Goal: Task Accomplishment & Management: Use online tool/utility

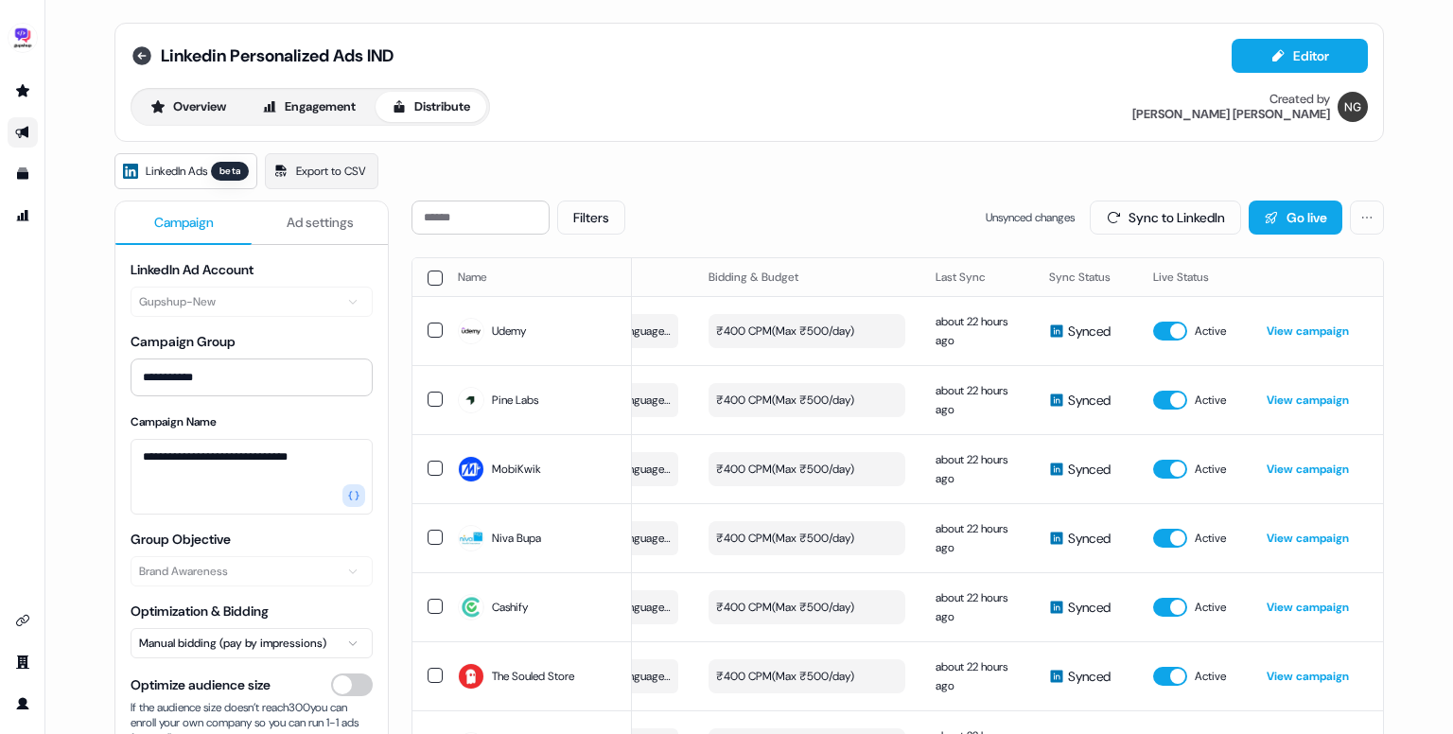
click at [140, 58] on icon at bounding box center [141, 55] width 19 height 19
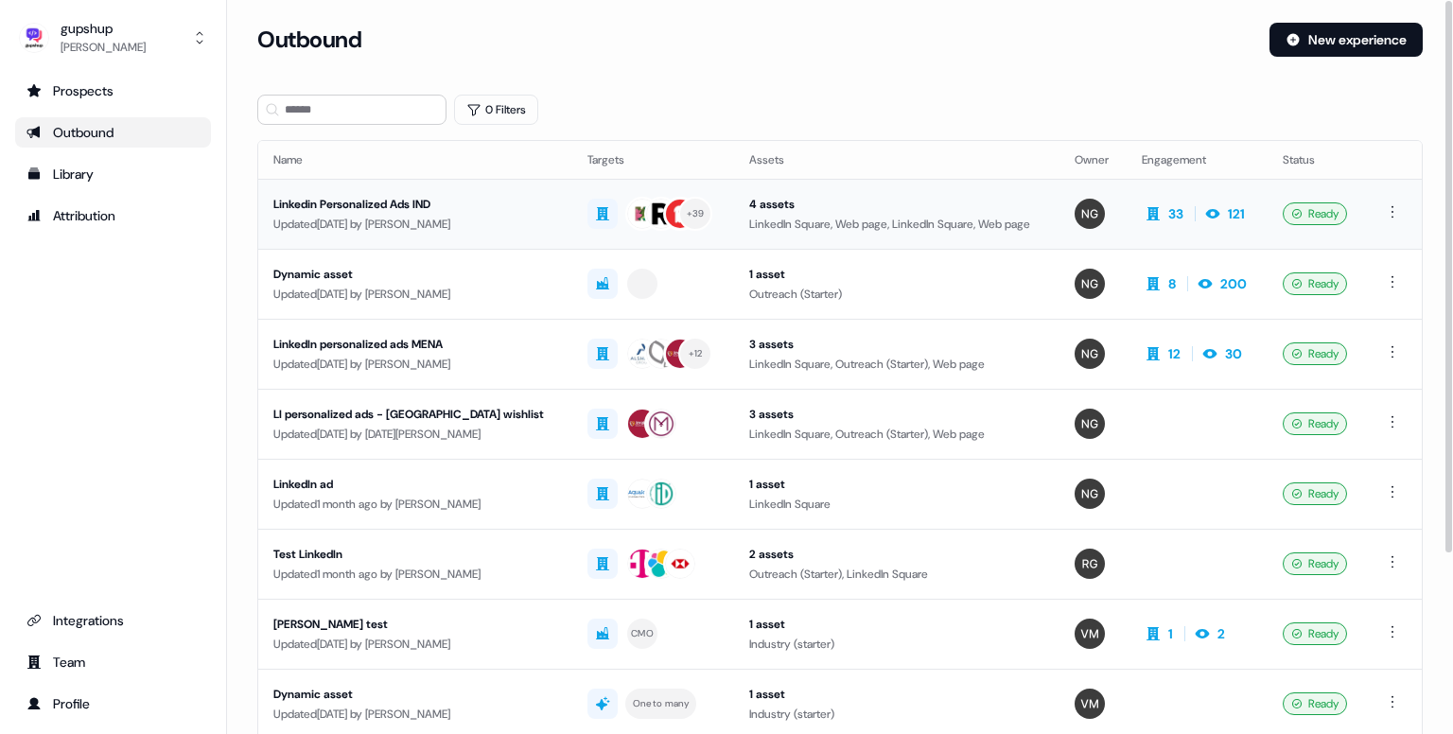
click at [420, 201] on div "Linkedin Personalized Ads IND" at bounding box center [415, 204] width 284 height 19
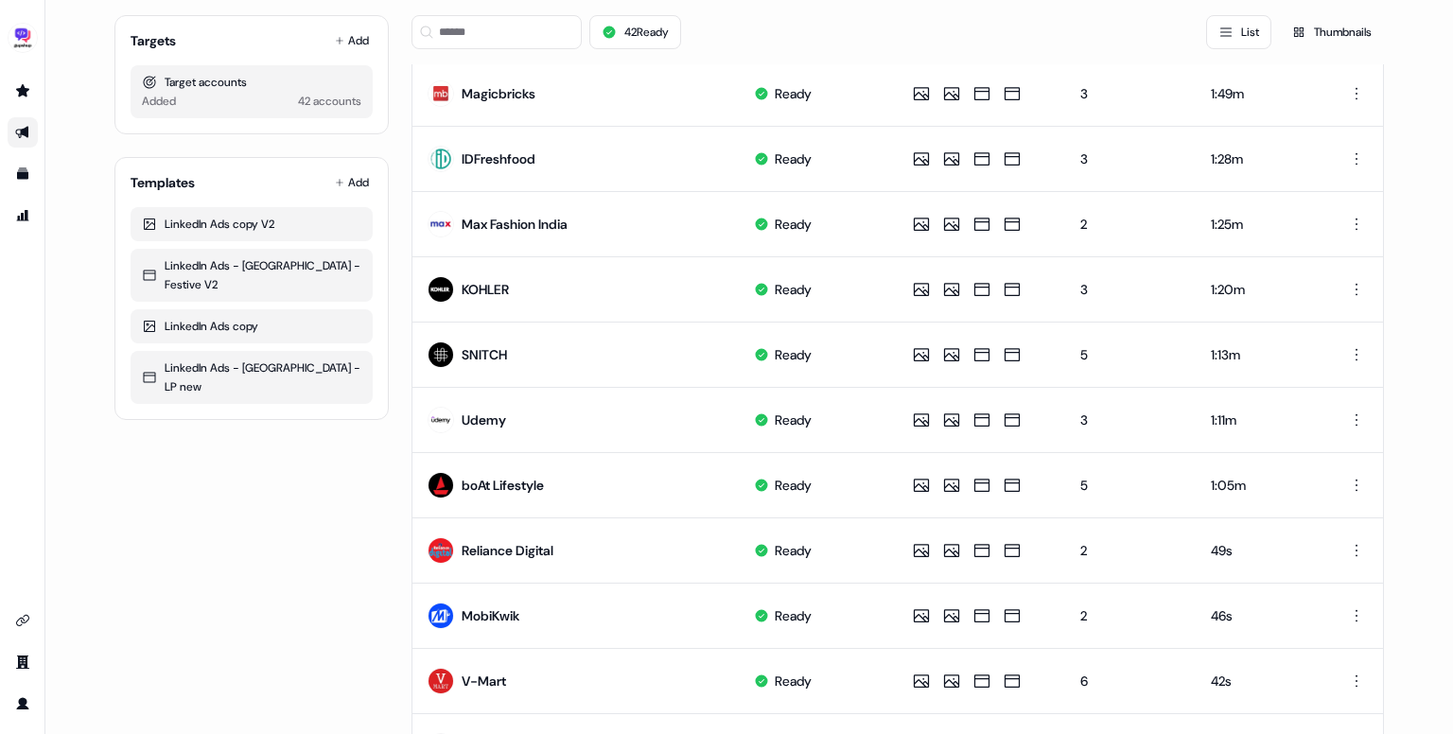
scroll to position [881, 0]
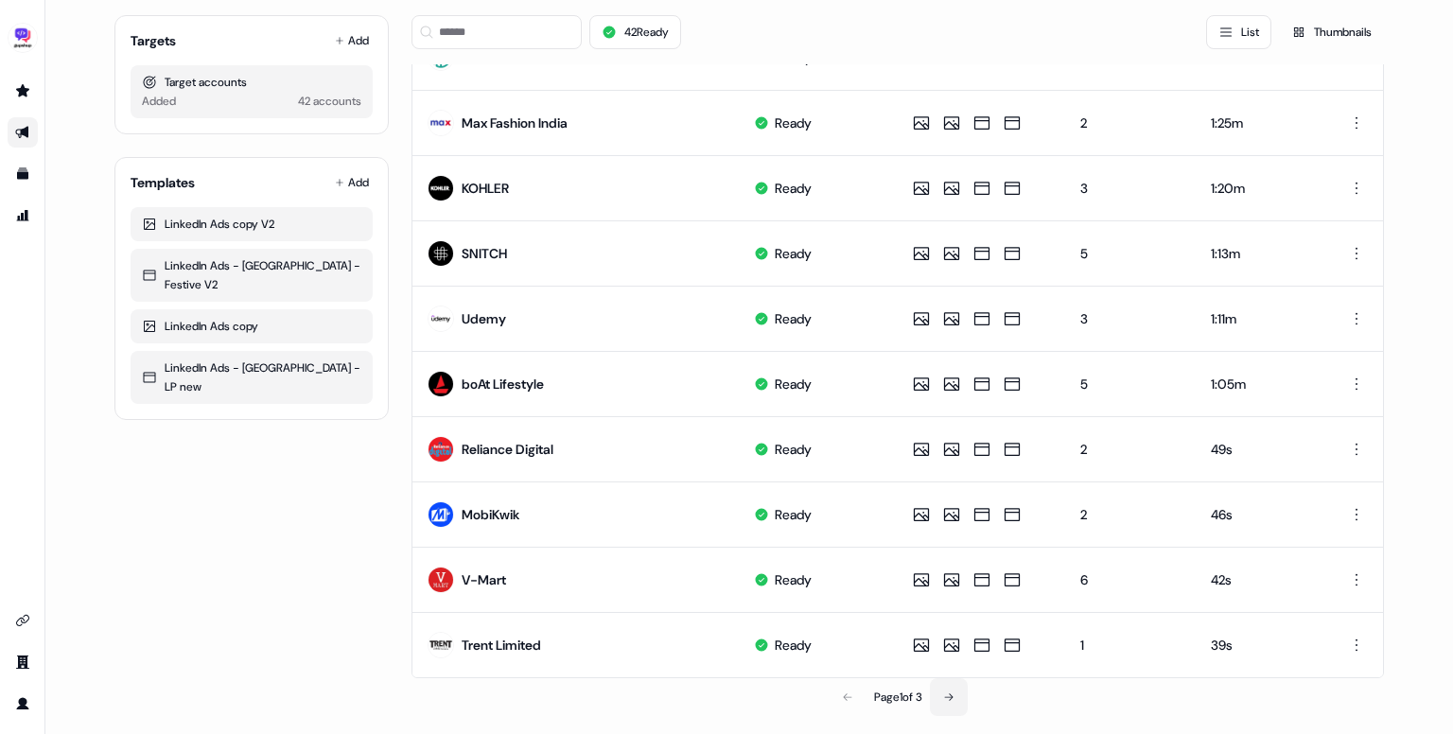
click at [945, 693] on icon at bounding box center [948, 696] width 11 height 11
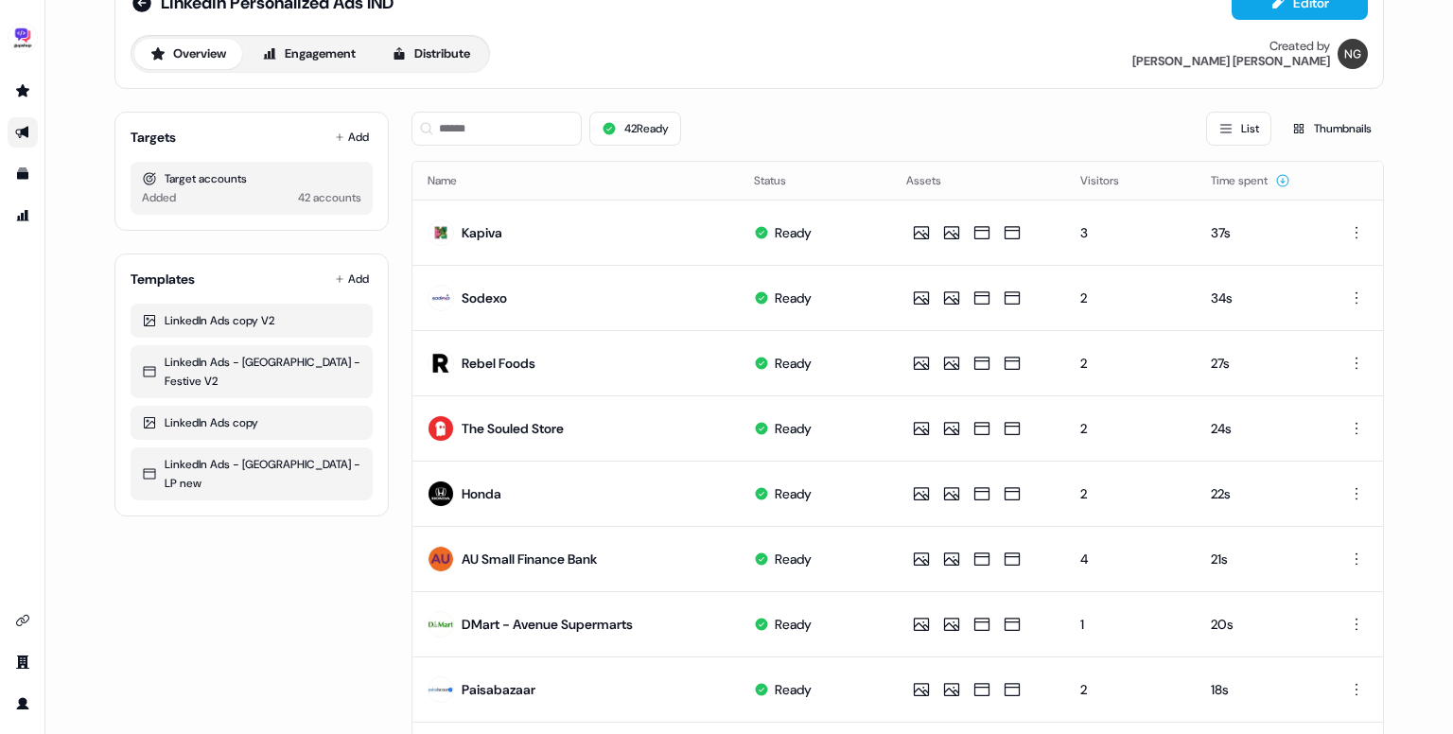
scroll to position [0, 0]
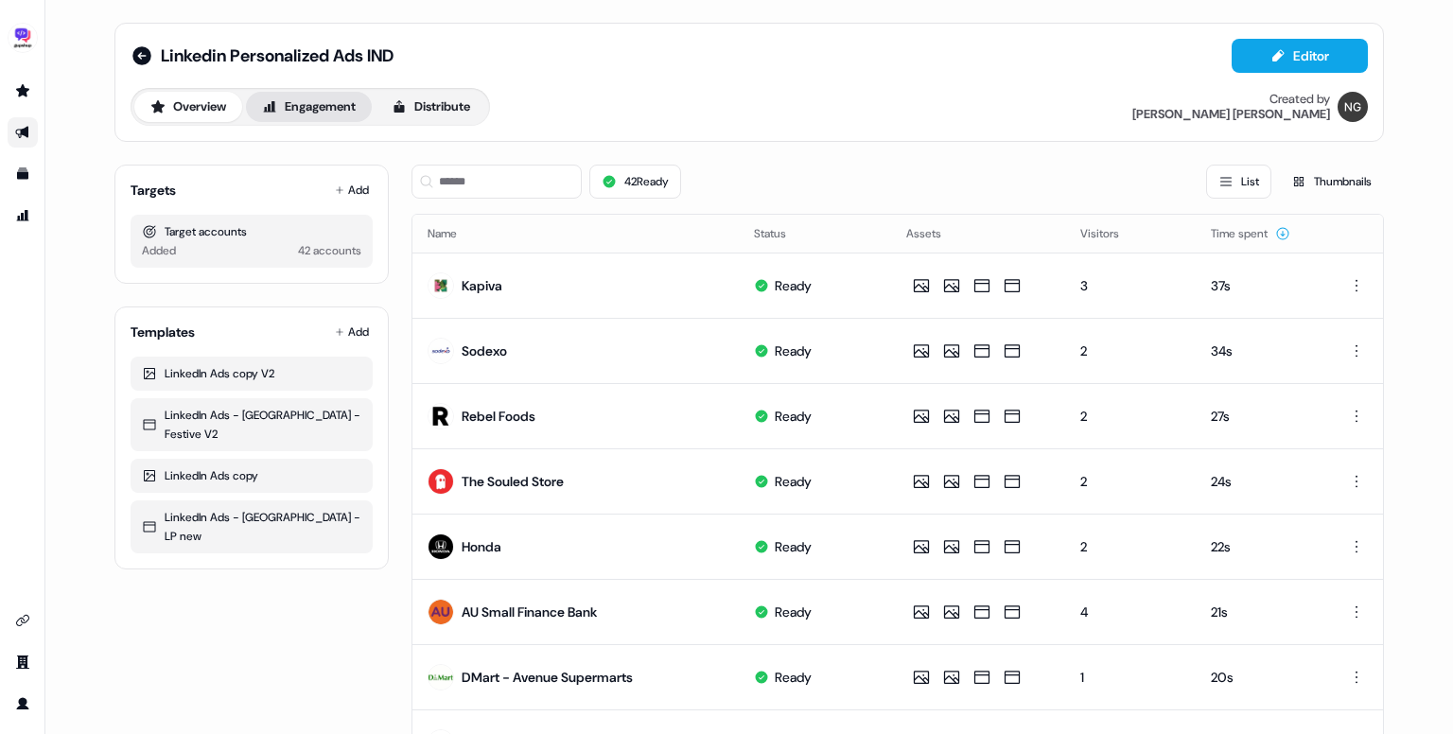
click at [307, 104] on button "Engagement" at bounding box center [309, 107] width 126 height 30
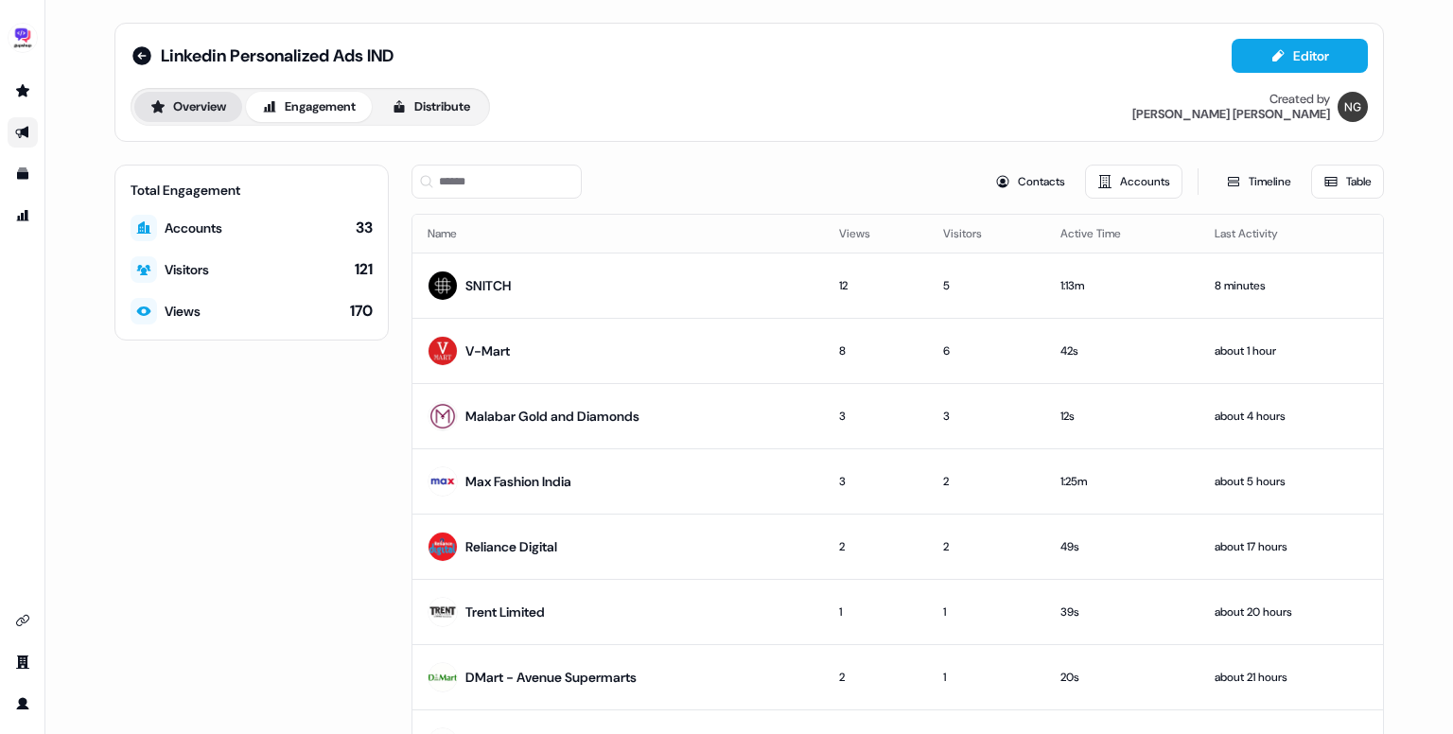
click at [186, 108] on button "Overview" at bounding box center [188, 107] width 108 height 30
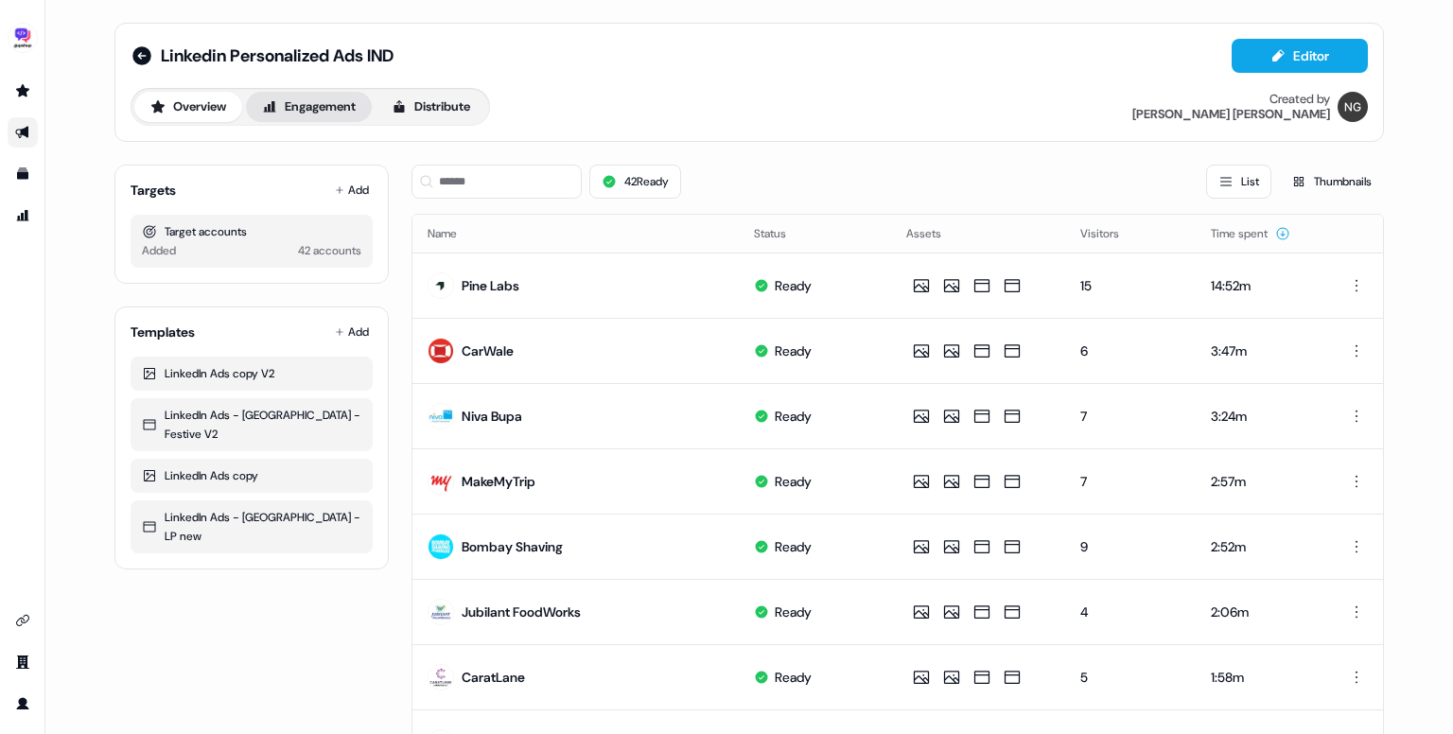
click at [336, 108] on button "Engagement" at bounding box center [309, 107] width 126 height 30
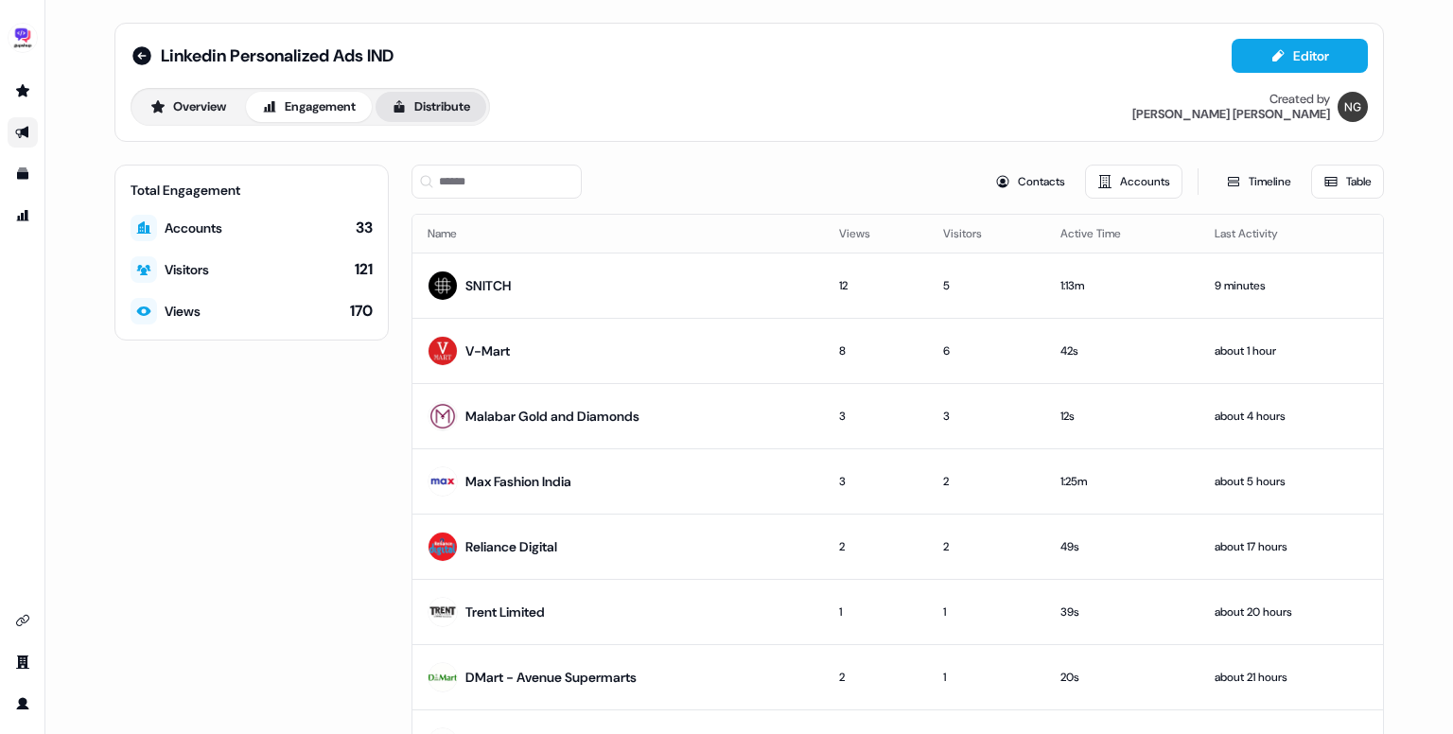
click at [430, 107] on button "Distribute" at bounding box center [430, 107] width 111 height 30
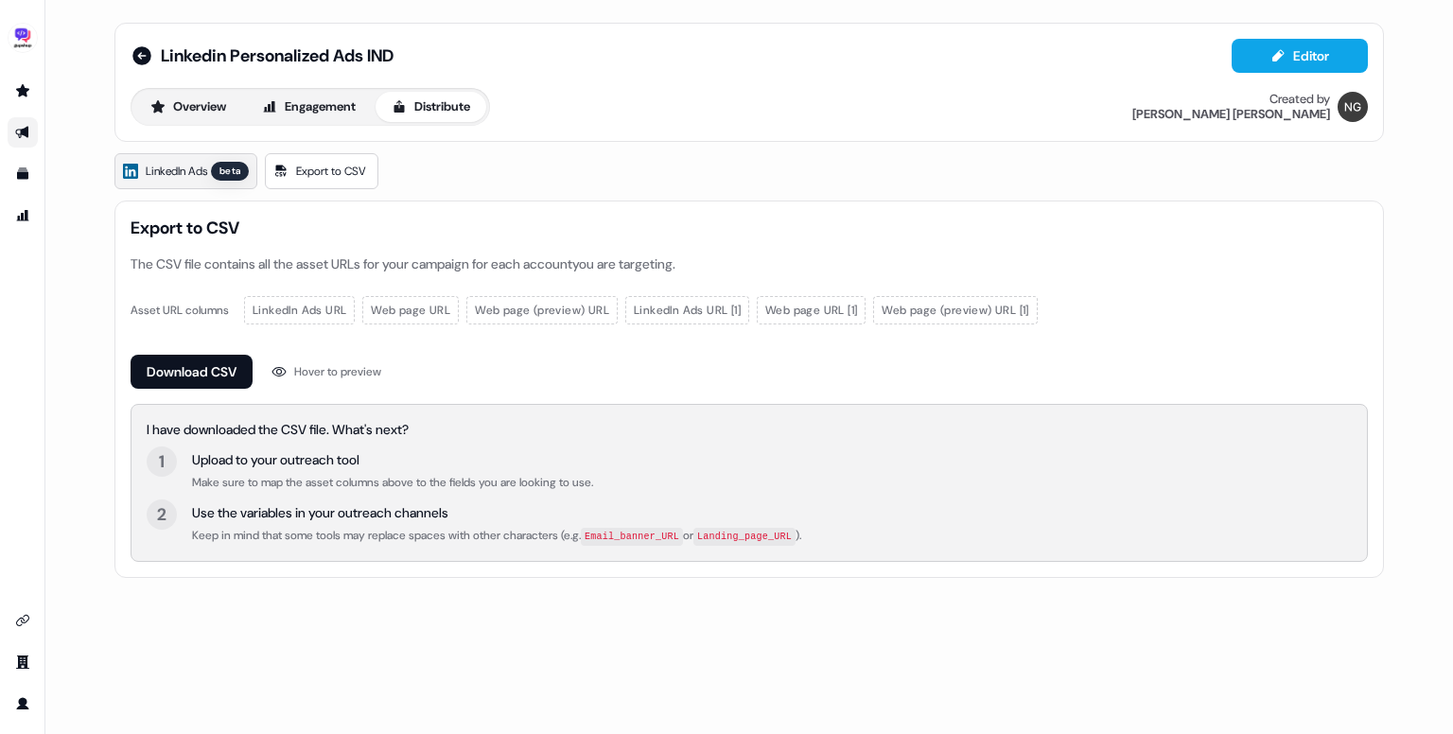
click at [211, 157] on link "LinkedIn Ads beta" at bounding box center [185, 171] width 143 height 36
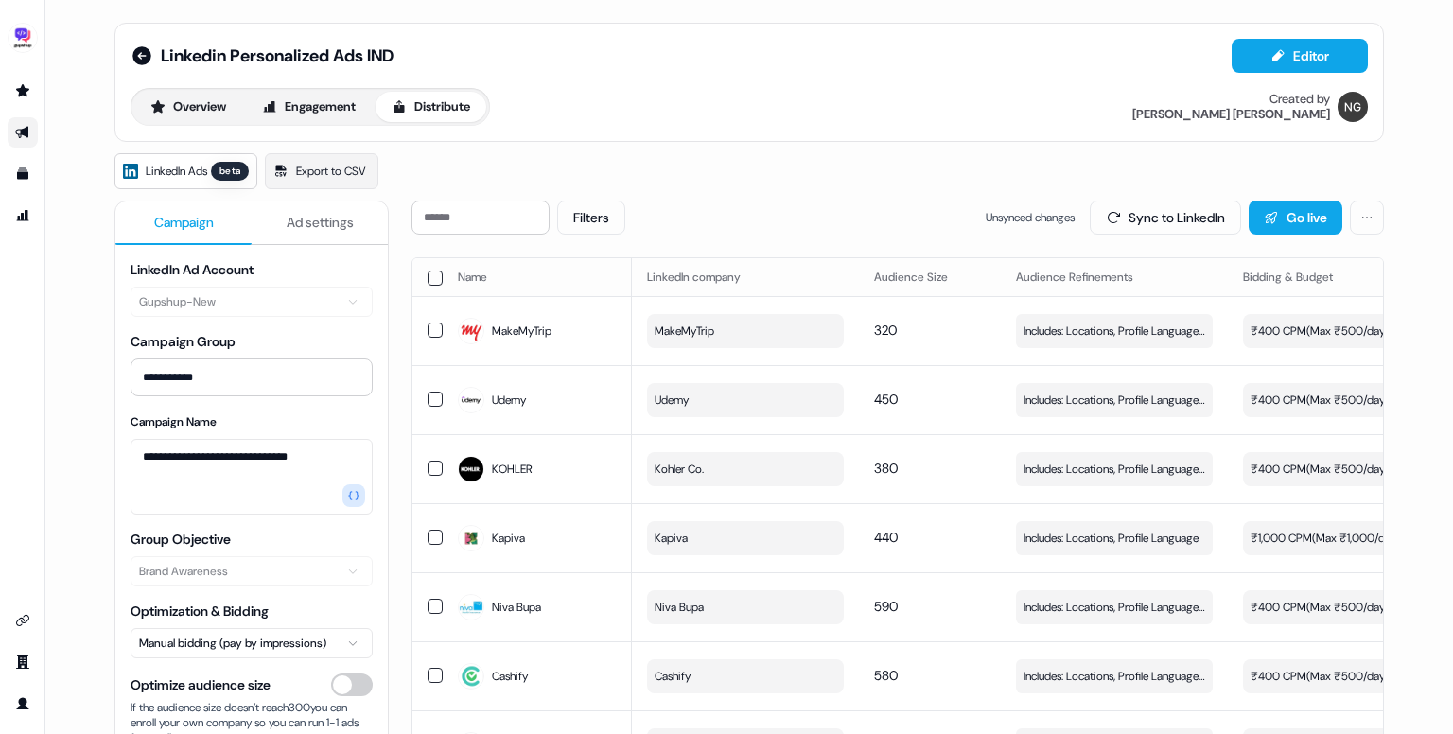
click at [323, 228] on span "Ad settings" at bounding box center [320, 222] width 67 height 19
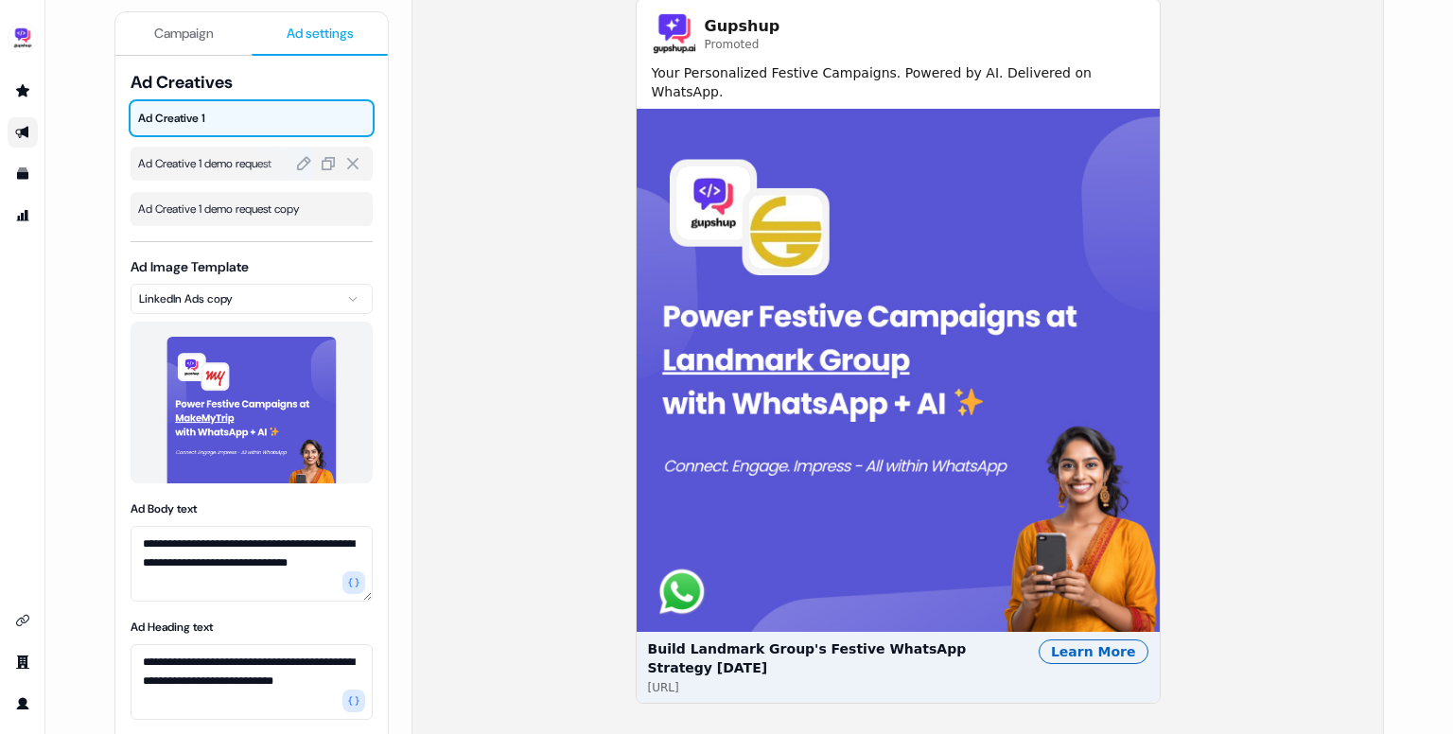
click at [208, 162] on span "Ad Creative 1 demo request" at bounding box center [251, 163] width 227 height 19
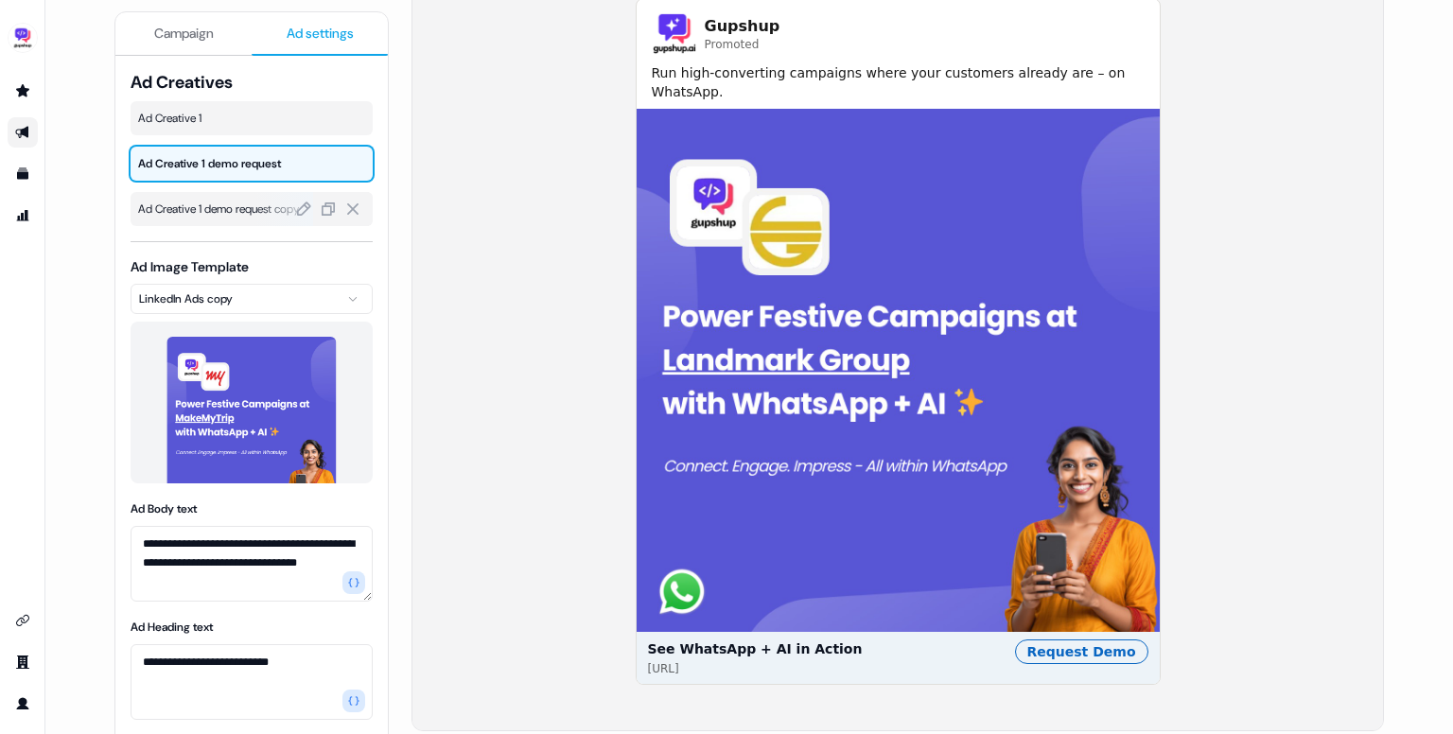
click at [207, 215] on span "Ad Creative 1 demo request copy" at bounding box center [251, 209] width 227 height 19
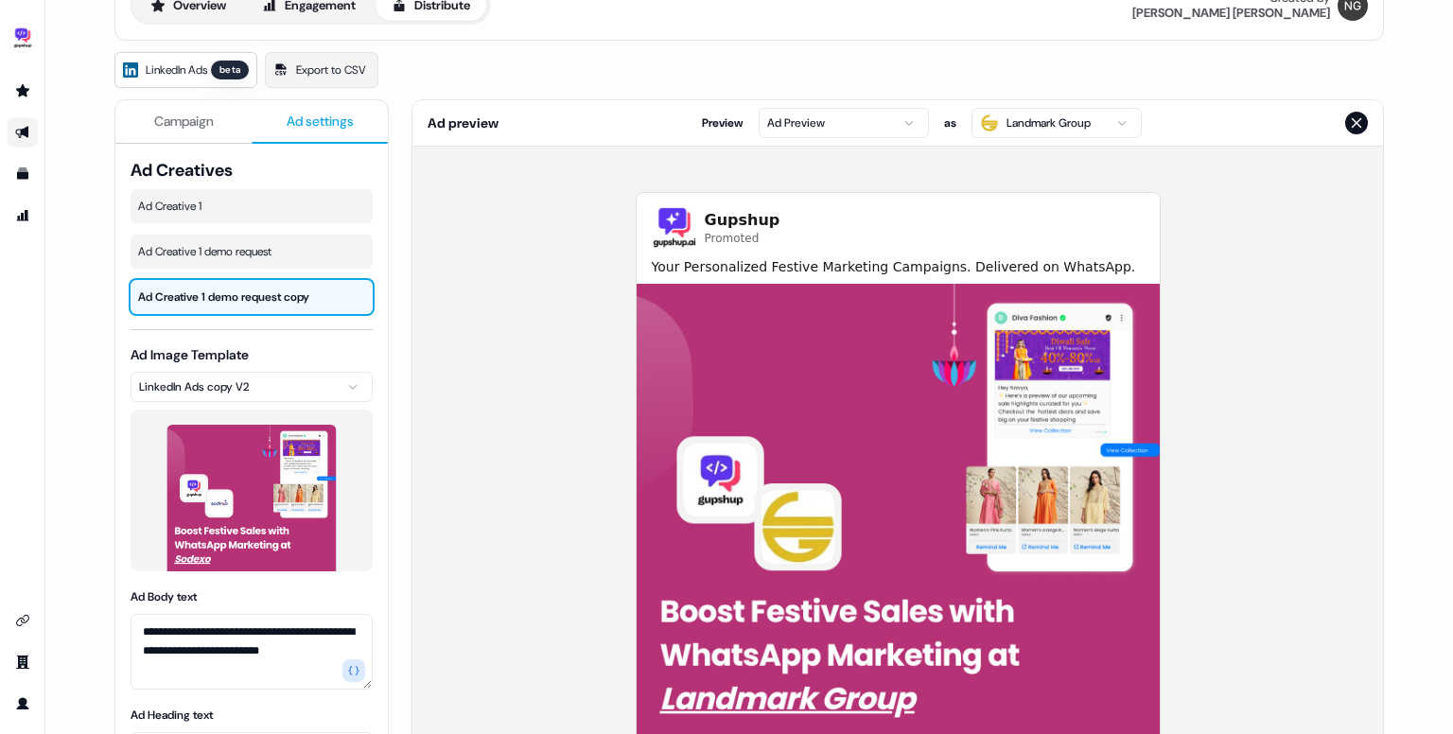
scroll to position [102, 0]
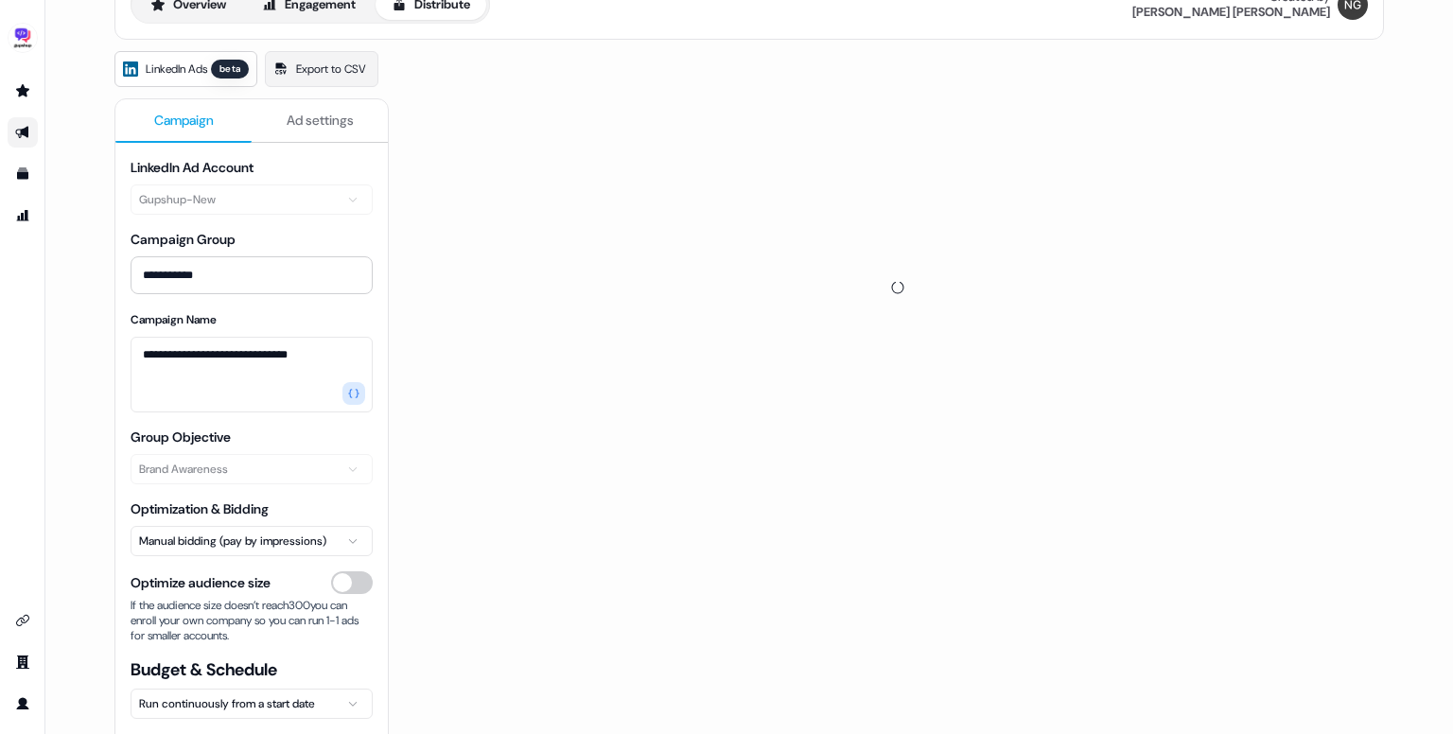
click at [200, 123] on span "Campaign" at bounding box center [184, 120] width 60 height 19
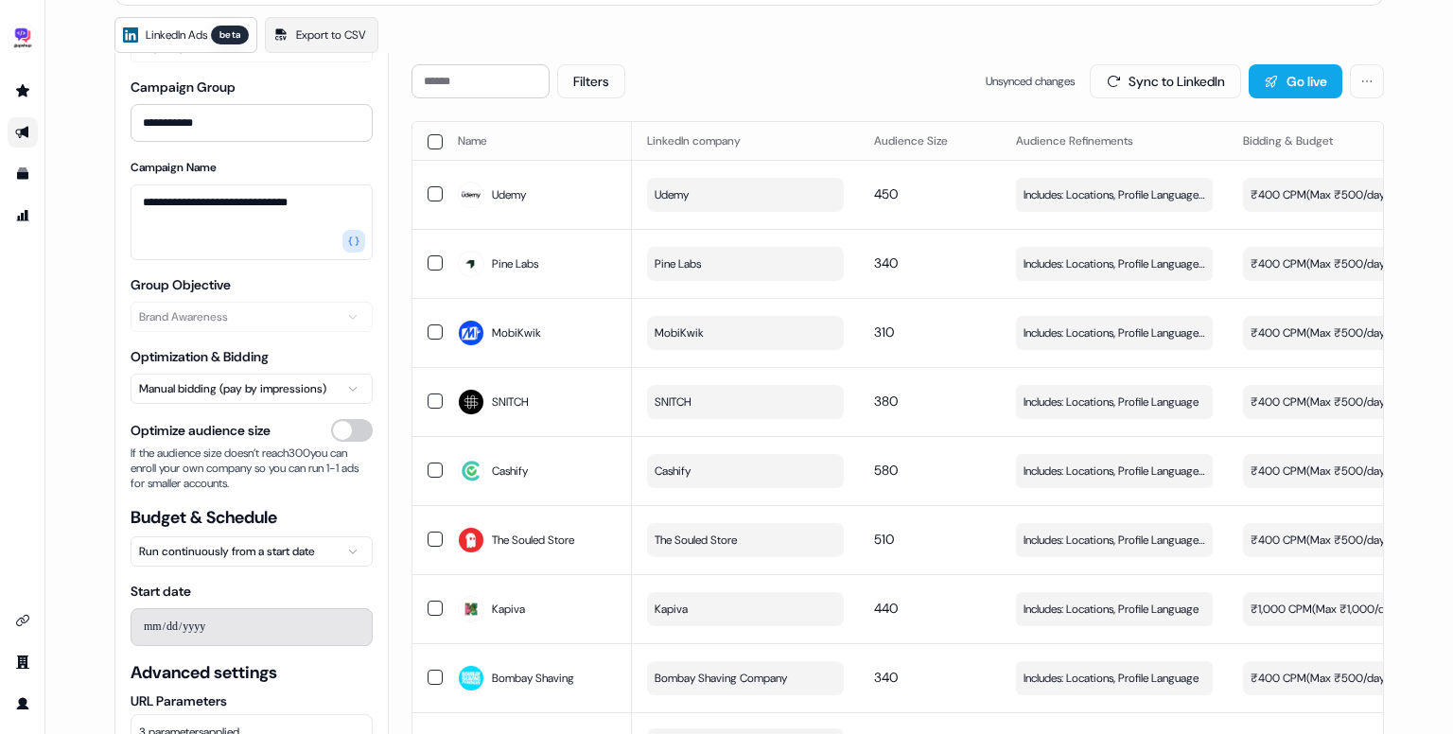
scroll to position [0, 0]
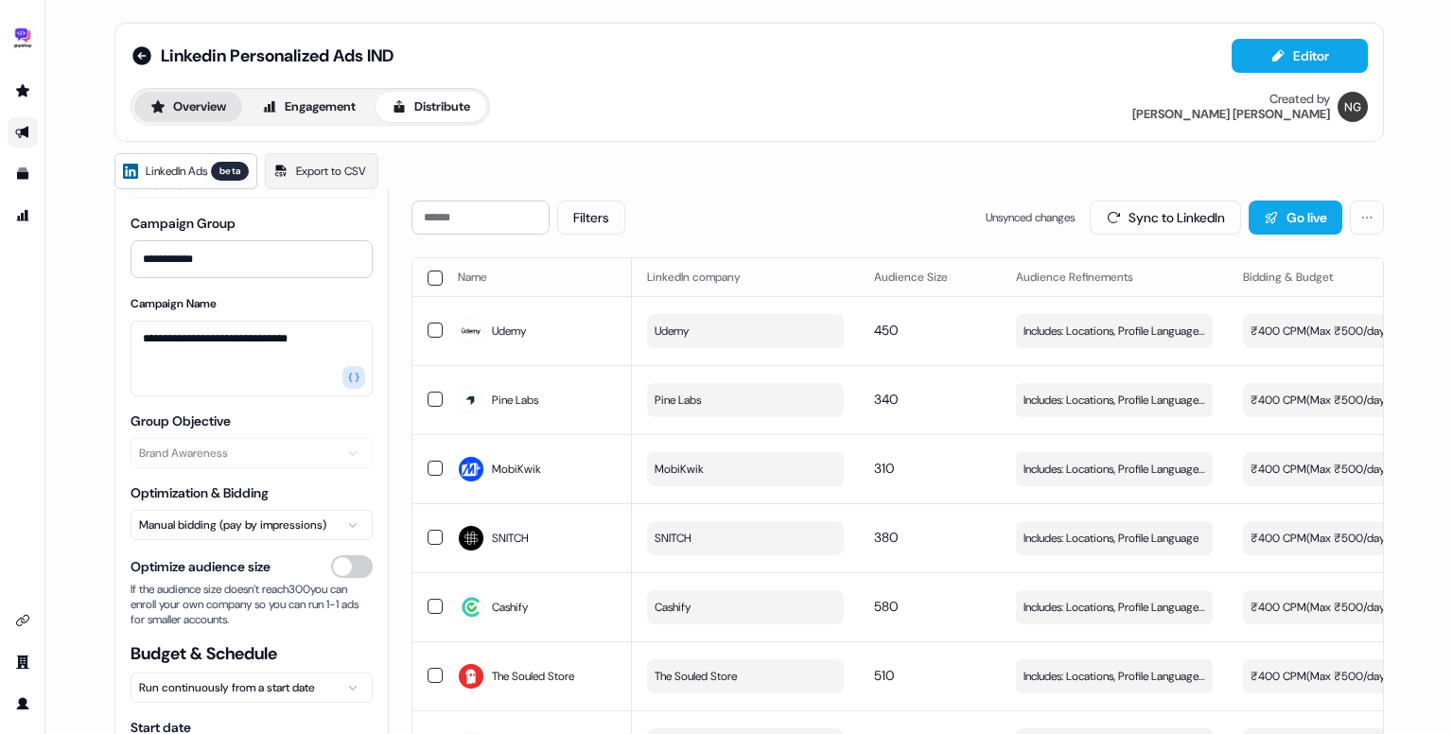
click at [213, 111] on button "Overview" at bounding box center [188, 107] width 108 height 30
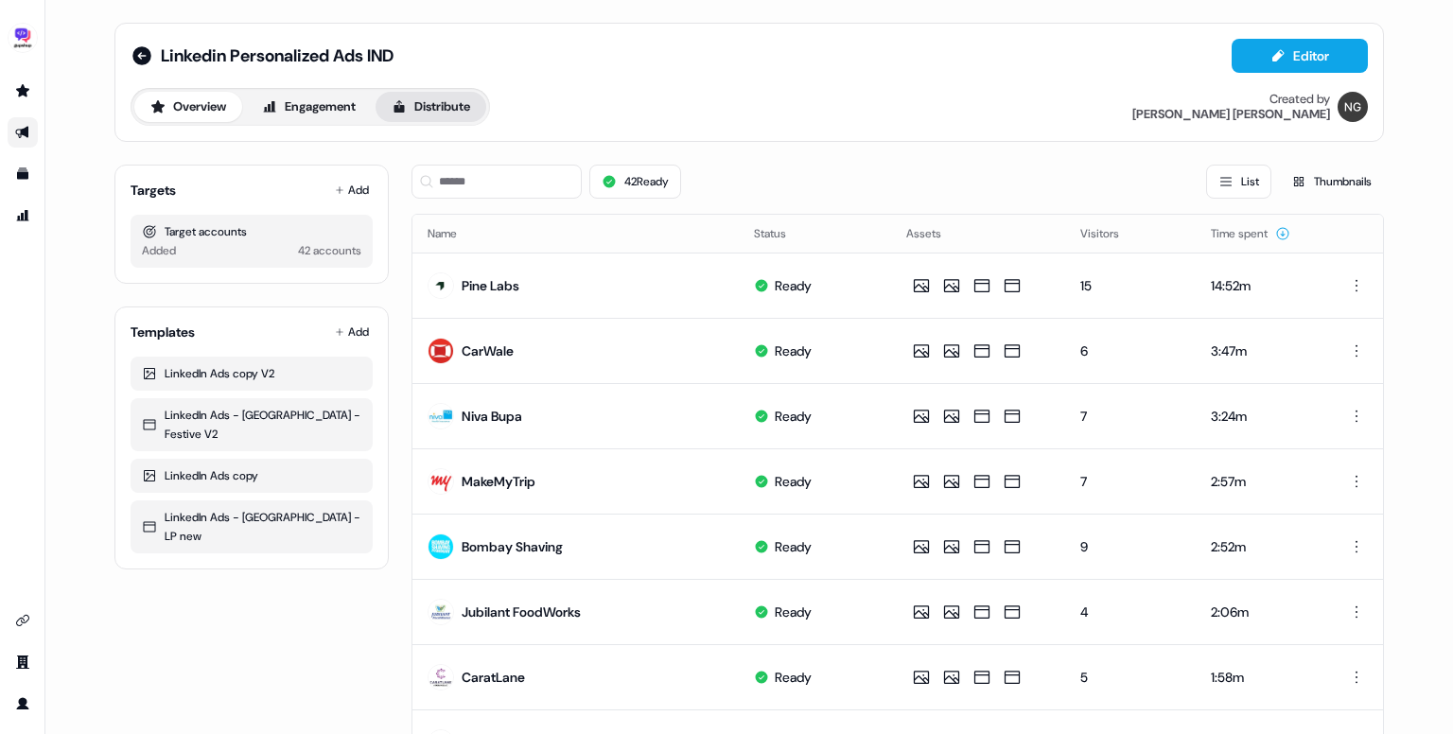
click at [445, 111] on button "Distribute" at bounding box center [430, 107] width 111 height 30
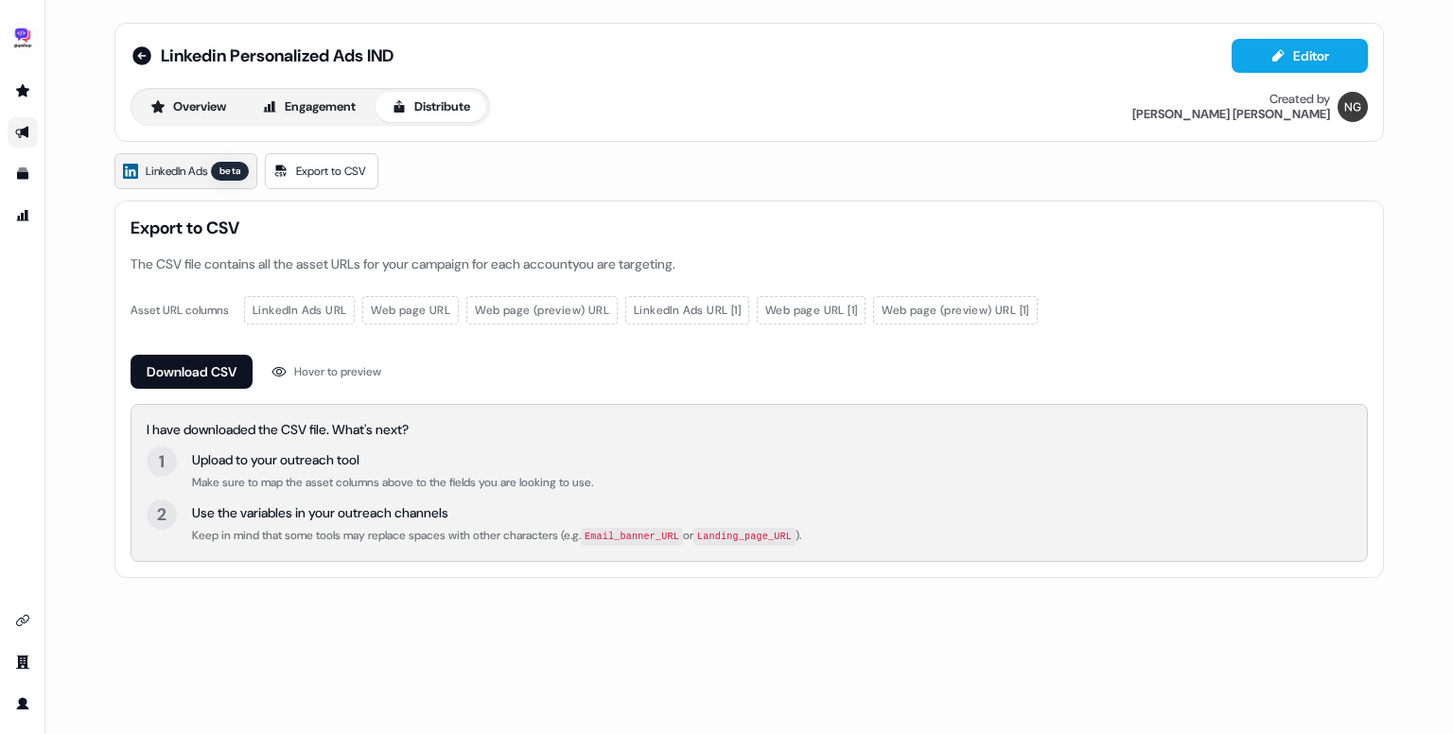
click at [206, 170] on span "LinkedIn Ads" at bounding box center [176, 171] width 61 height 19
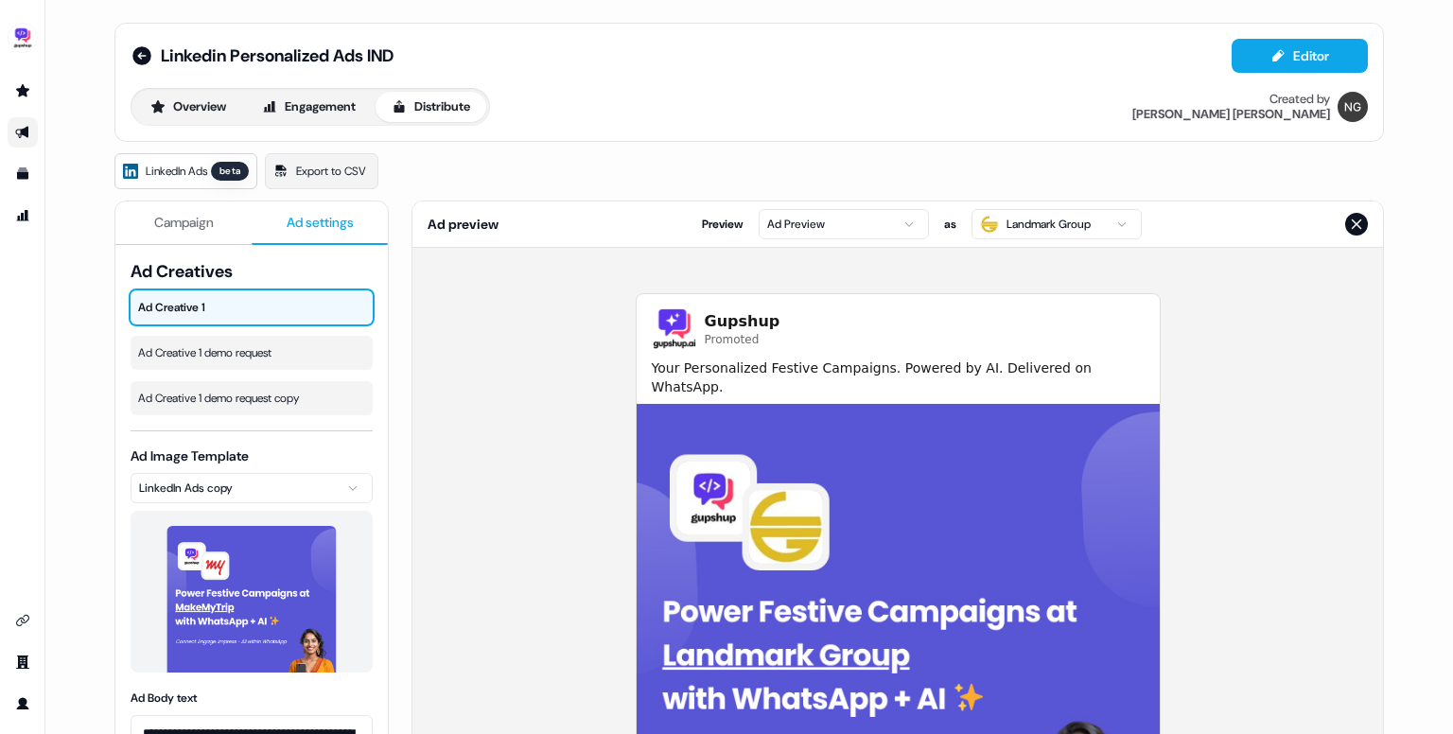
click at [311, 223] on span "Ad settings" at bounding box center [320, 222] width 67 height 19
click at [217, 356] on span "Ad Creative 1 demo request" at bounding box center [251, 352] width 227 height 19
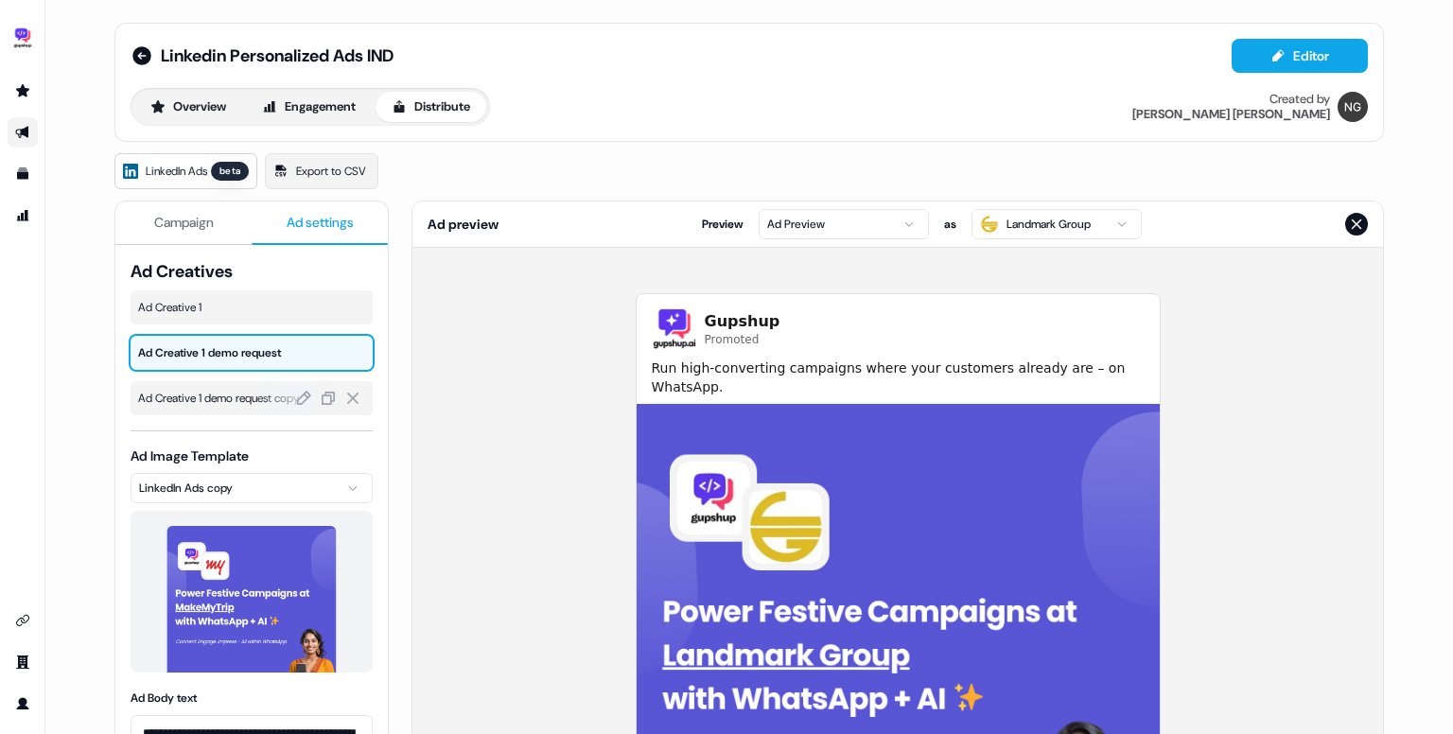
click at [219, 405] on span "Ad Creative 1 demo request copy" at bounding box center [251, 398] width 227 height 19
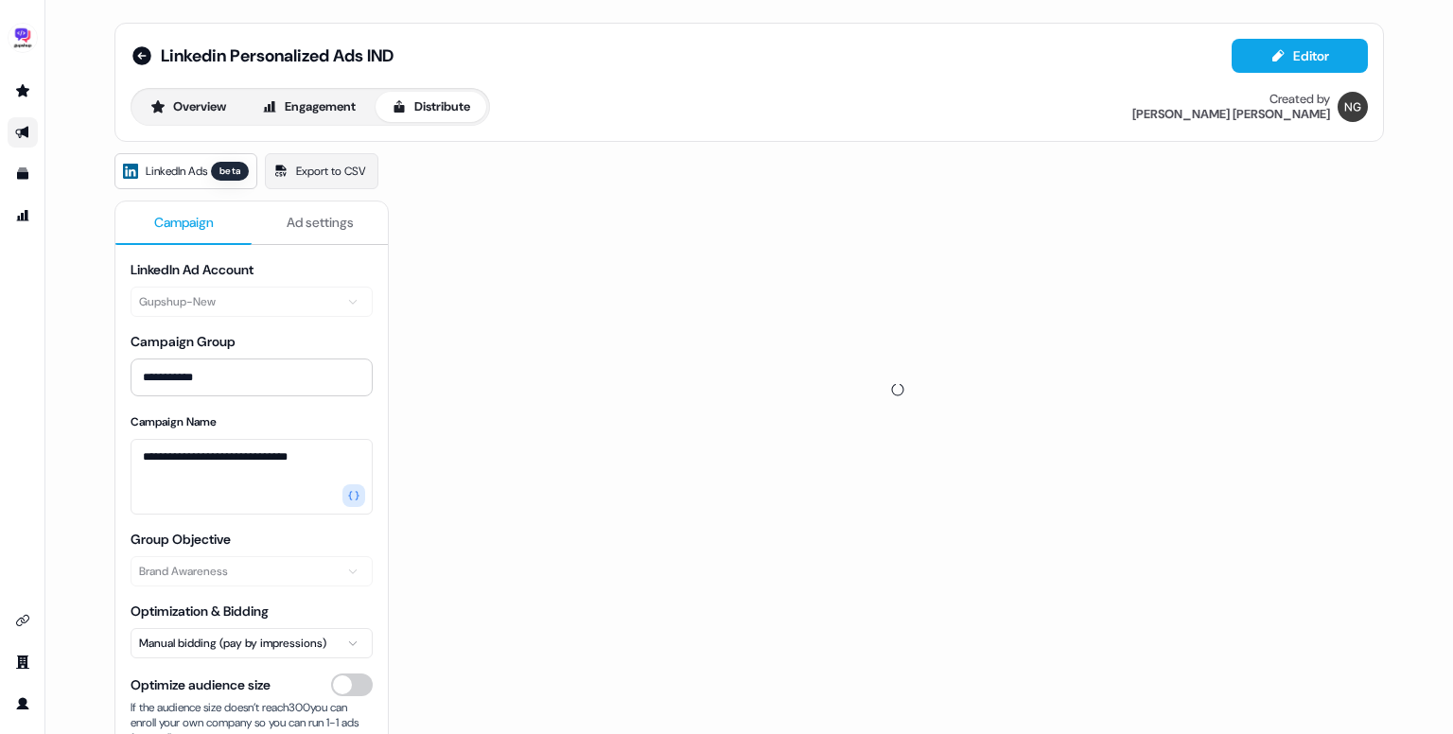
click at [190, 220] on span "Campaign" at bounding box center [184, 222] width 60 height 19
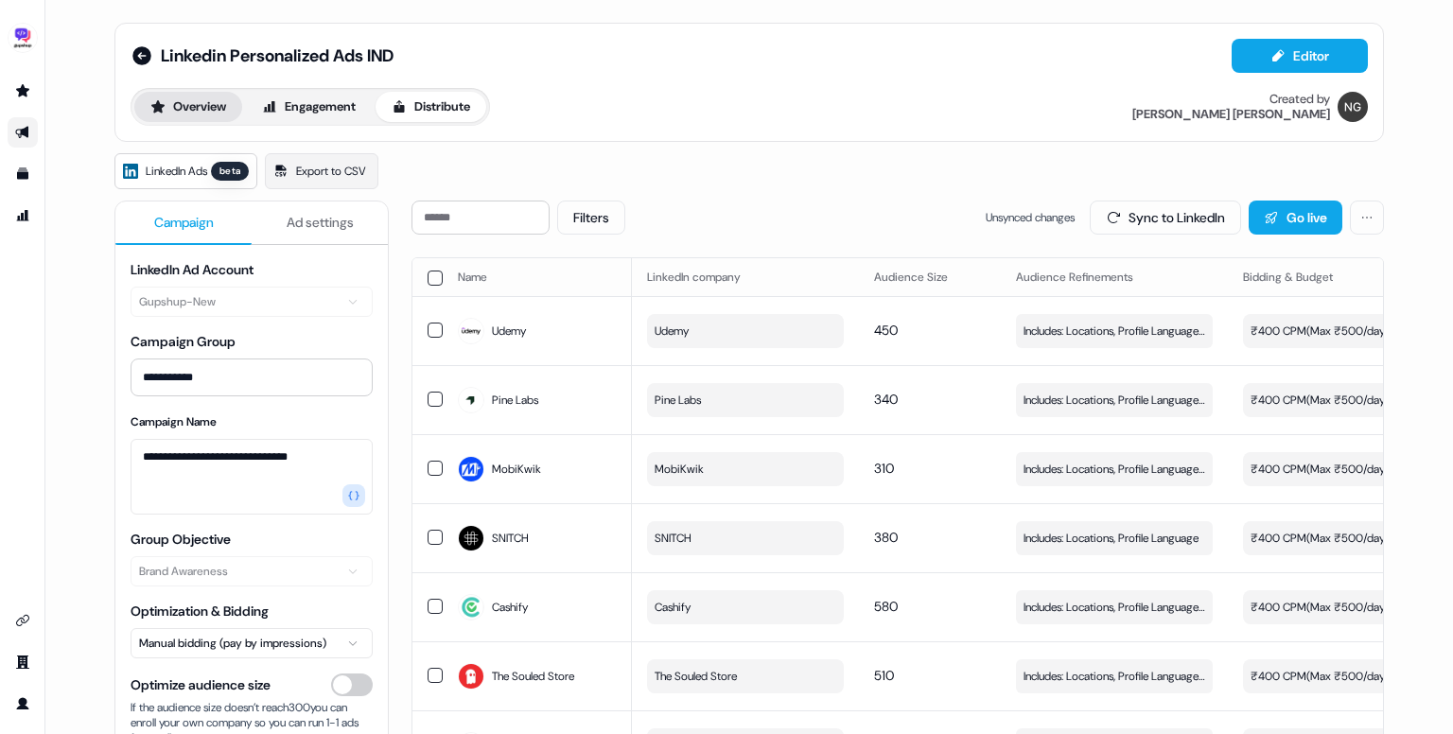
click at [192, 109] on button "Overview" at bounding box center [188, 107] width 108 height 30
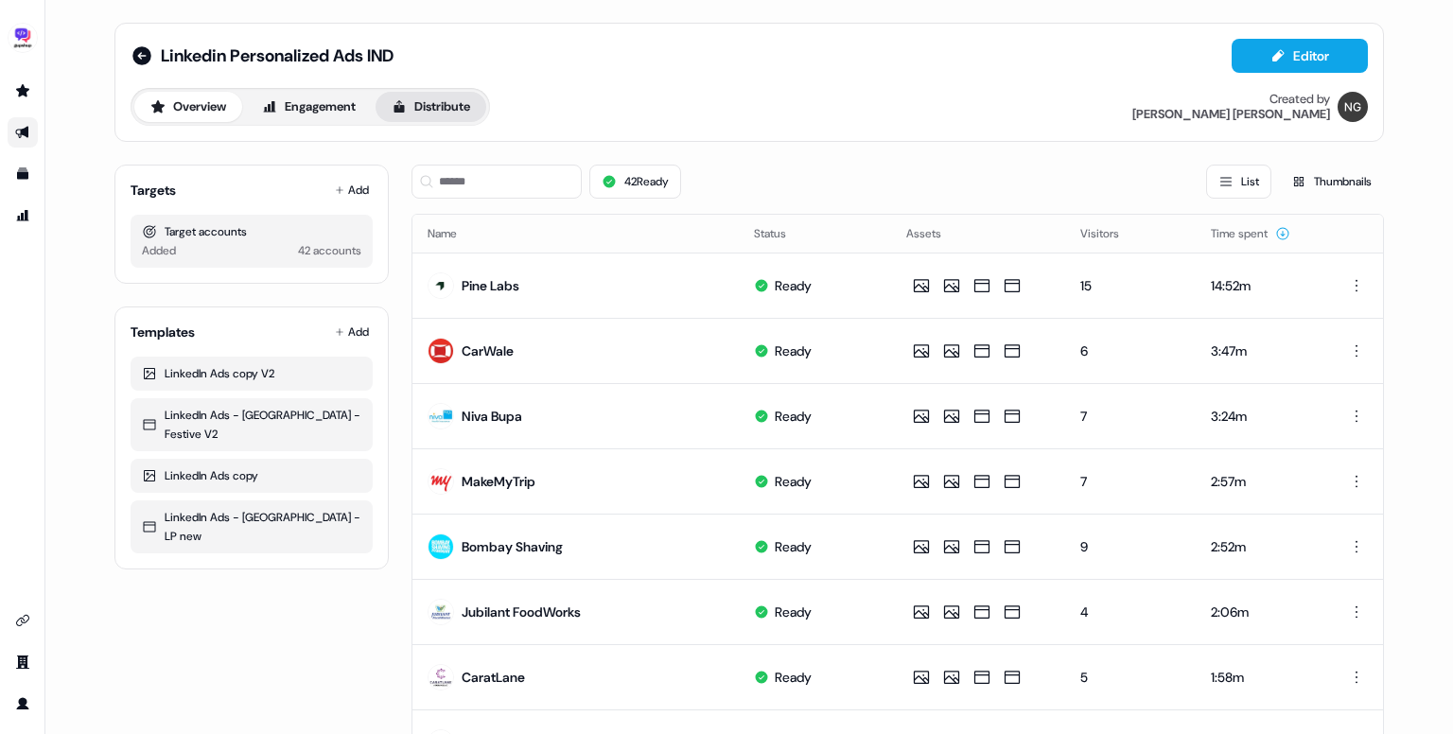
click at [435, 112] on button "Distribute" at bounding box center [430, 107] width 111 height 30
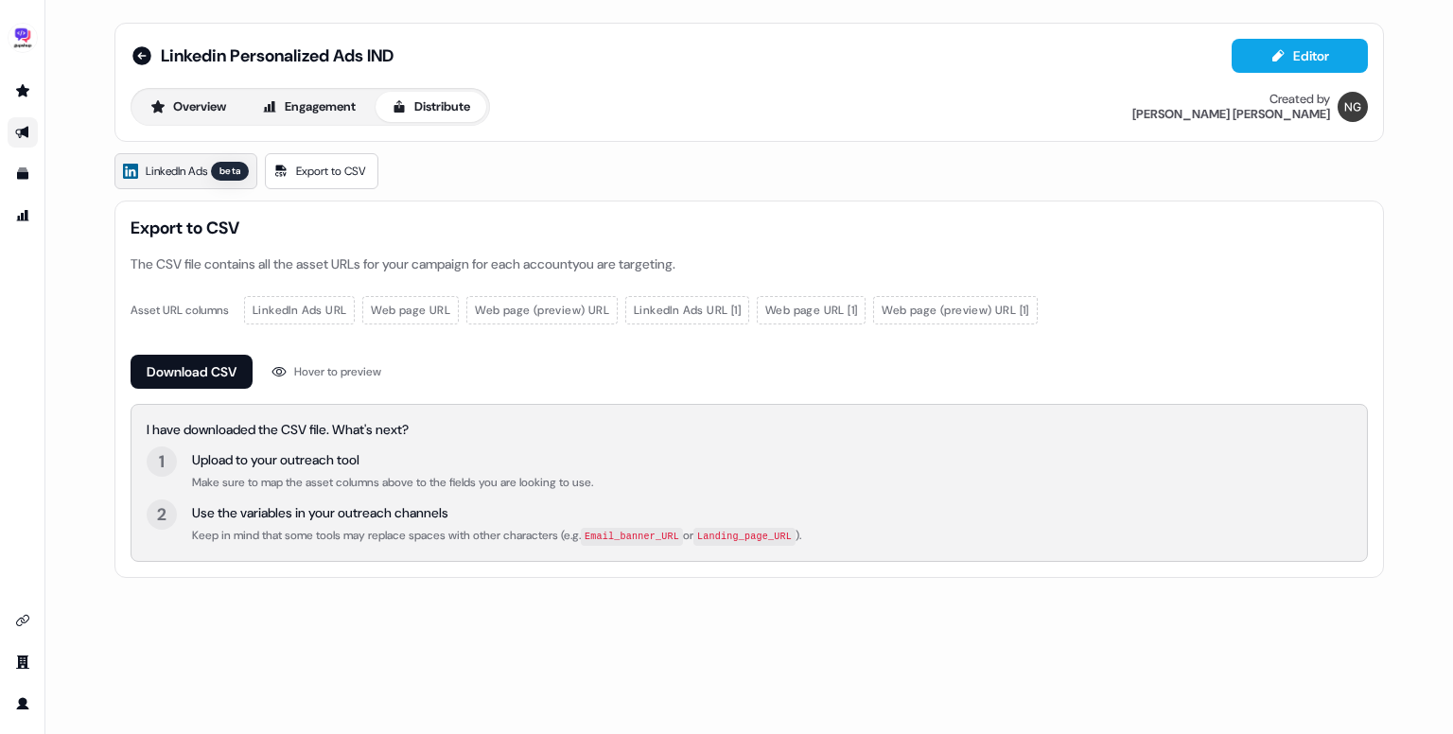
click at [196, 179] on span "LinkedIn Ads" at bounding box center [176, 171] width 61 height 19
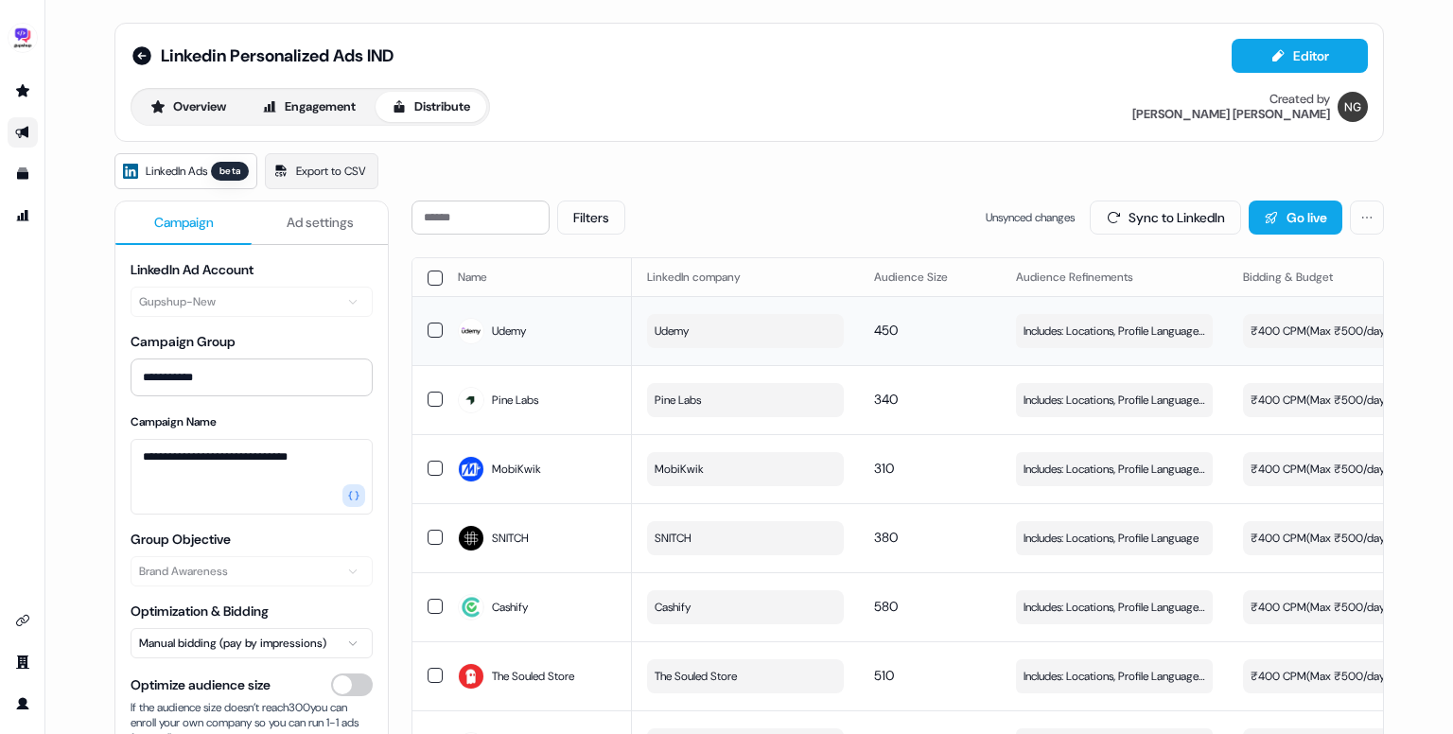
click at [741, 330] on button "Udemy" at bounding box center [745, 331] width 197 height 34
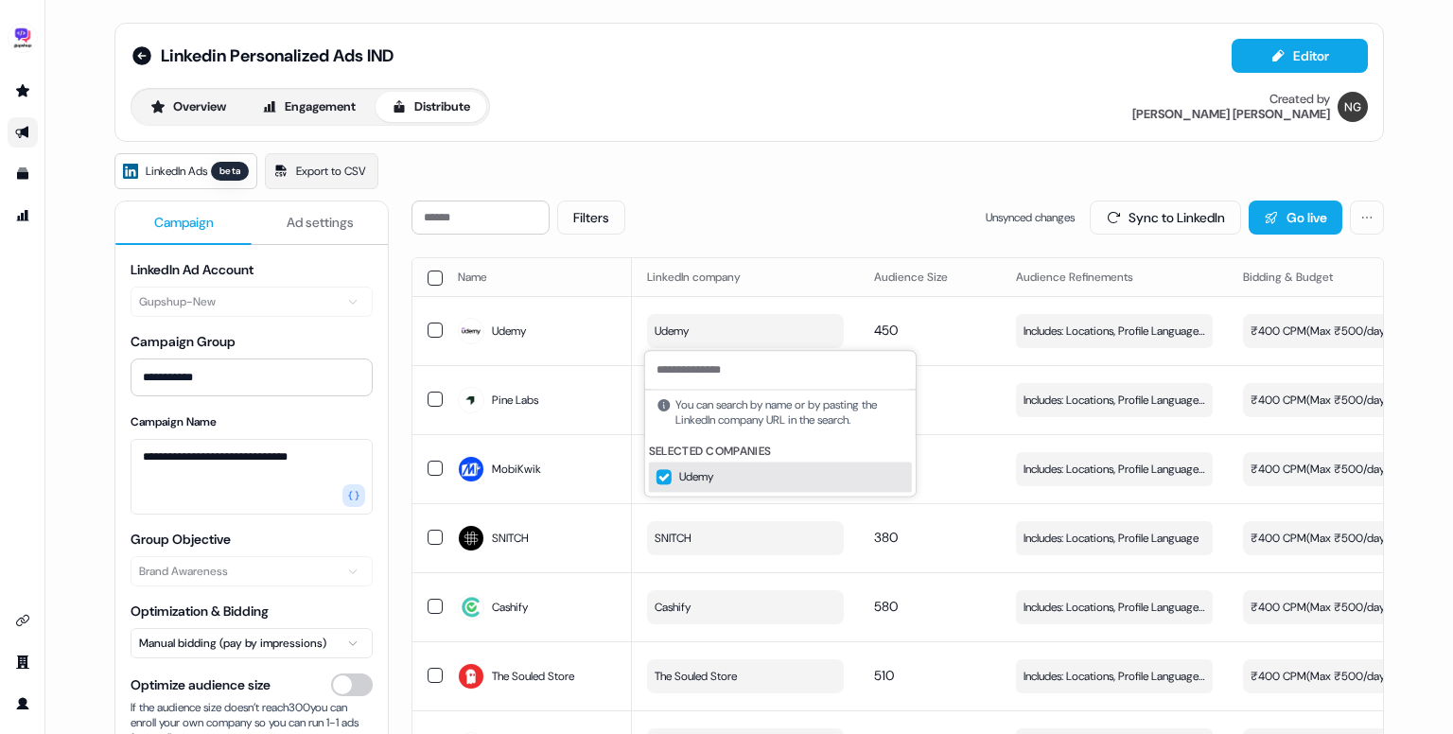
click at [762, 181] on div "LinkedIn Ads beta Export to CSV" at bounding box center [748, 171] width 1269 height 36
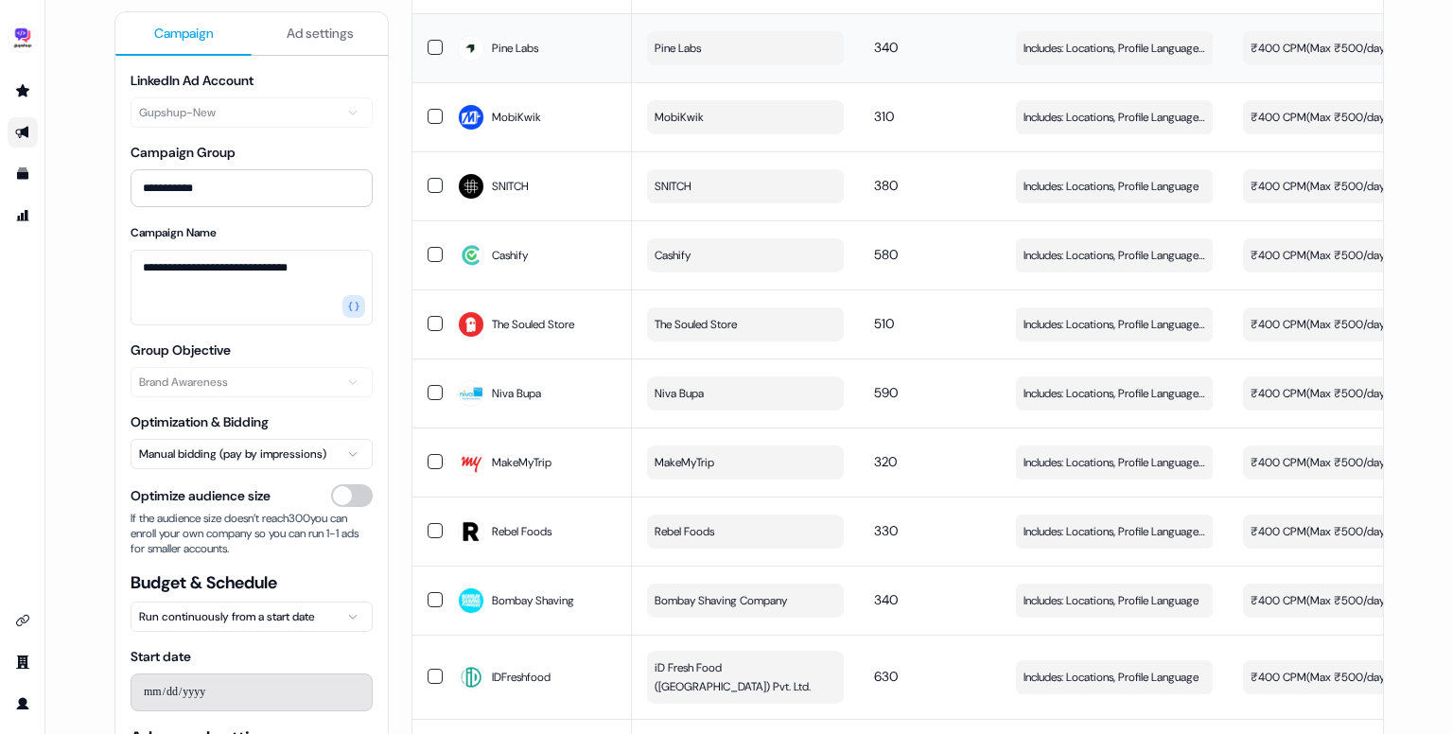
scroll to position [356, 0]
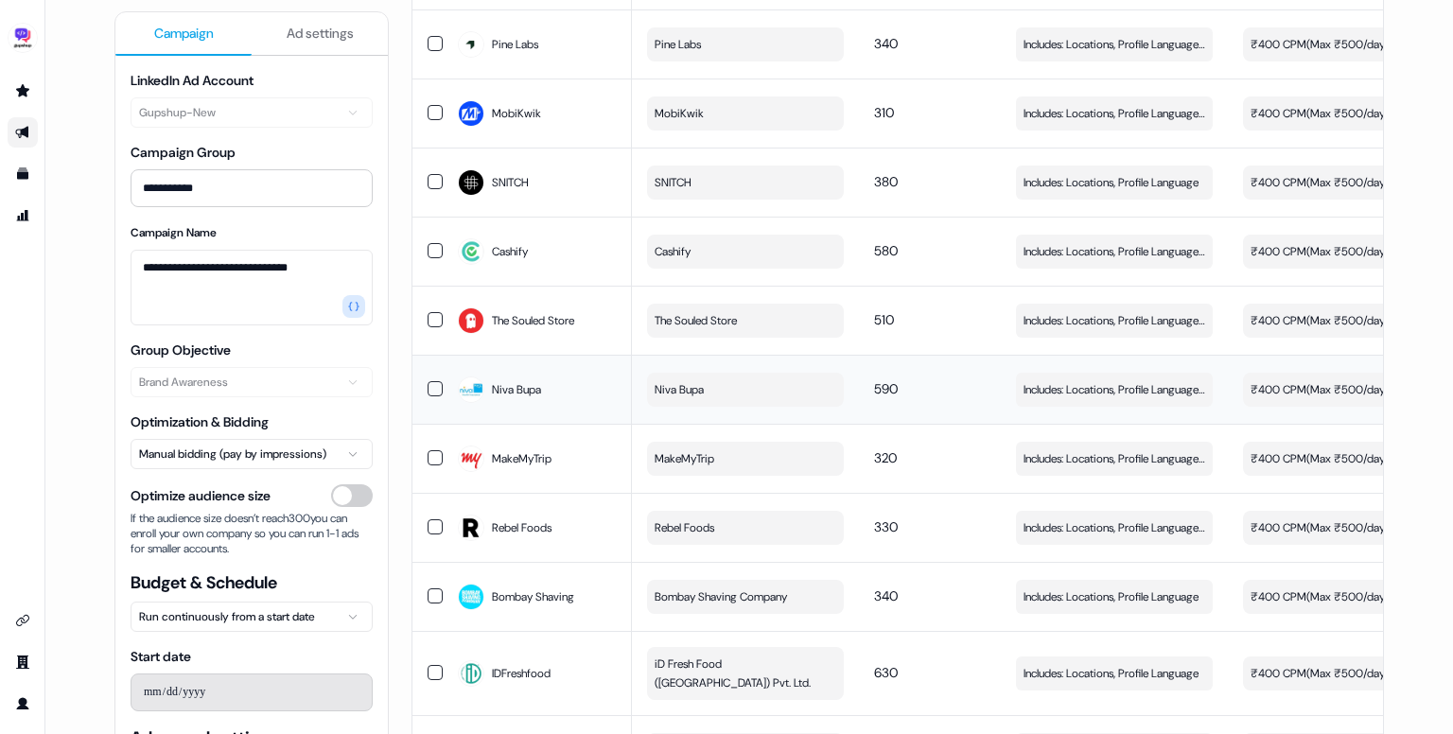
click at [704, 387] on button "Niva Bupa" at bounding box center [745, 390] width 197 height 34
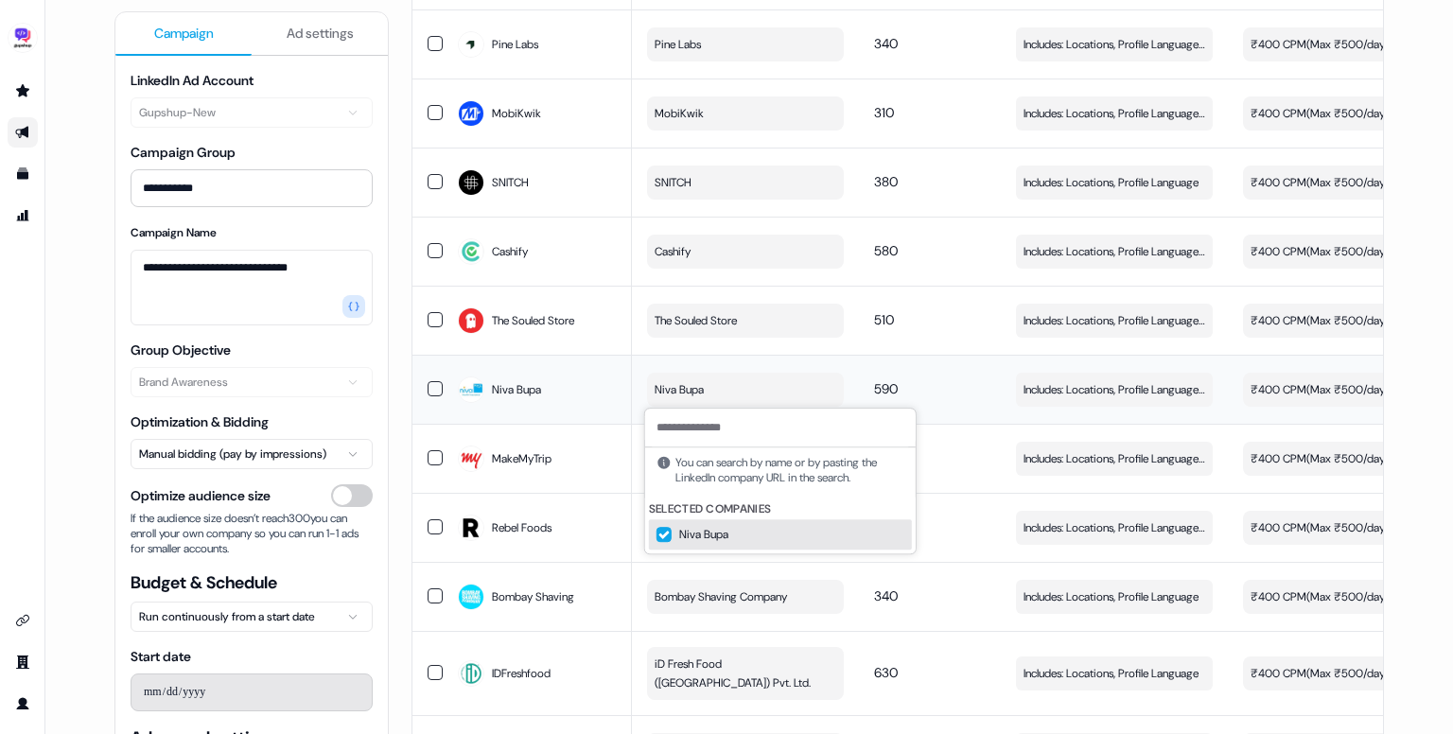
click at [939, 395] on td "590" at bounding box center [930, 389] width 142 height 69
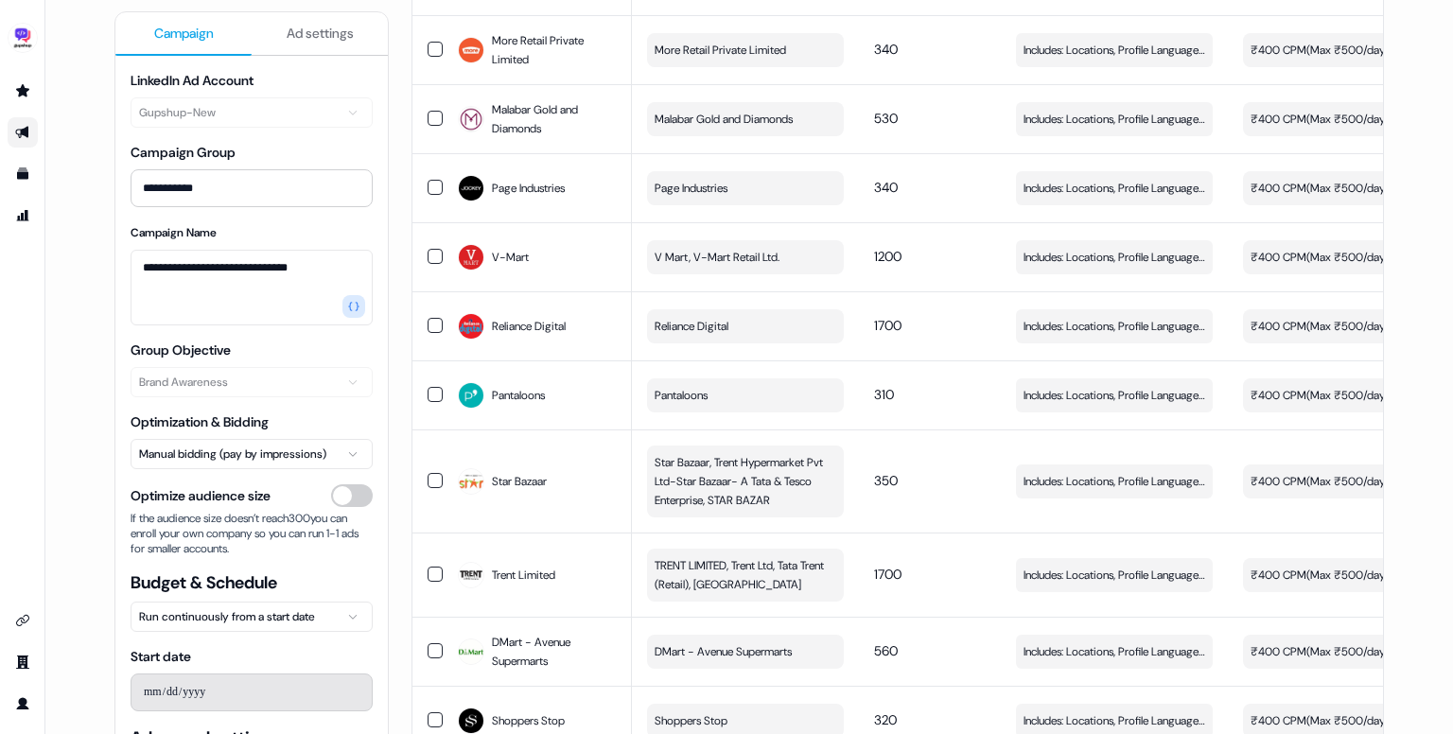
scroll to position [2557, 0]
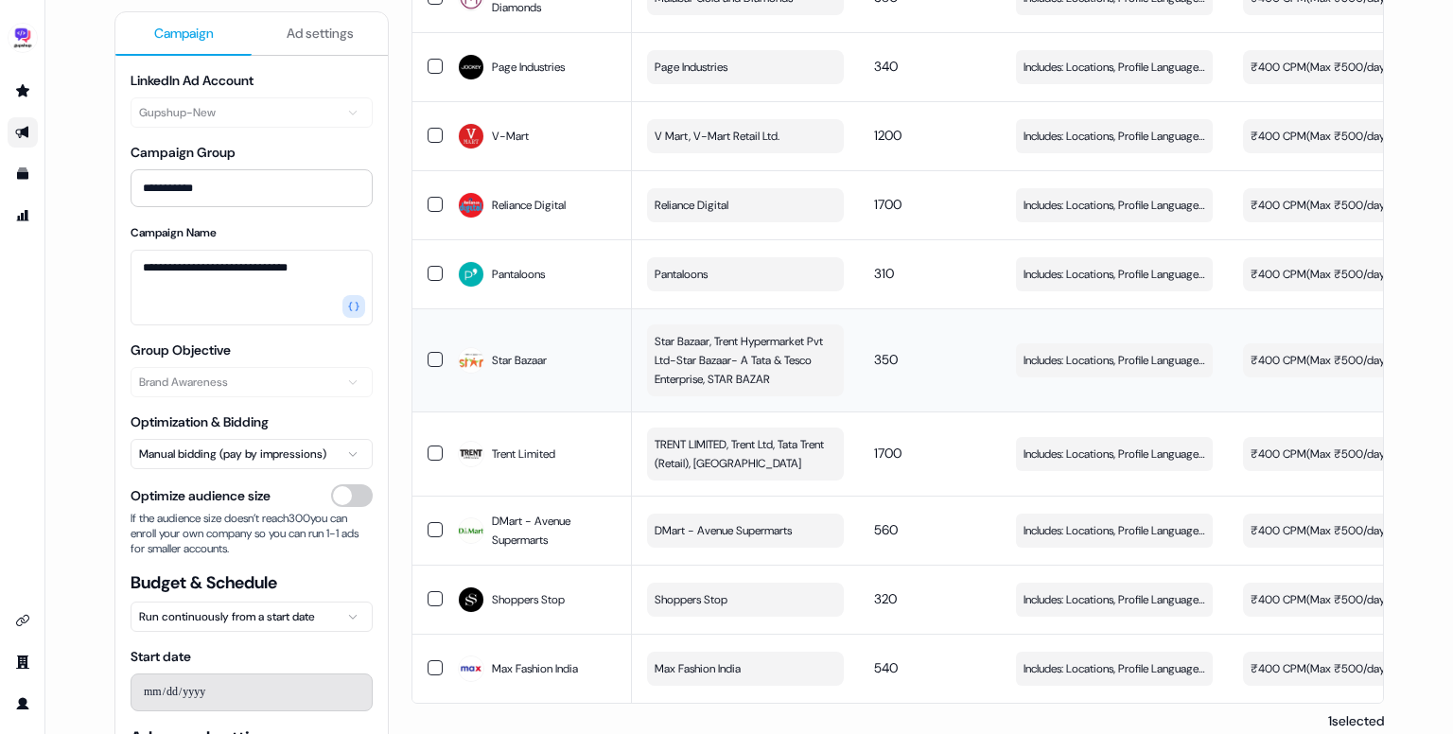
click at [753, 346] on span "Star Bazaar, Trent Hypermarket Pvt Ltd-Star Bazaar- A Tata & Tesco Enterprise, …" at bounding box center [743, 360] width 178 height 57
click at [934, 342] on td "350" at bounding box center [930, 359] width 142 height 103
click at [434, 353] on button "button" at bounding box center [434, 360] width 15 height 15
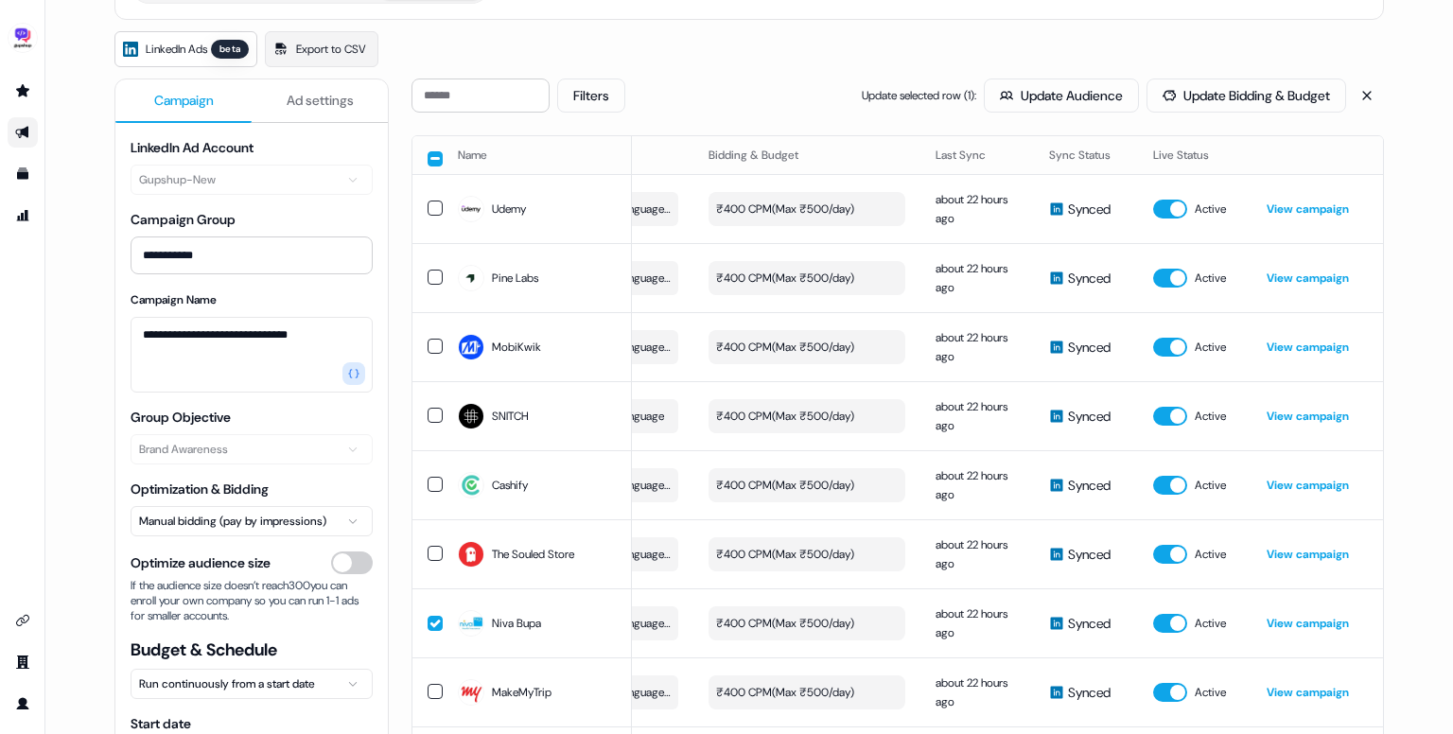
scroll to position [0, 0]
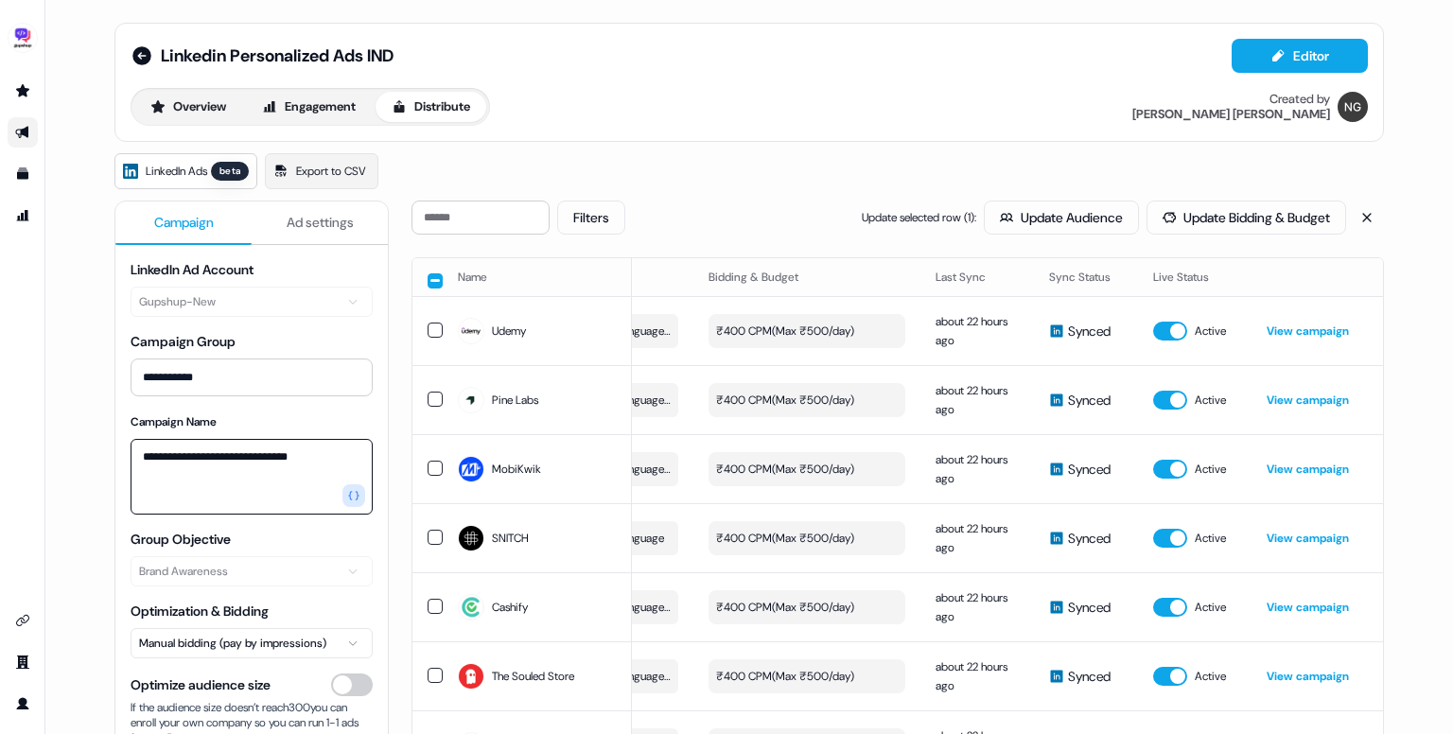
drag, startPoint x: 327, startPoint y: 459, endPoint x: 101, endPoint y: 443, distance: 226.6
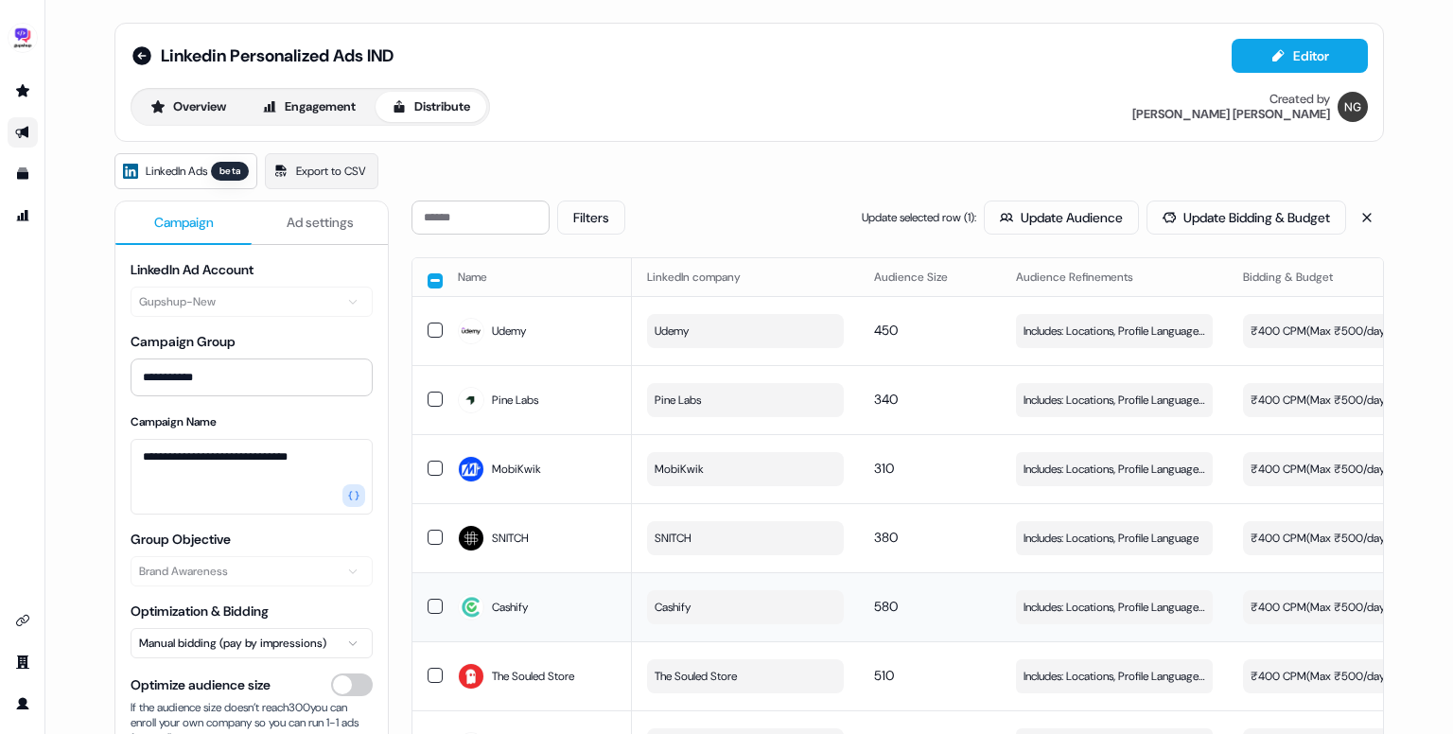
scroll to position [2, 0]
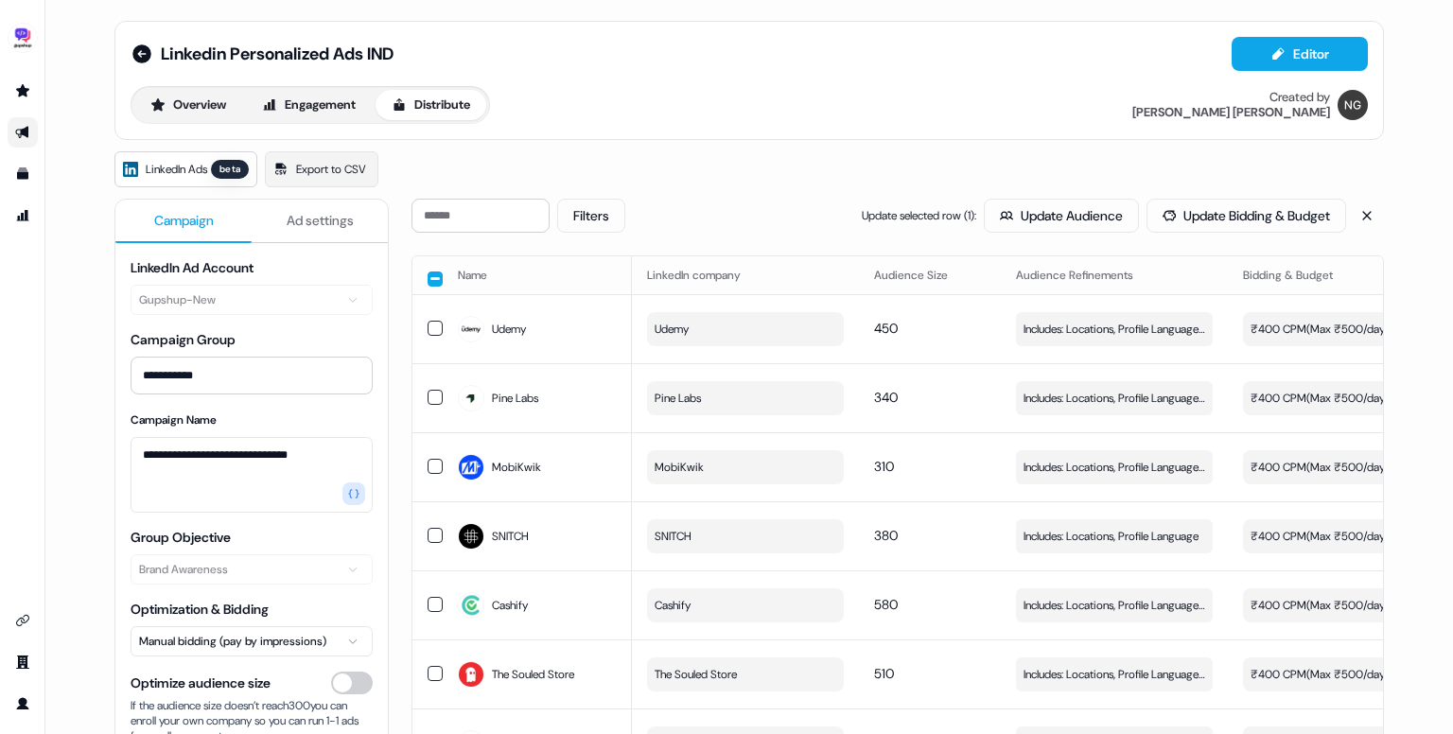
click at [427, 279] on button "button" at bounding box center [434, 278] width 15 height 15
click at [431, 277] on button "button" at bounding box center [434, 277] width 15 height 15
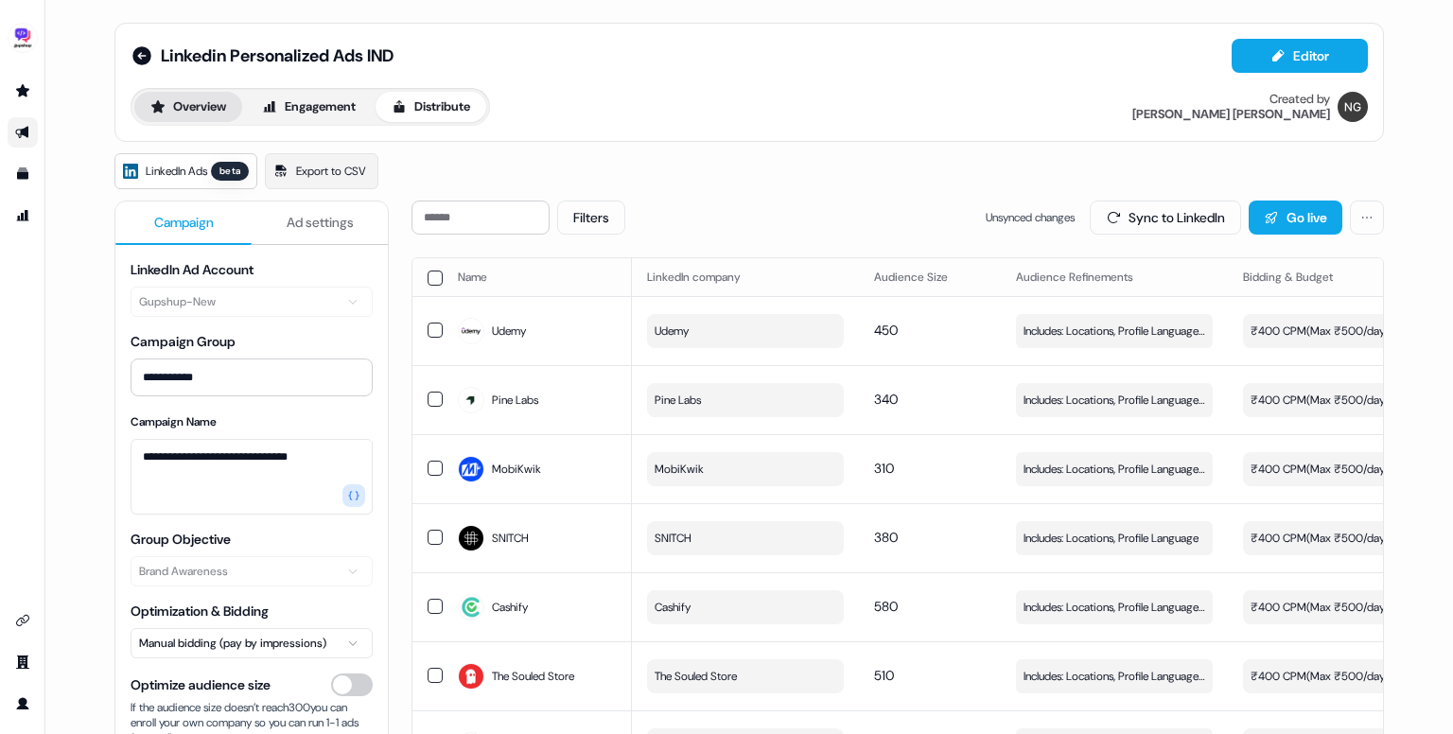
click at [197, 103] on button "Overview" at bounding box center [188, 107] width 108 height 30
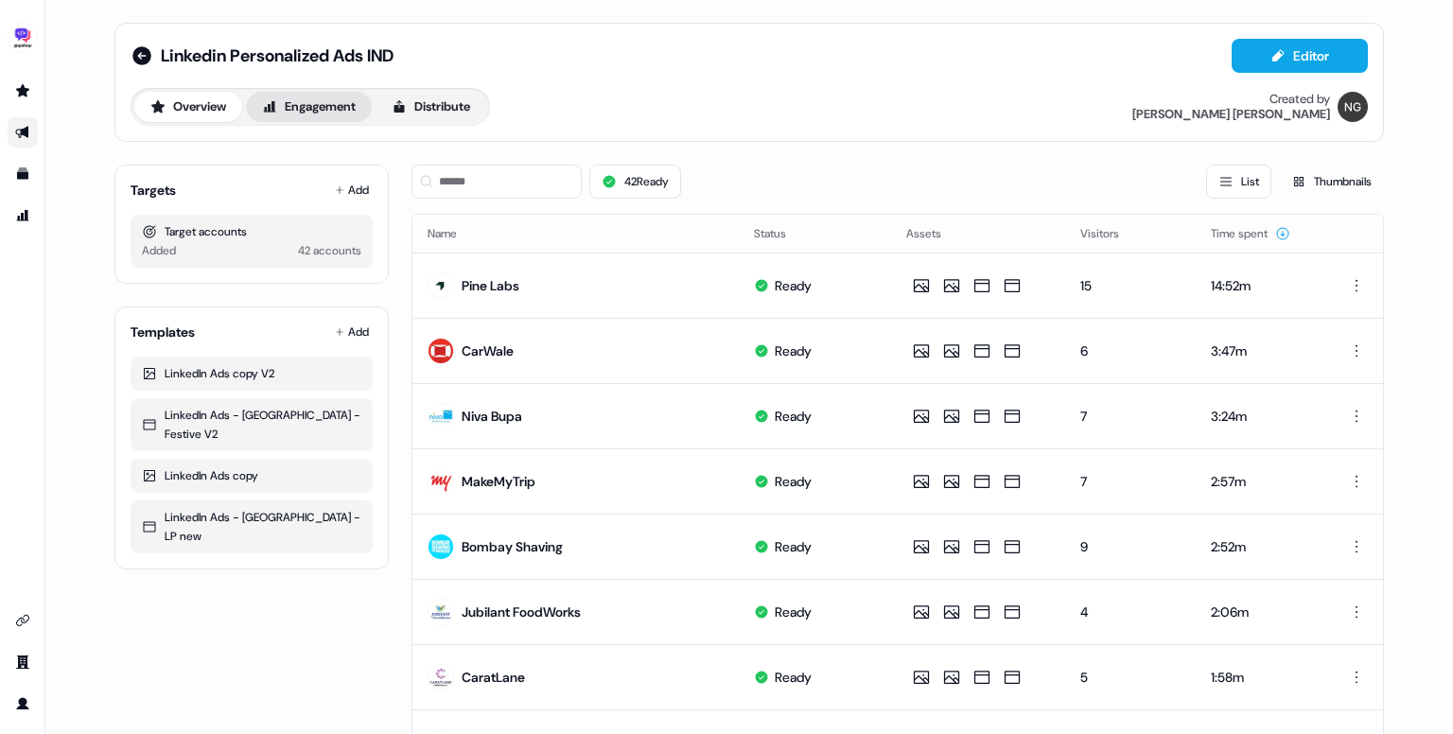
click at [332, 107] on button "Engagement" at bounding box center [309, 107] width 126 height 30
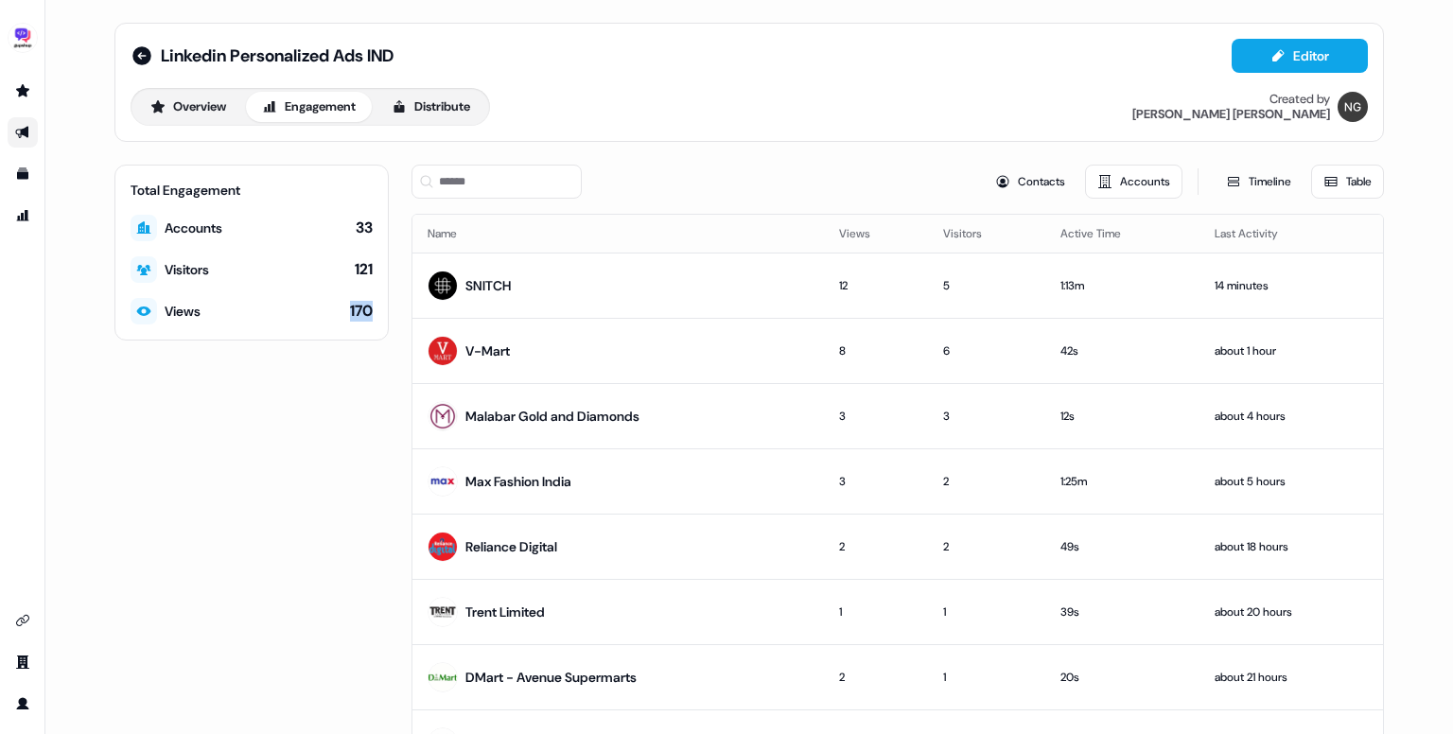
drag, startPoint x: 337, startPoint y: 317, endPoint x: 378, endPoint y: 316, distance: 41.6
click at [378, 316] on div "Total Engagement Accounts 33 Visitors 121 Views 170" at bounding box center [251, 253] width 274 height 176
click at [352, 382] on div "Total Engagement Accounts 33 Visitors 121 Views 170" at bounding box center [251, 493] width 274 height 656
drag, startPoint x: 328, startPoint y: 311, endPoint x: 371, endPoint y: 307, distance: 42.7
click at [371, 307] on div "Total Engagement Accounts 33 Visitors 121 Views 170" at bounding box center [251, 253] width 274 height 176
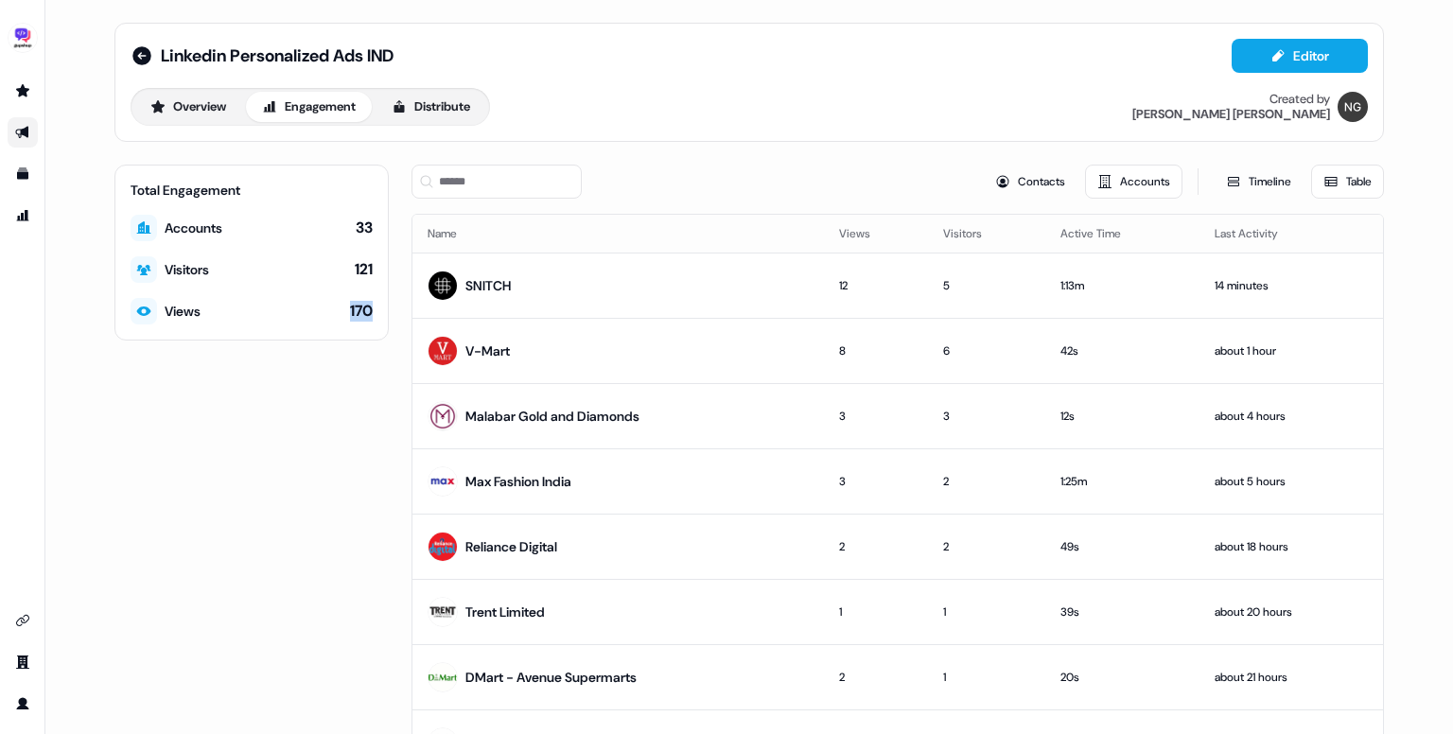
click at [371, 307] on div "Total Engagement Accounts 33 Visitors 121 Views 170" at bounding box center [251, 253] width 274 height 176
click at [401, 105] on icon at bounding box center [399, 106] width 10 height 12
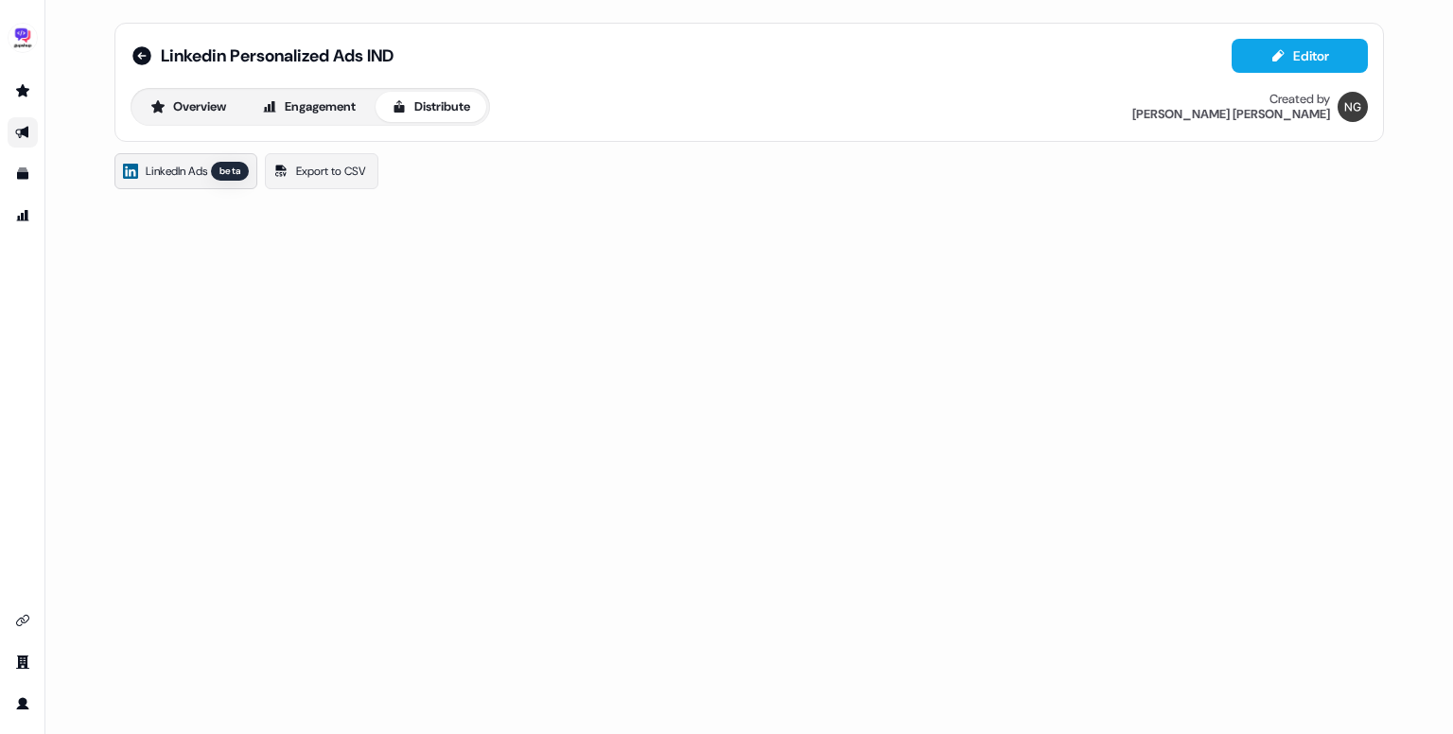
click at [194, 178] on span "LinkedIn Ads" at bounding box center [176, 171] width 61 height 19
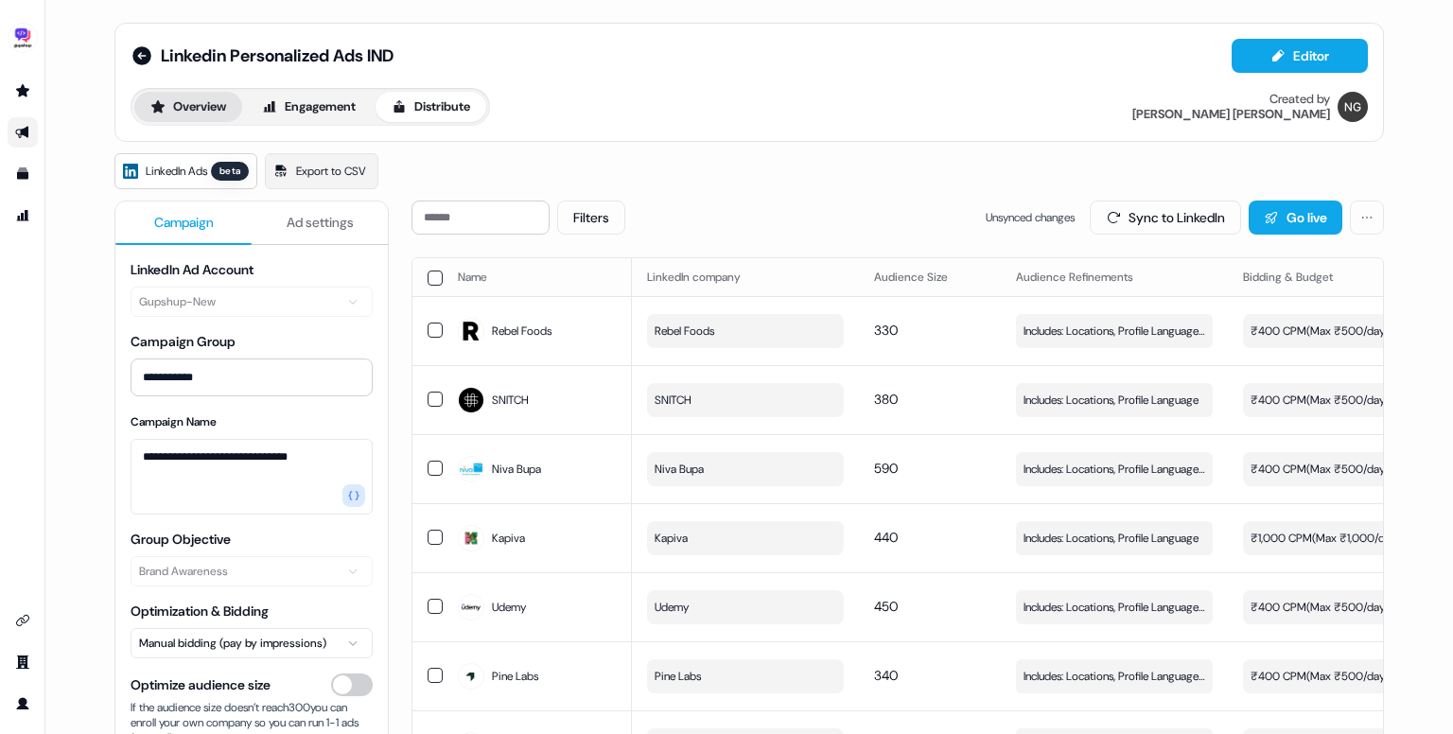
click at [182, 111] on button "Overview" at bounding box center [188, 107] width 108 height 30
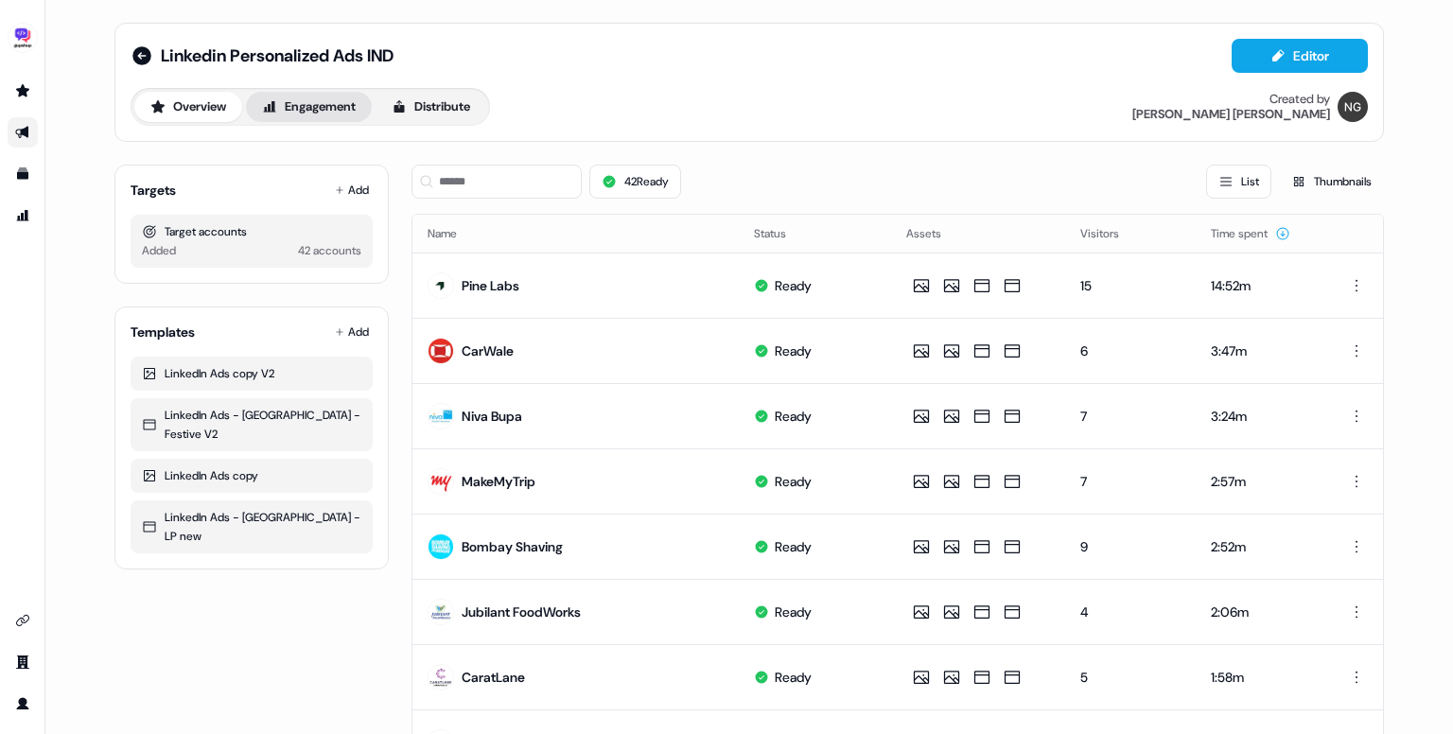
click at [331, 104] on button "Engagement" at bounding box center [309, 107] width 126 height 30
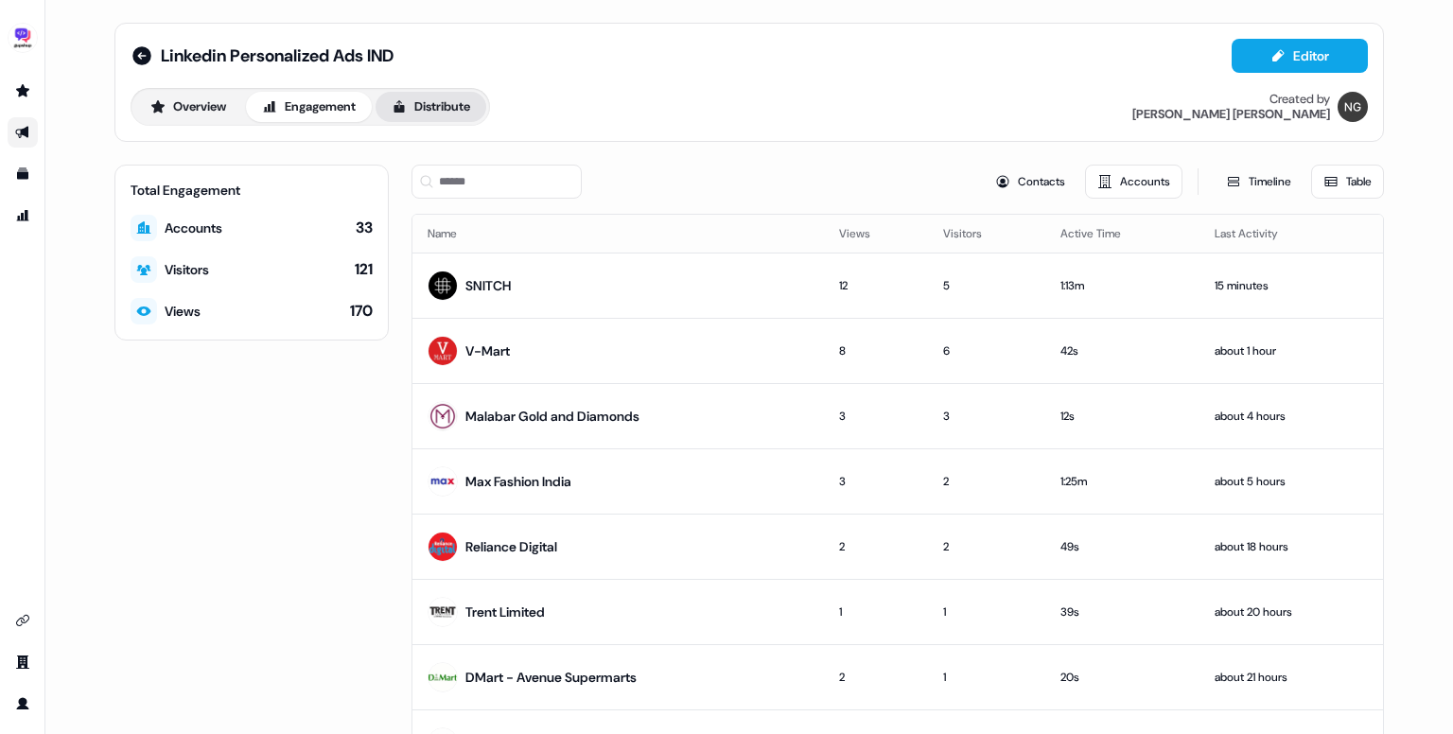
click at [450, 115] on button "Distribute" at bounding box center [430, 107] width 111 height 30
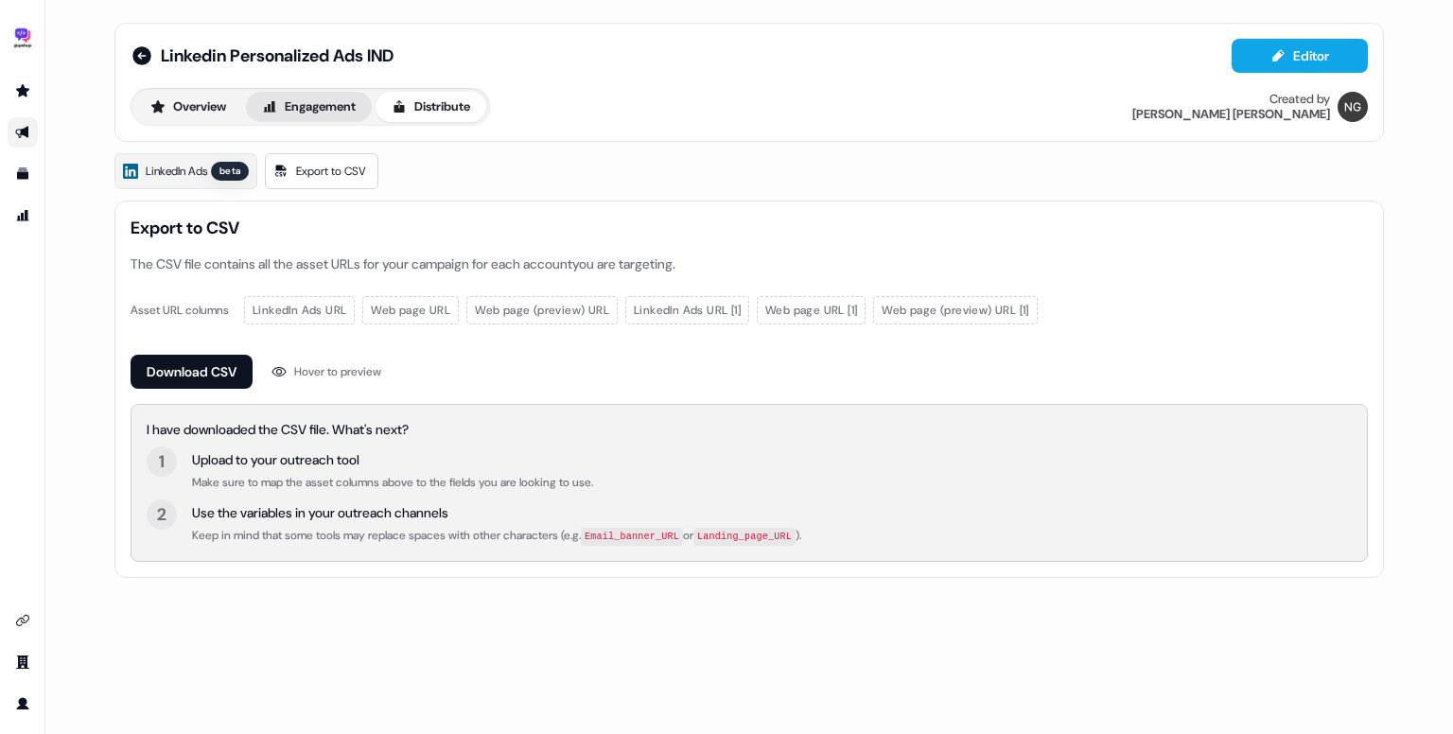
click at [329, 105] on button "Engagement" at bounding box center [309, 107] width 126 height 30
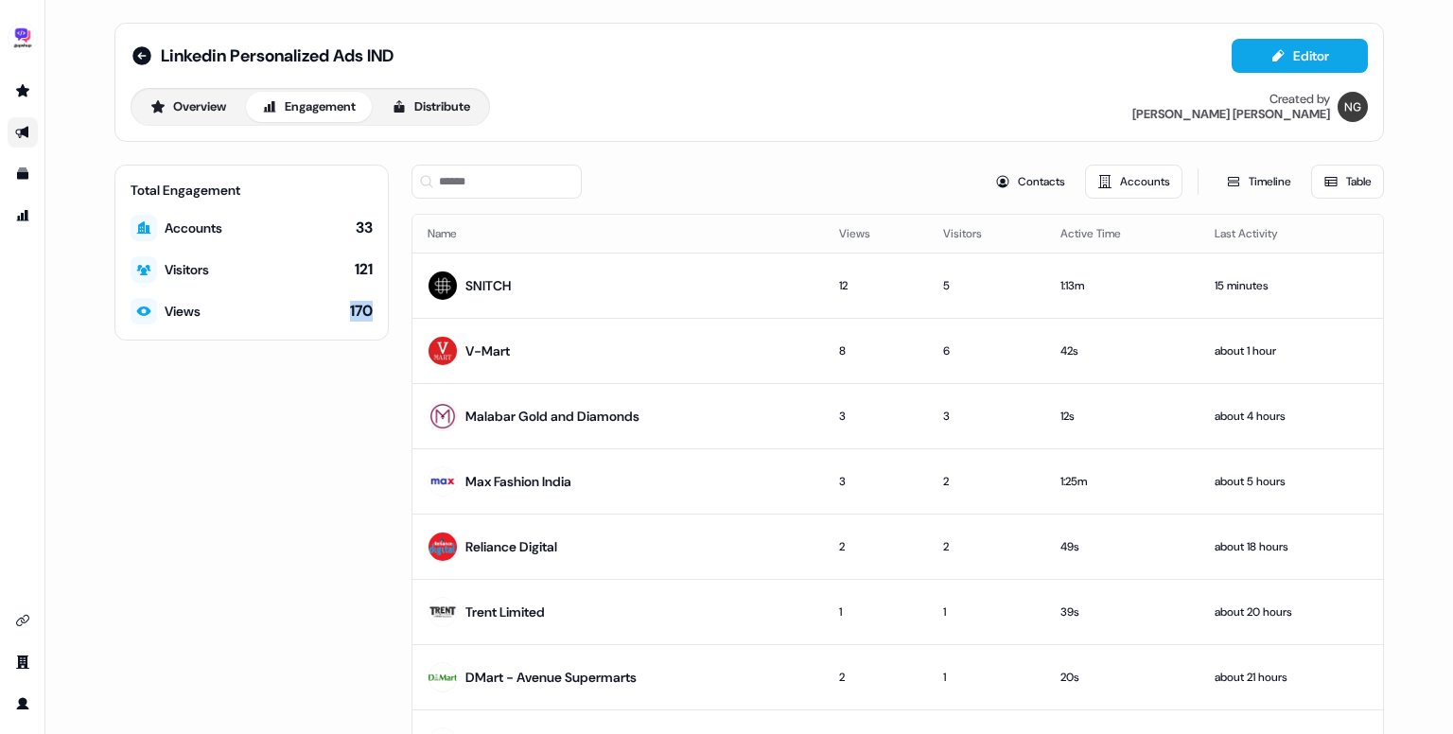
drag, startPoint x: 329, startPoint y: 308, endPoint x: 378, endPoint y: 312, distance: 49.3
click at [378, 312] on div "Total Engagement Accounts 33 Visitors 121 Views 170" at bounding box center [251, 253] width 274 height 176
click at [212, 111] on button "Overview" at bounding box center [188, 107] width 108 height 30
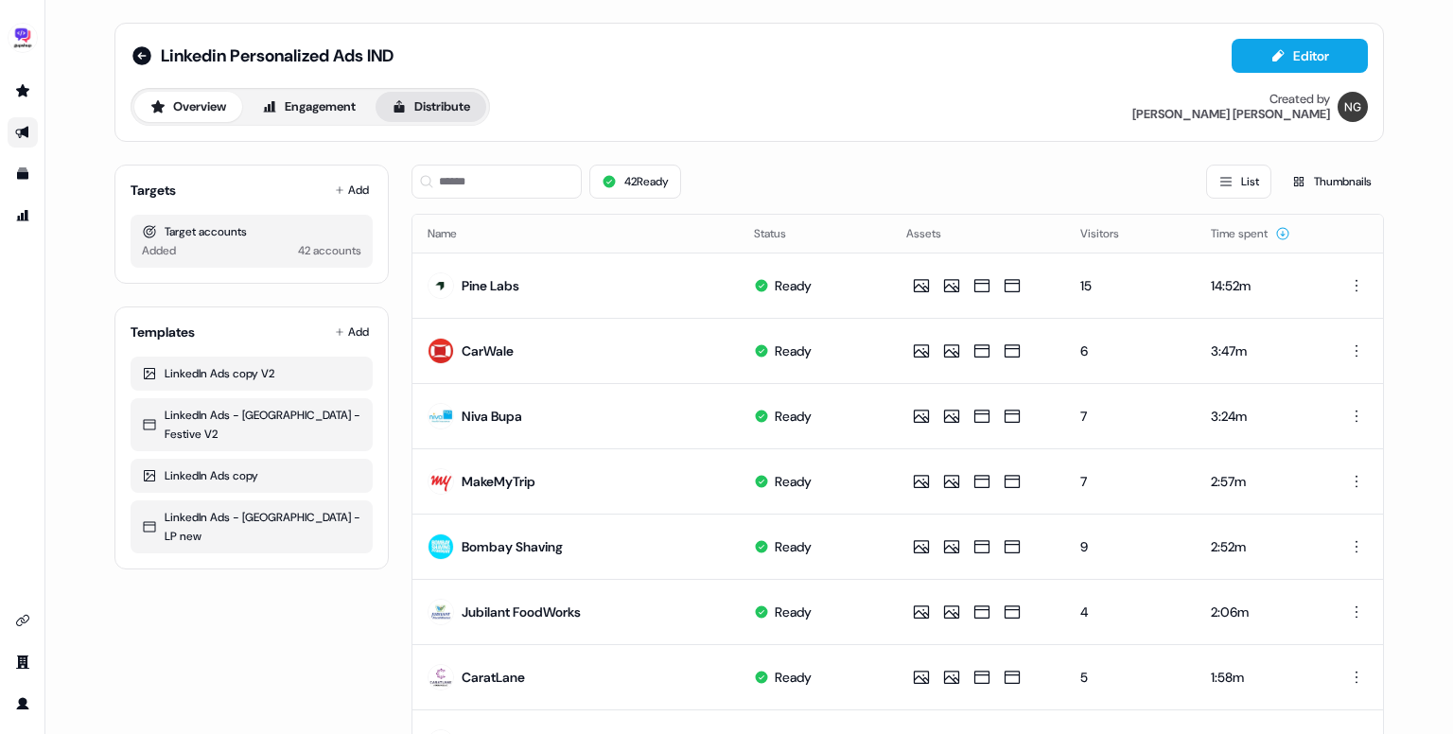
click at [422, 102] on button "Distribute" at bounding box center [430, 107] width 111 height 30
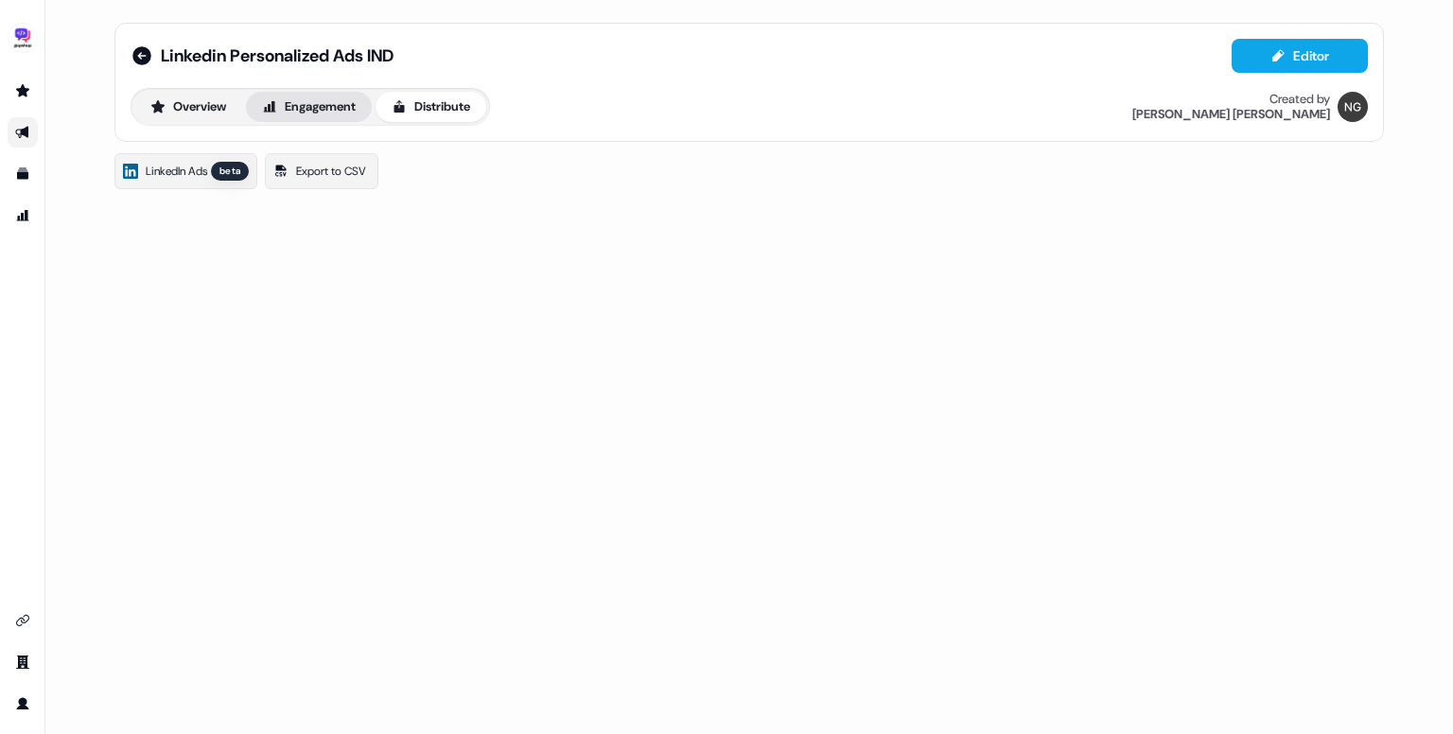
click at [352, 103] on button "Engagement" at bounding box center [309, 107] width 126 height 30
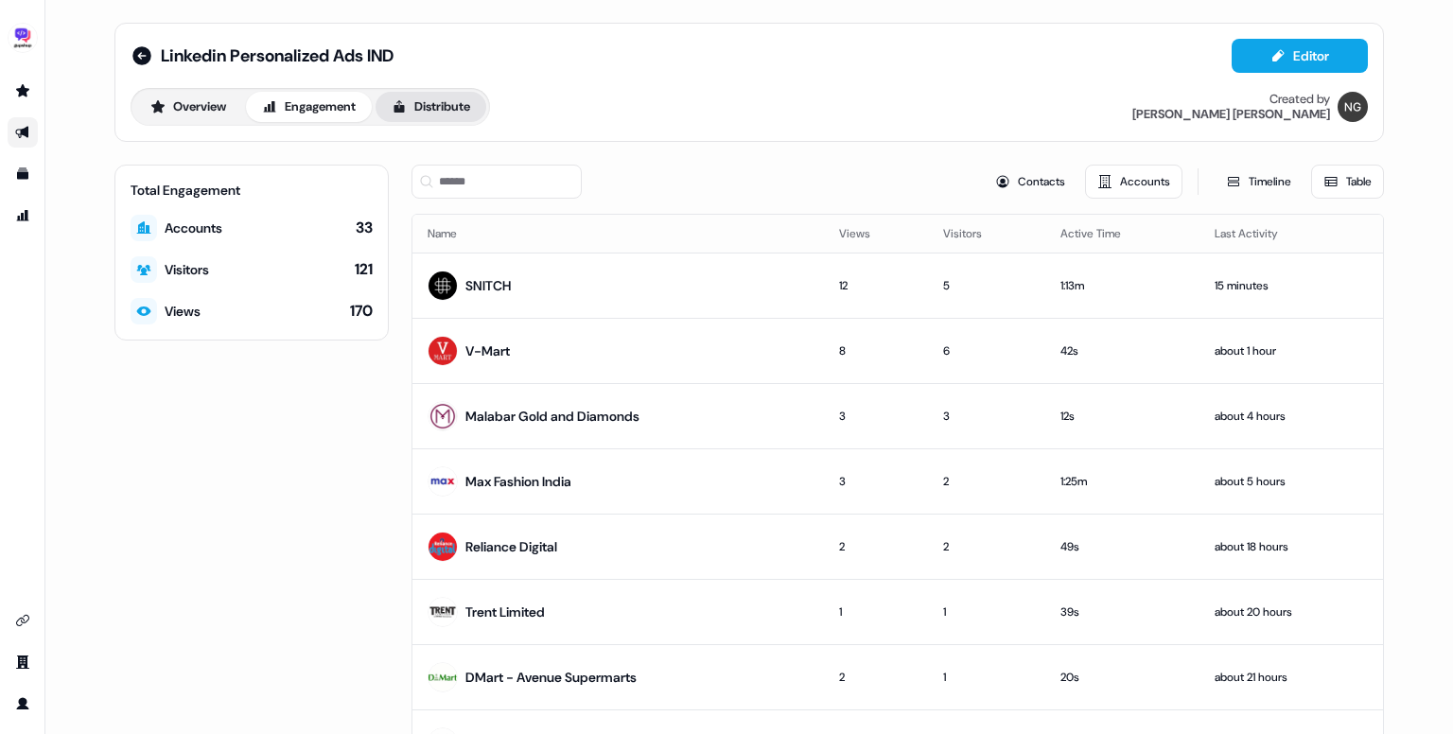
click at [426, 114] on button "Distribute" at bounding box center [430, 107] width 111 height 30
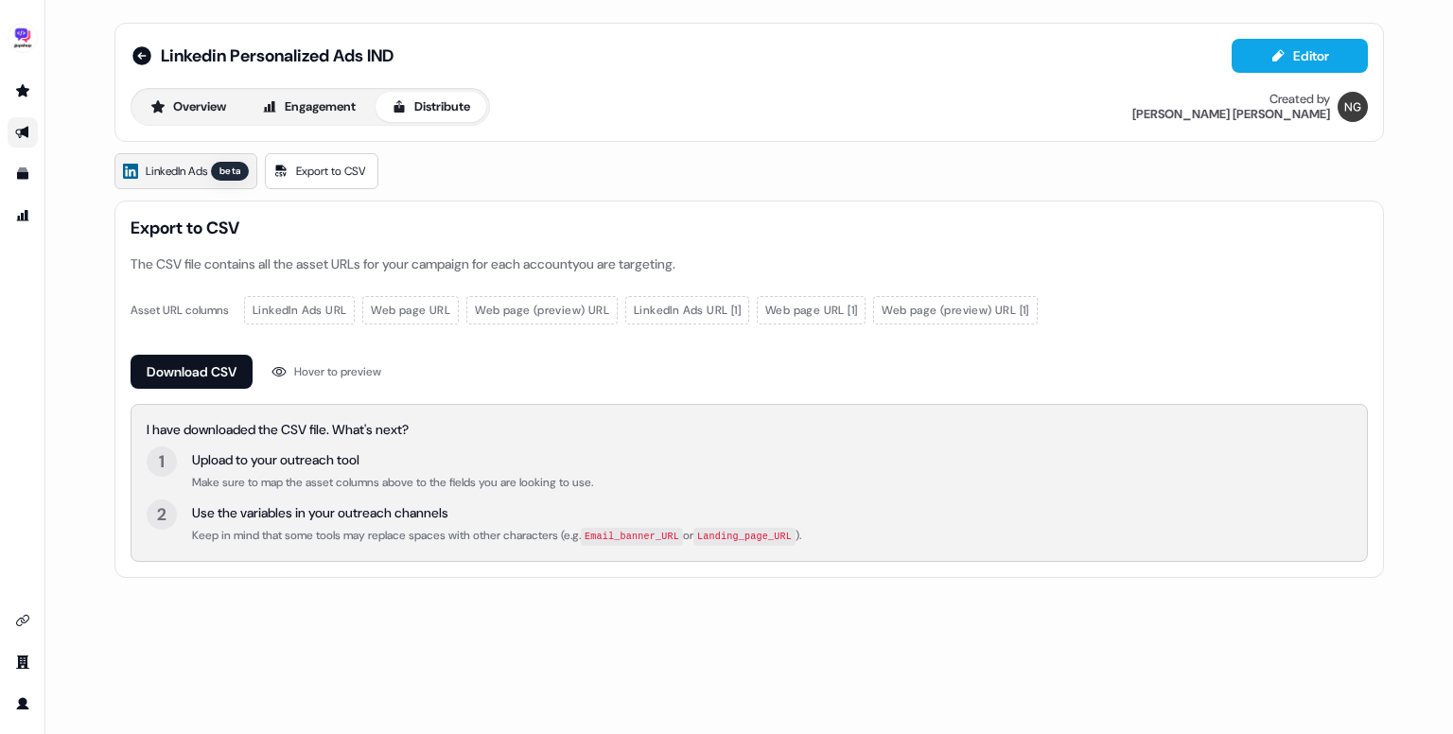
click at [191, 171] on span "LinkedIn Ads" at bounding box center [176, 171] width 61 height 19
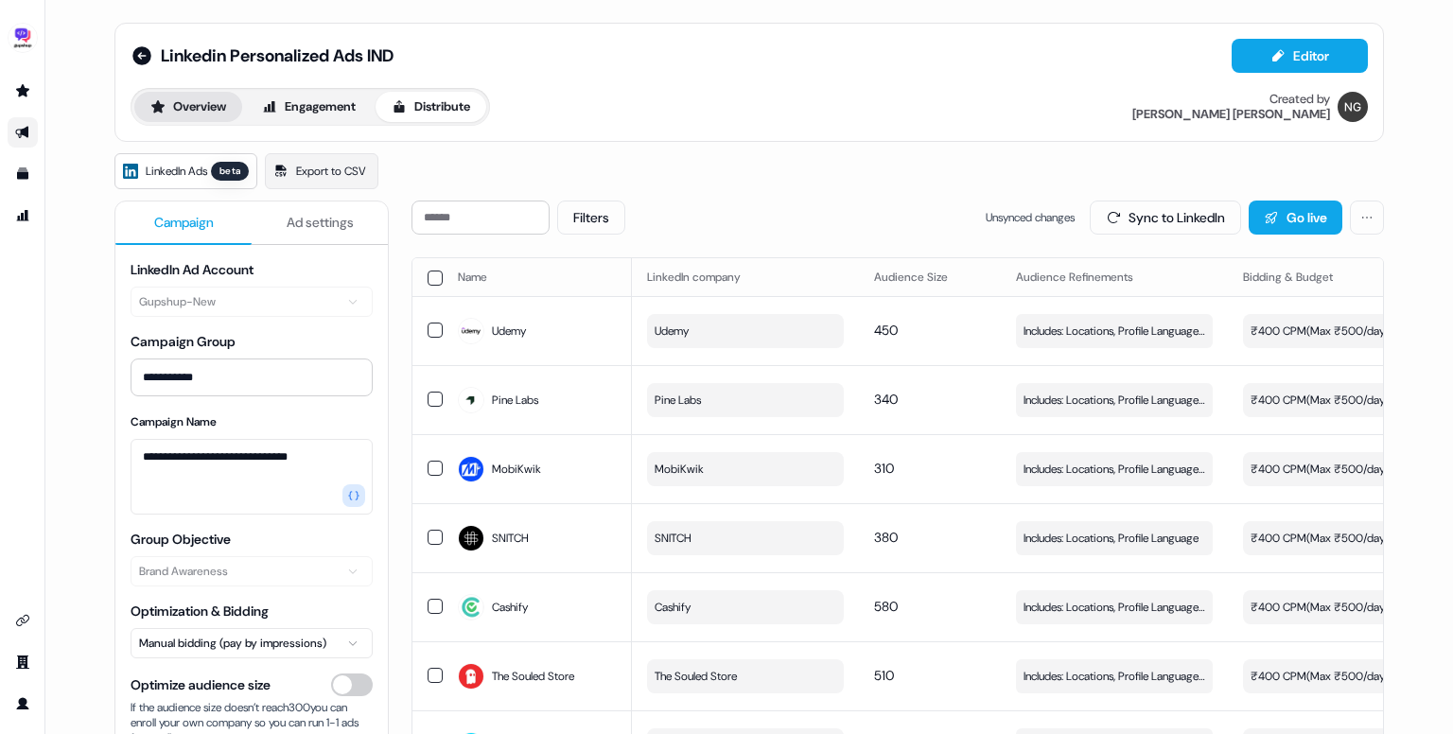
click at [170, 100] on button "Overview" at bounding box center [188, 107] width 108 height 30
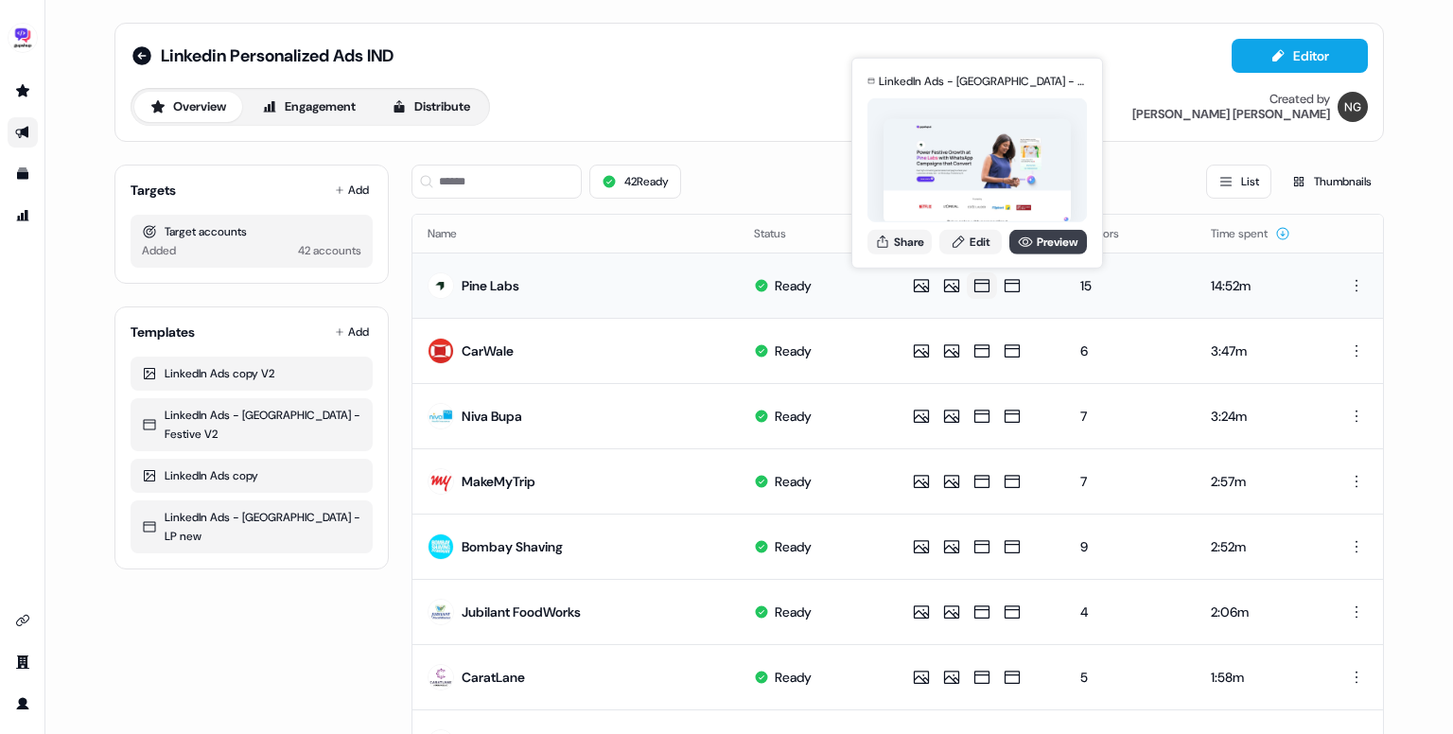
click at [1033, 243] on link "Preview" at bounding box center [1048, 241] width 78 height 25
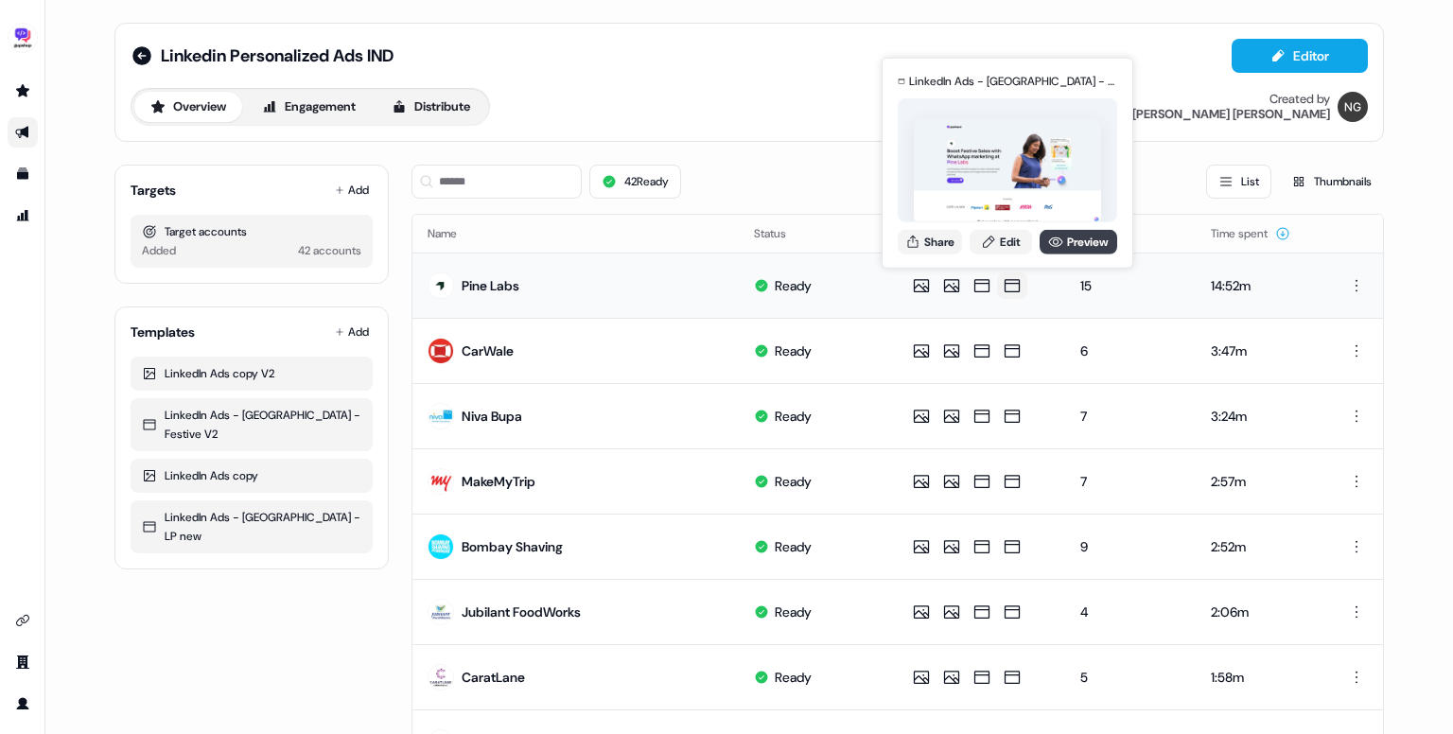
click at [1053, 241] on icon at bounding box center [1055, 241] width 15 height 15
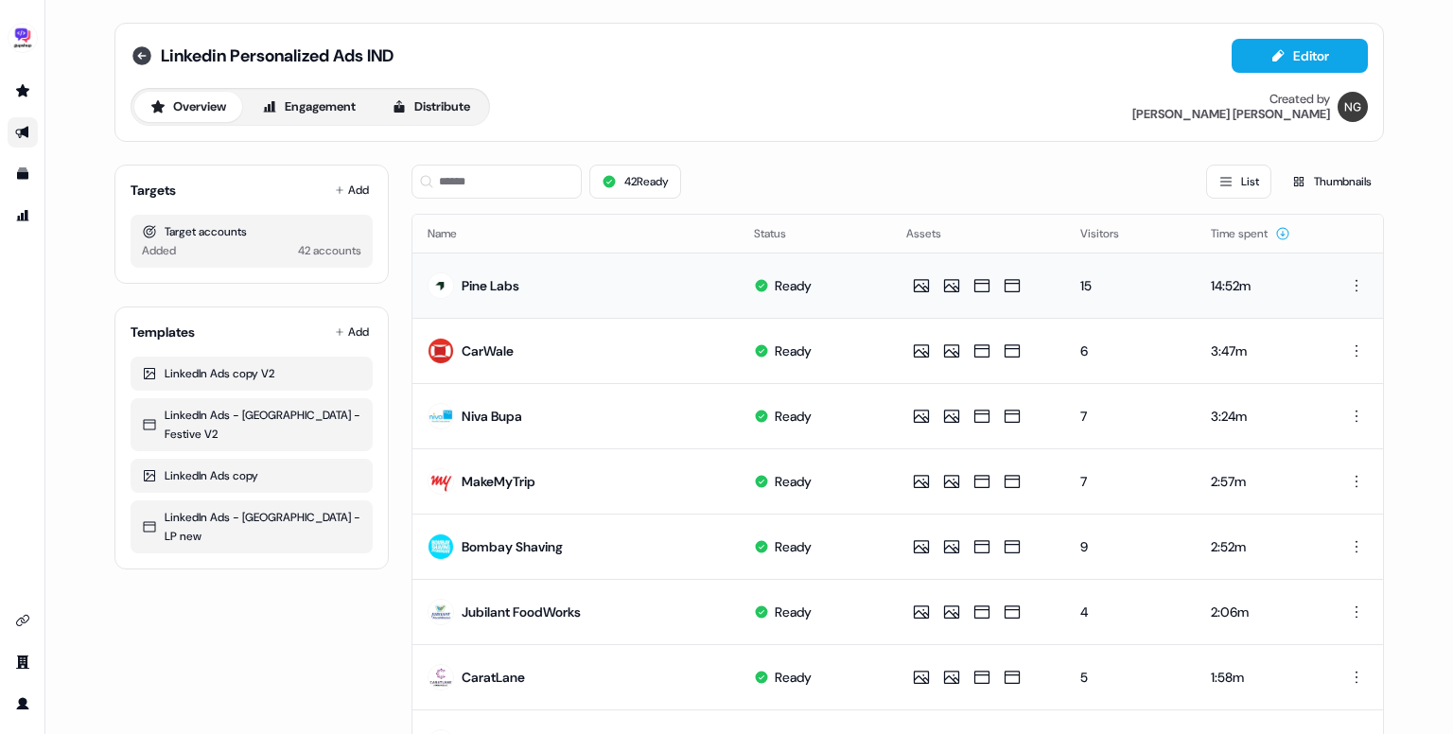
click at [136, 60] on icon at bounding box center [141, 55] width 19 height 19
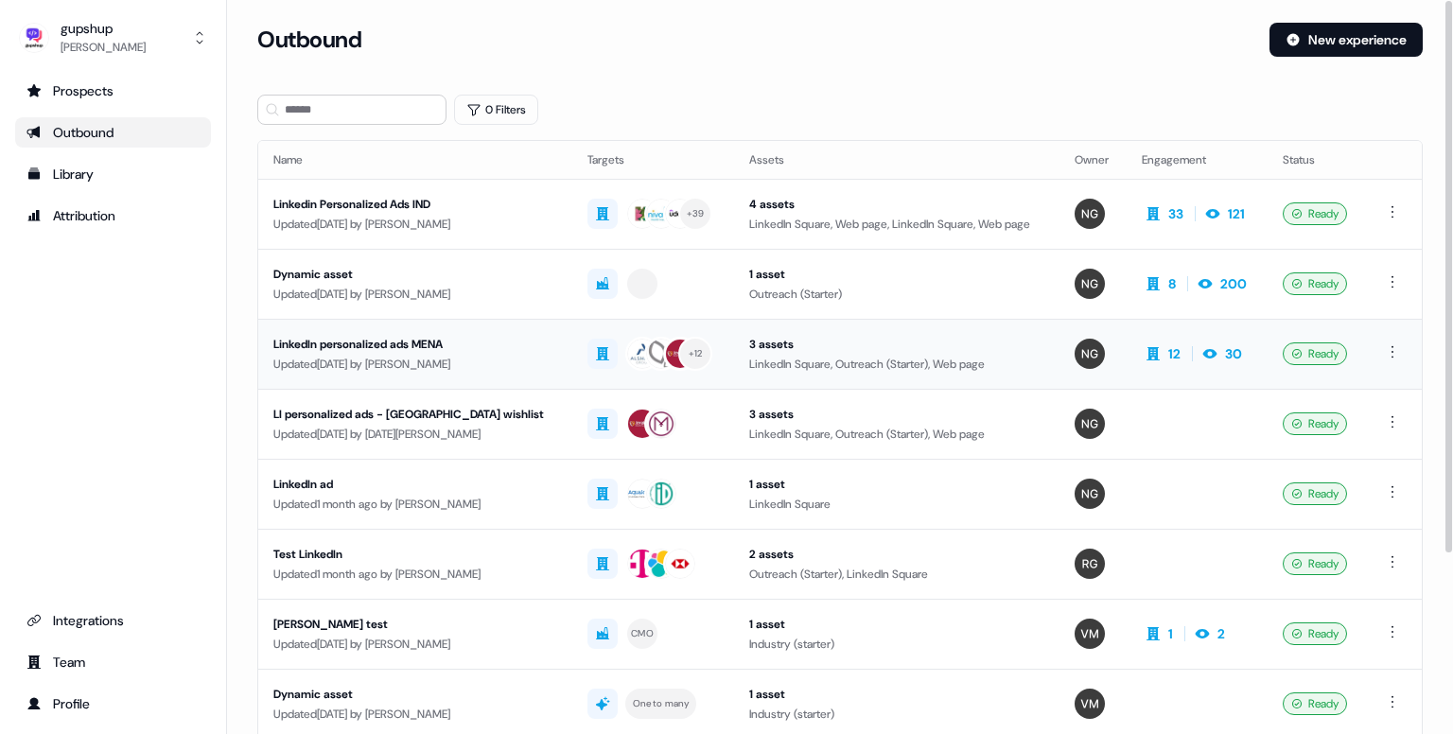
click at [348, 355] on div "Updated [DATE] by [PERSON_NAME]" at bounding box center [415, 364] width 284 height 19
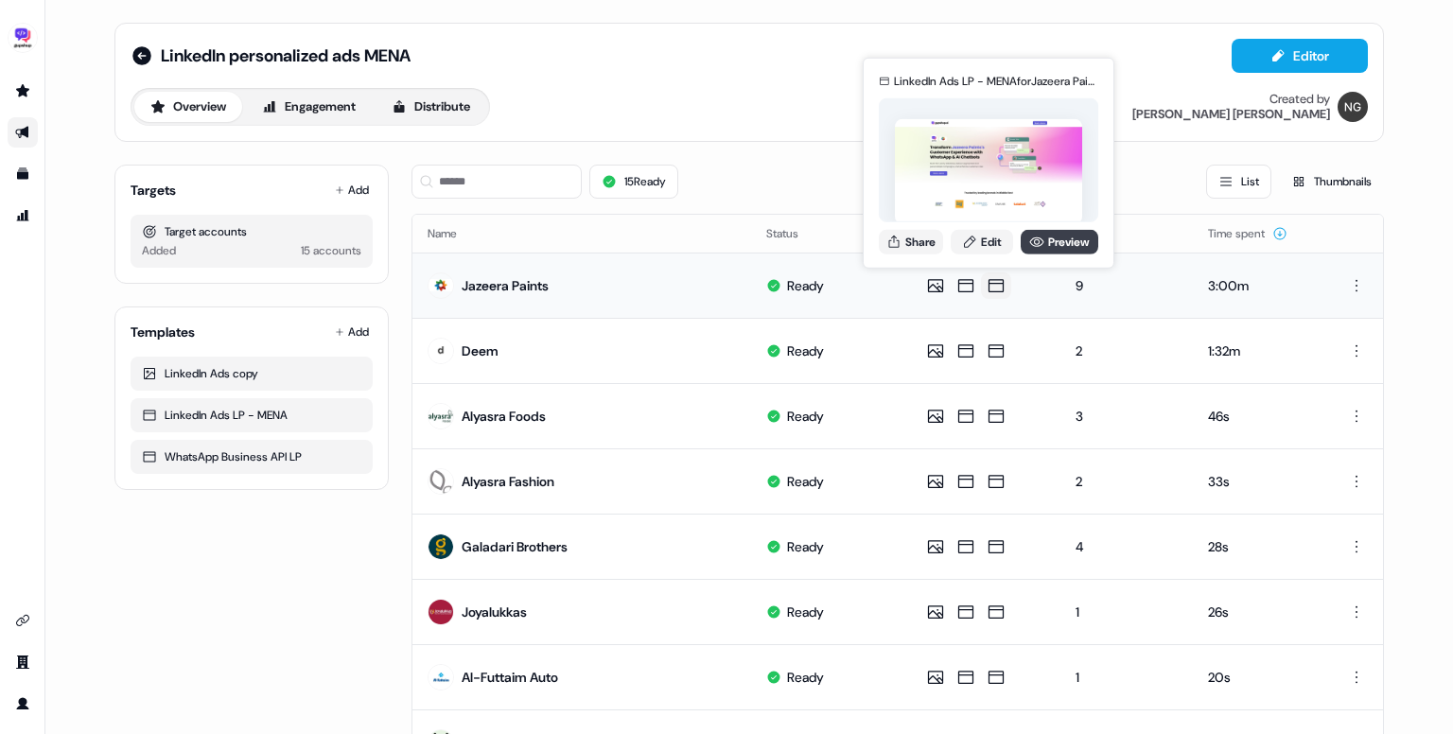
click at [1041, 242] on link "Preview" at bounding box center [1059, 241] width 78 height 25
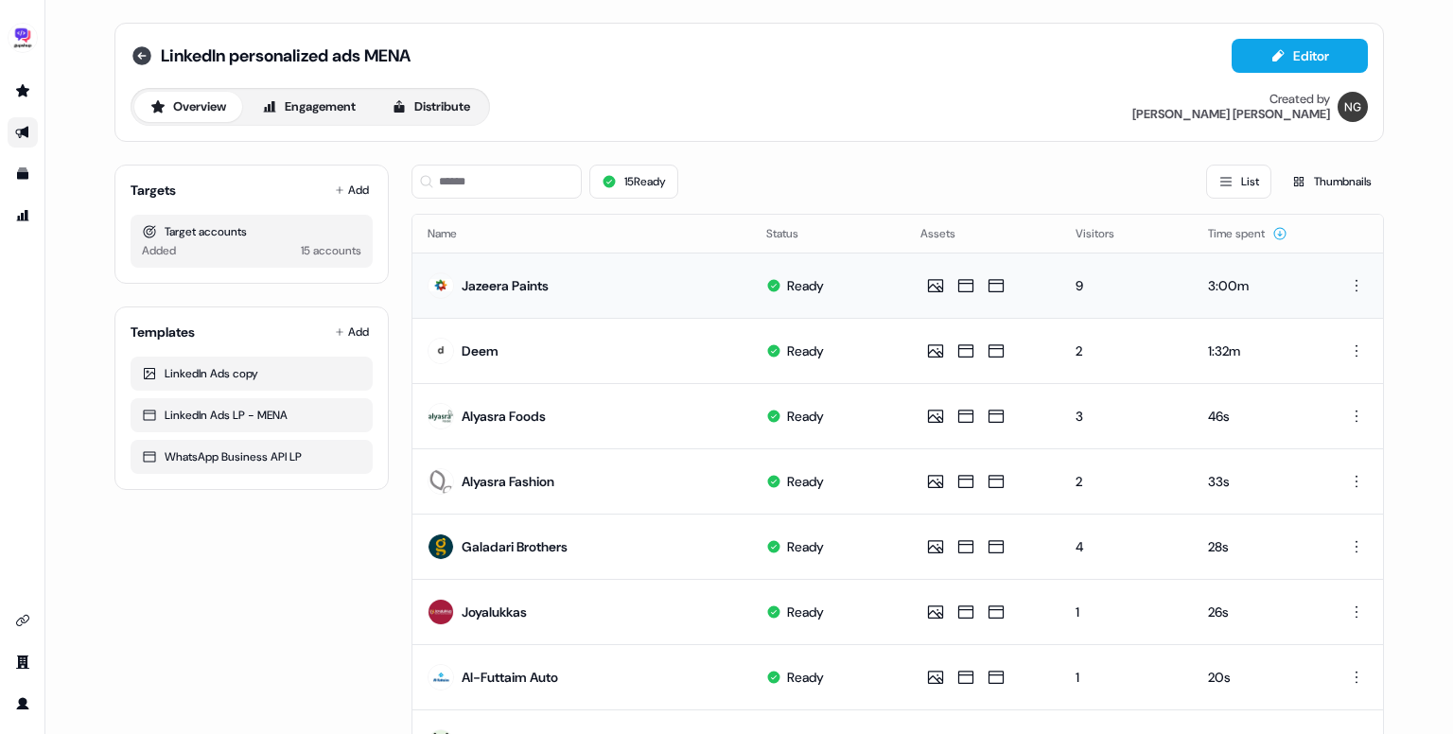
click at [136, 56] on icon at bounding box center [142, 55] width 23 height 23
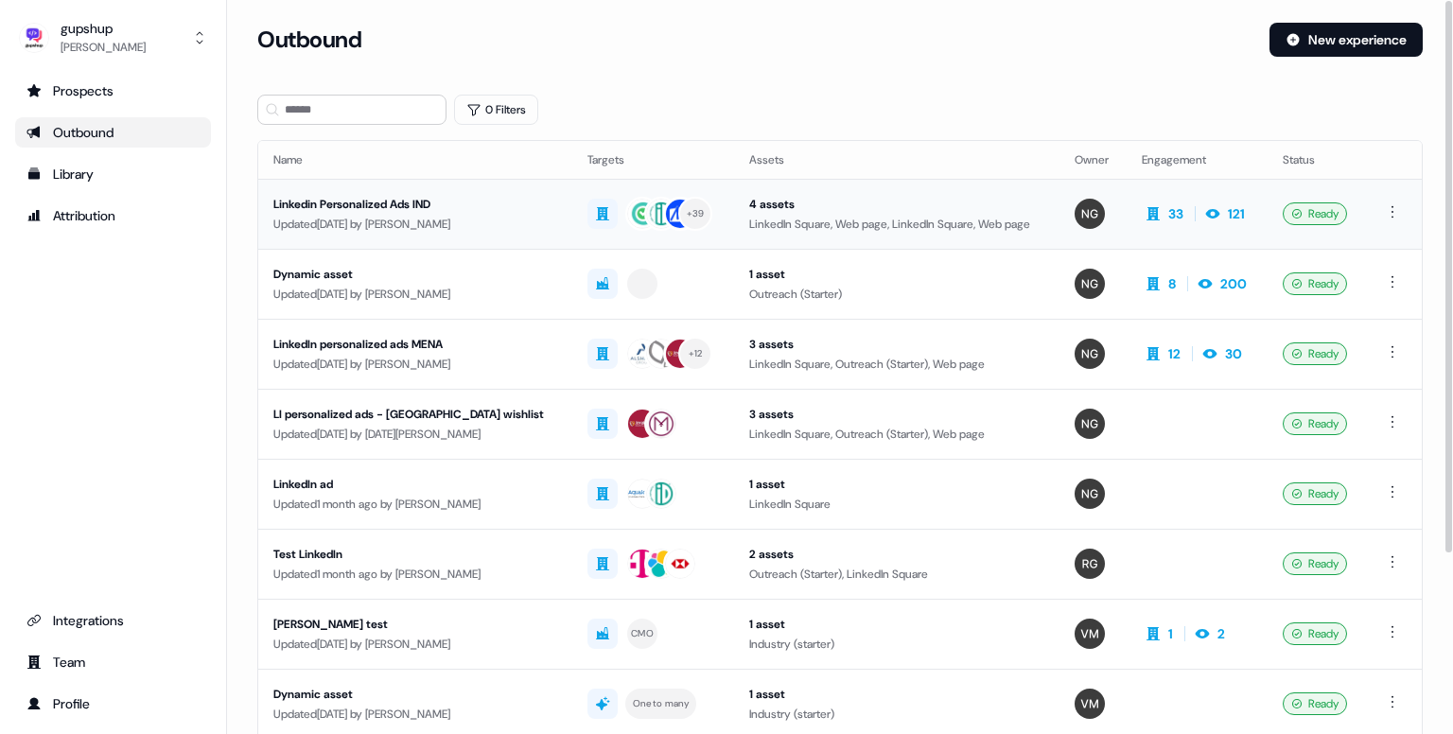
click at [418, 205] on div "Linkedin Personalized Ads IND" at bounding box center [415, 204] width 284 height 19
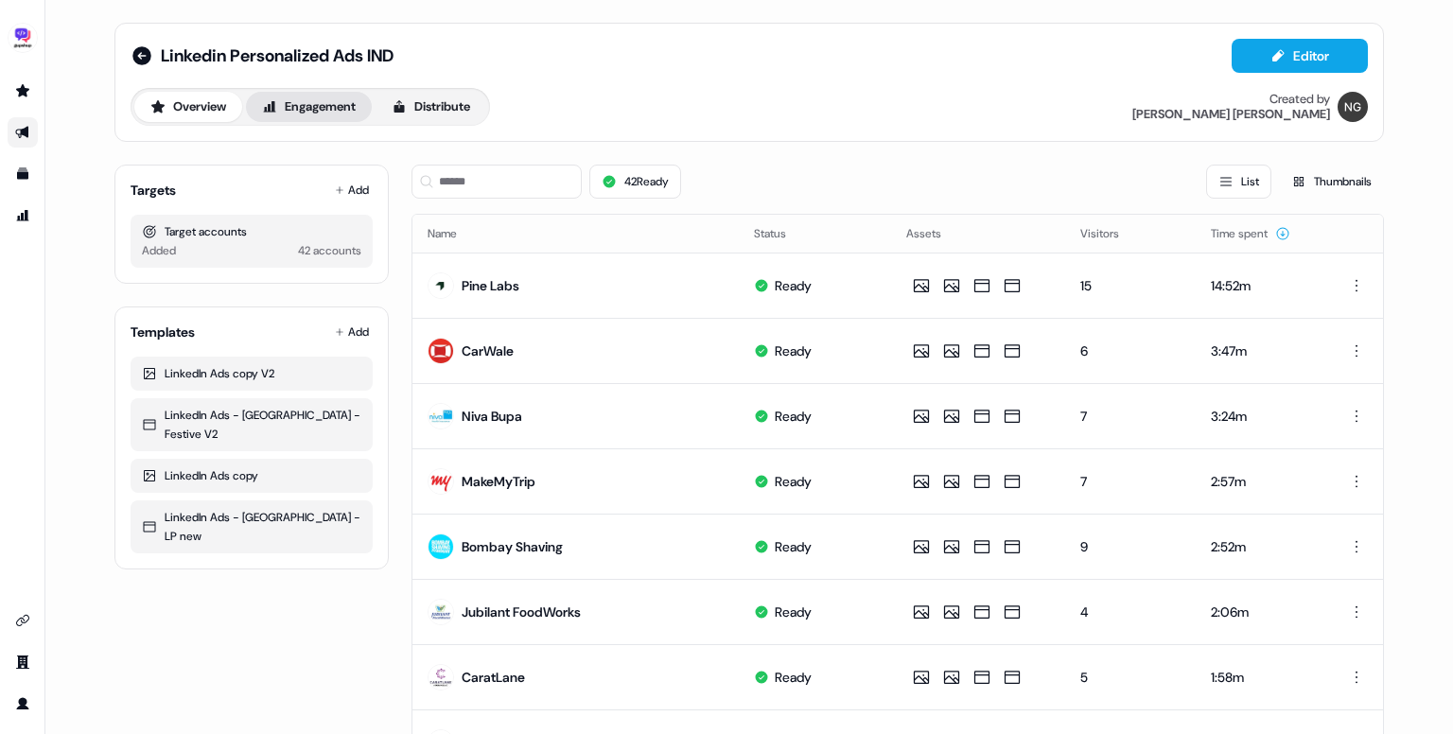
click at [334, 106] on button "Engagement" at bounding box center [309, 107] width 126 height 30
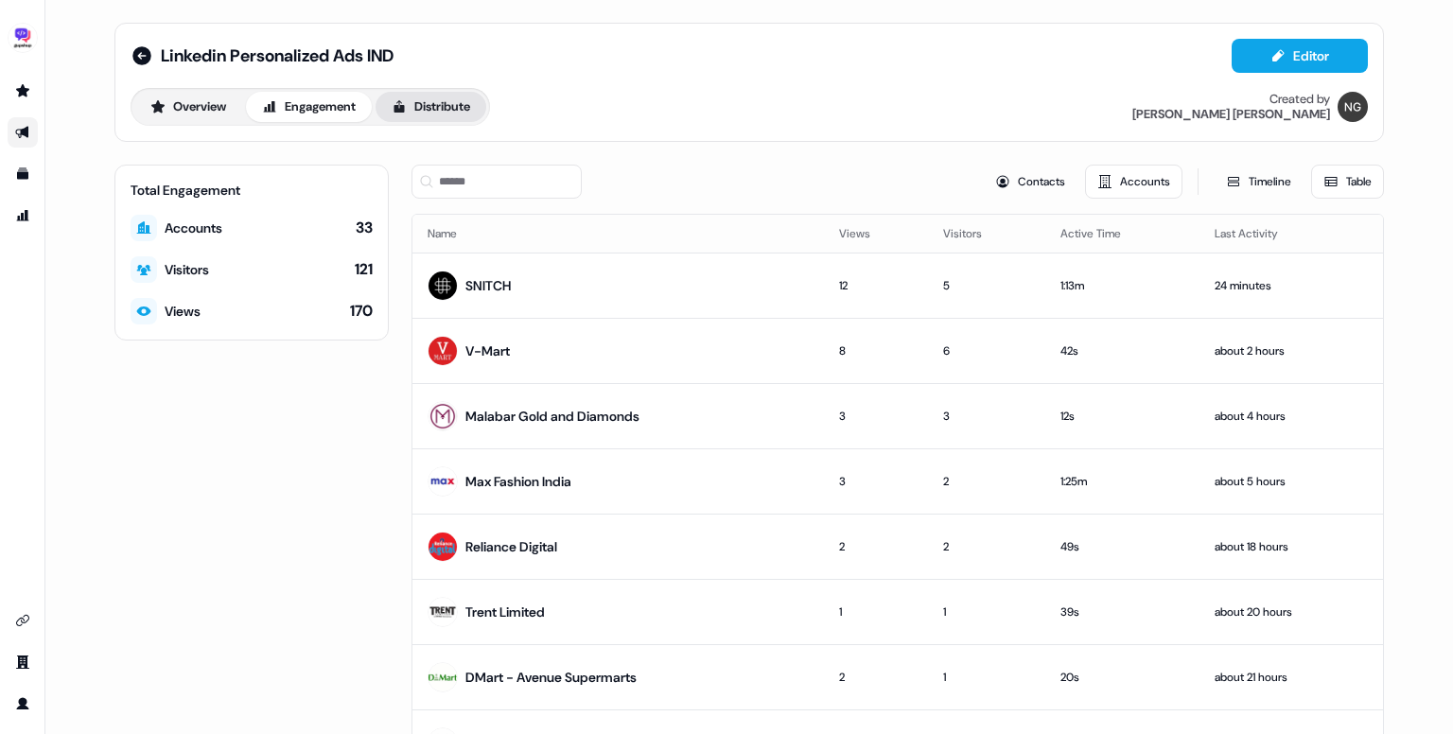
click at [436, 117] on button "Distribute" at bounding box center [430, 107] width 111 height 30
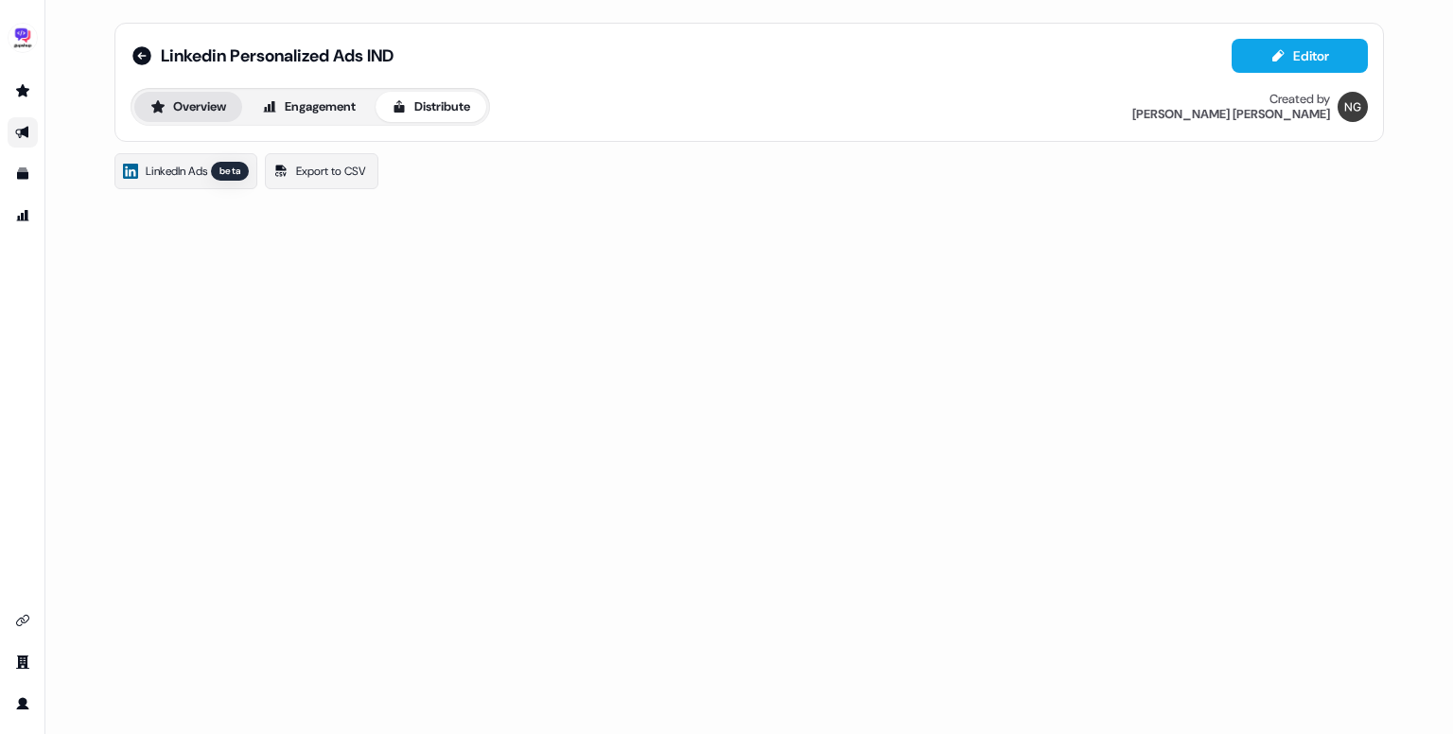
click at [211, 110] on button "Overview" at bounding box center [188, 107] width 108 height 30
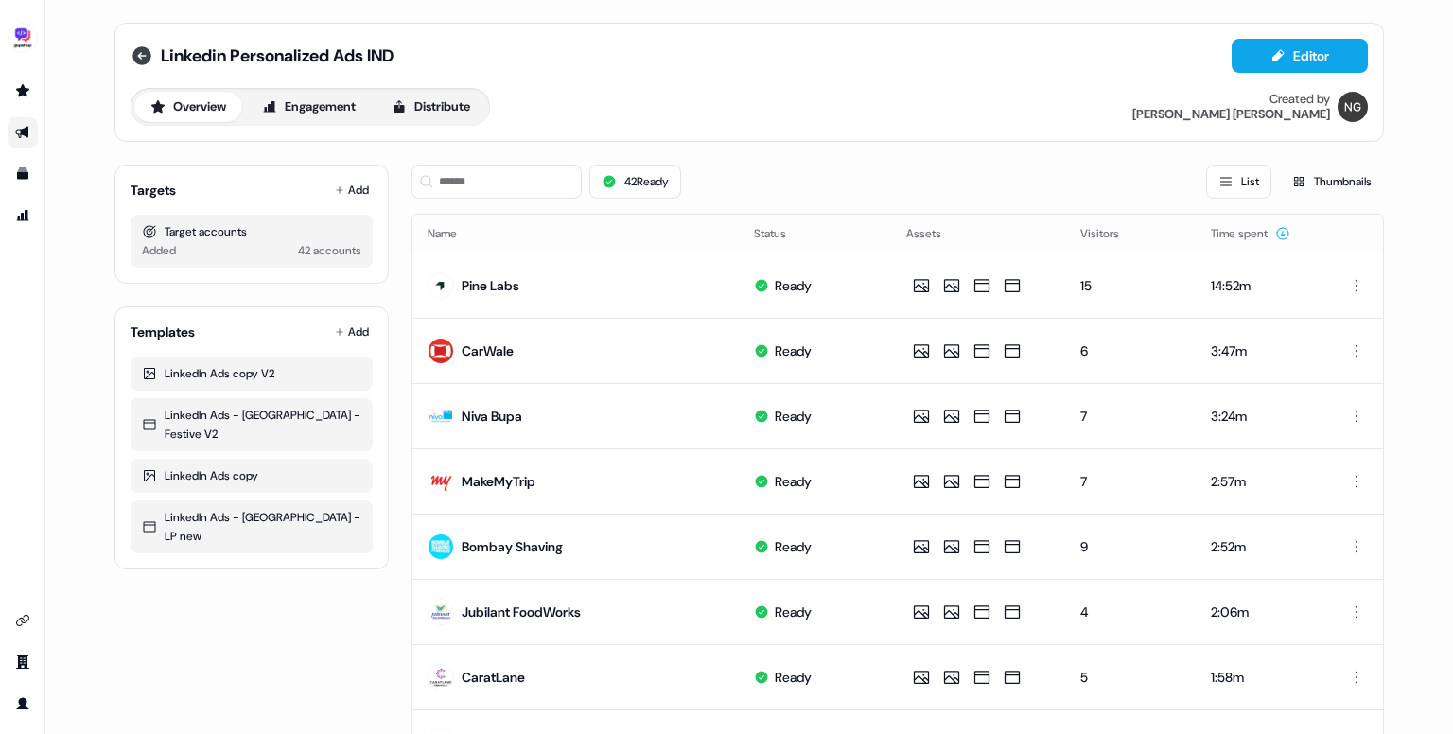
click at [140, 61] on icon at bounding box center [141, 55] width 19 height 19
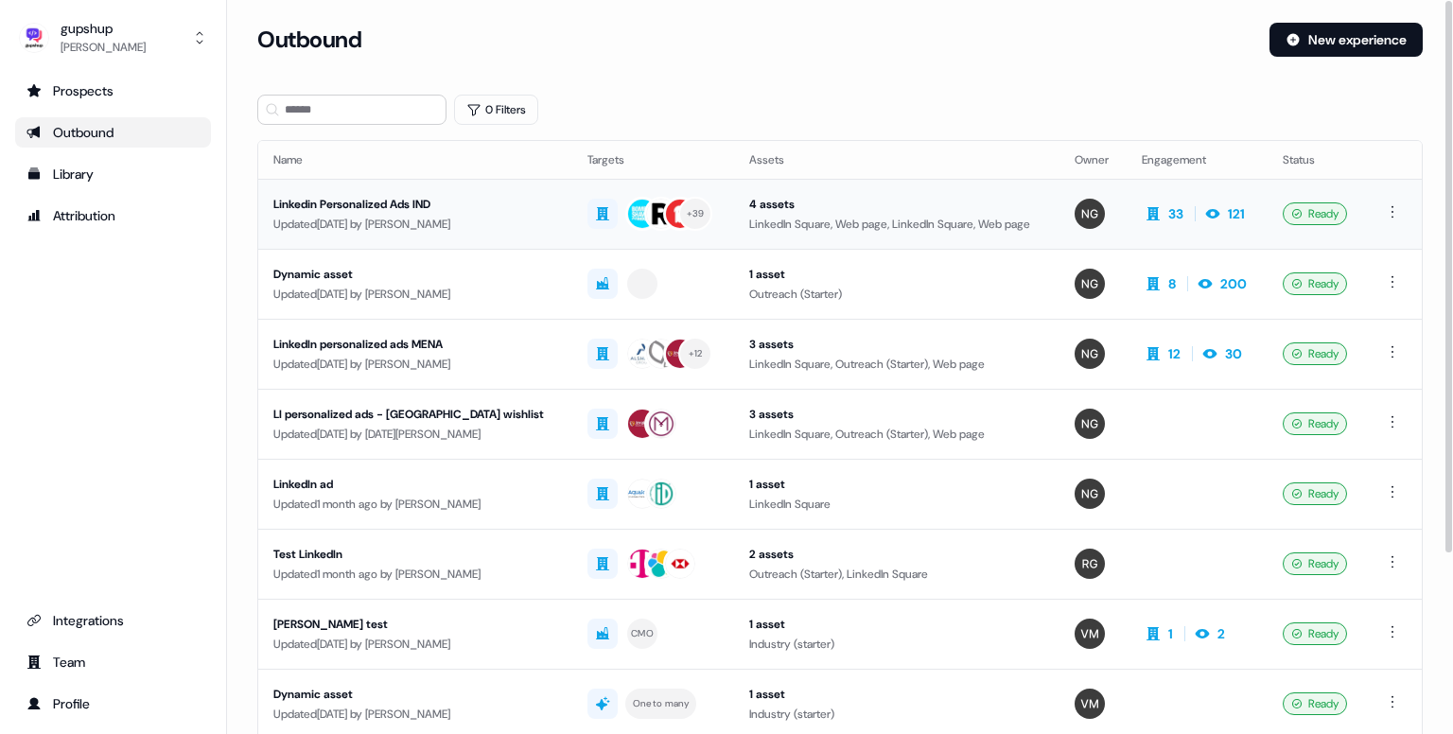
click at [434, 203] on div "Linkedin Personalized Ads IND" at bounding box center [415, 204] width 284 height 19
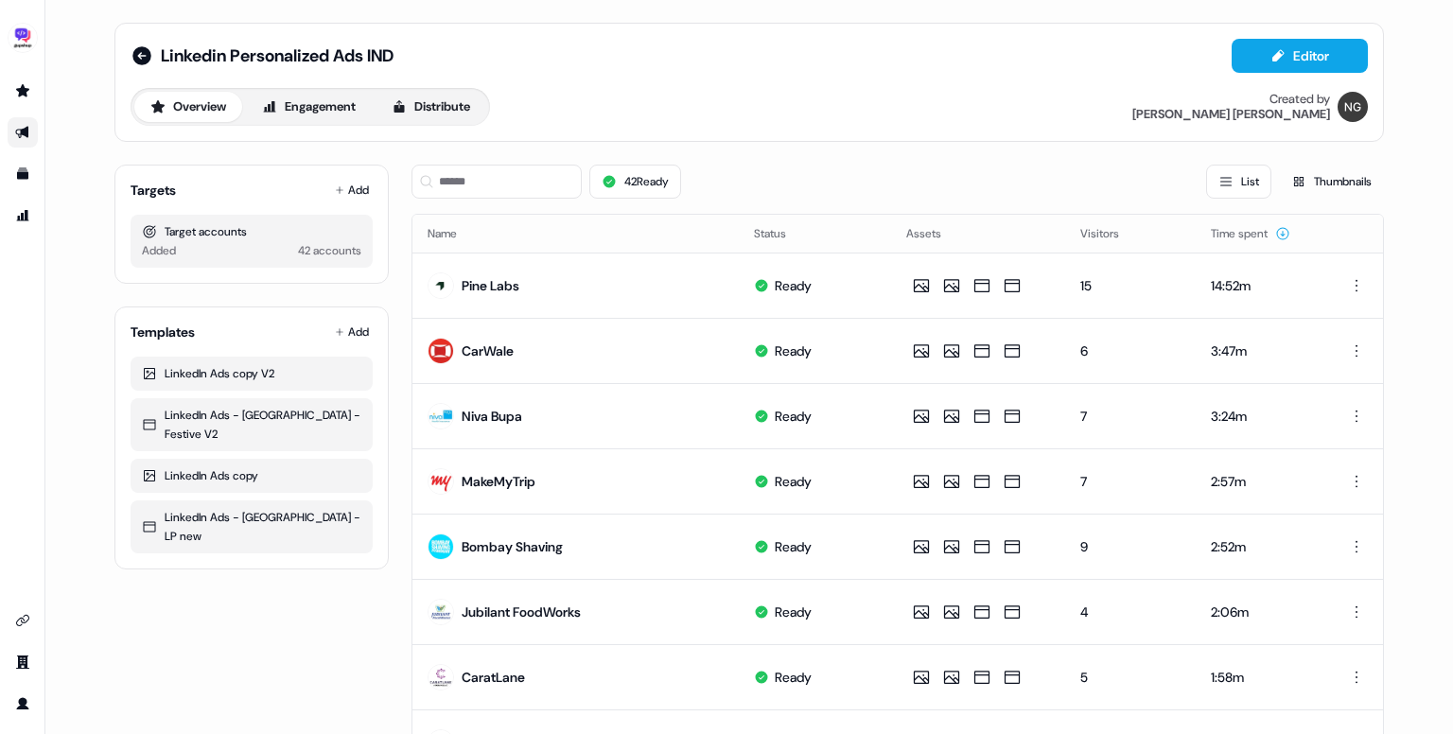
click at [700, 107] on div "Overview Engagement Distribute Created by [PERSON_NAME]" at bounding box center [749, 107] width 1237 height 38
click at [137, 51] on icon at bounding box center [141, 55] width 19 height 19
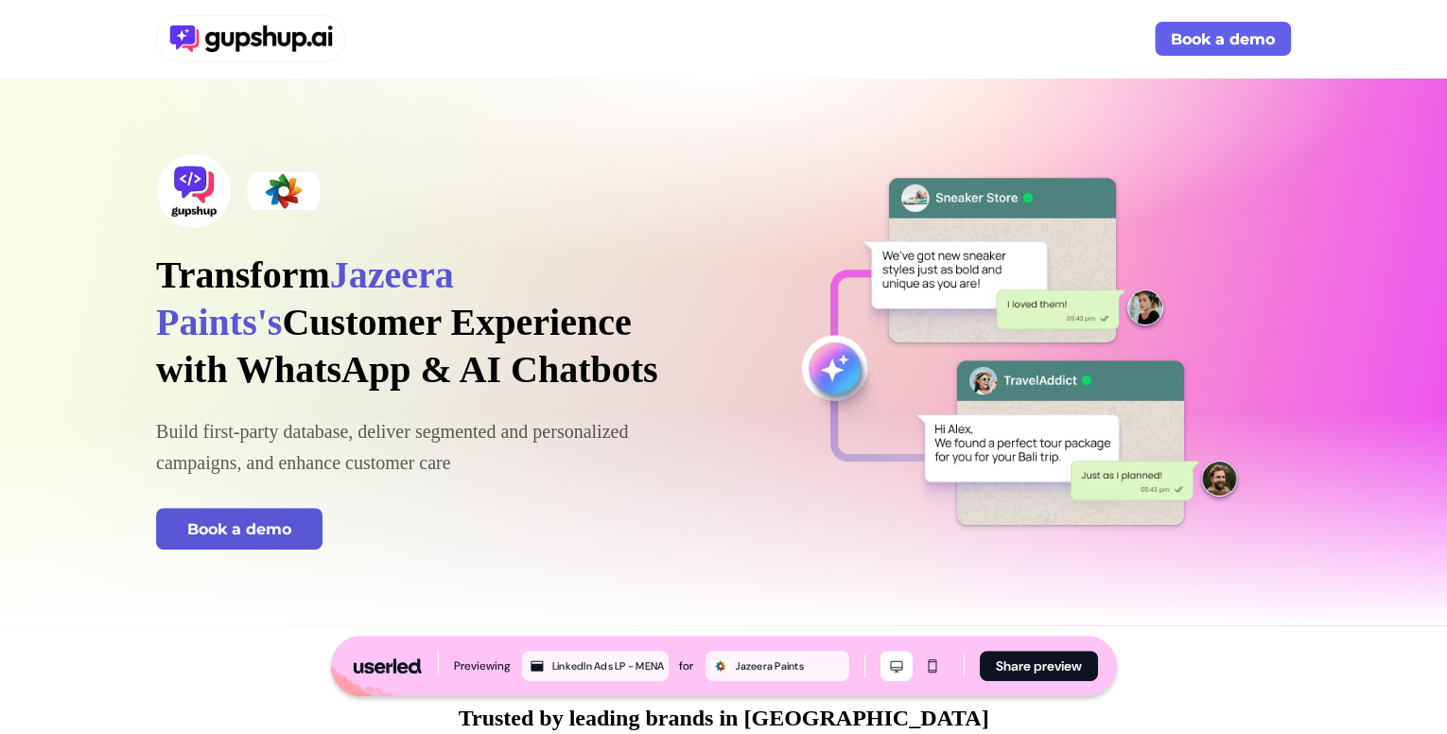
click at [1226, 31] on button "Book a demo" at bounding box center [1223, 39] width 136 height 34
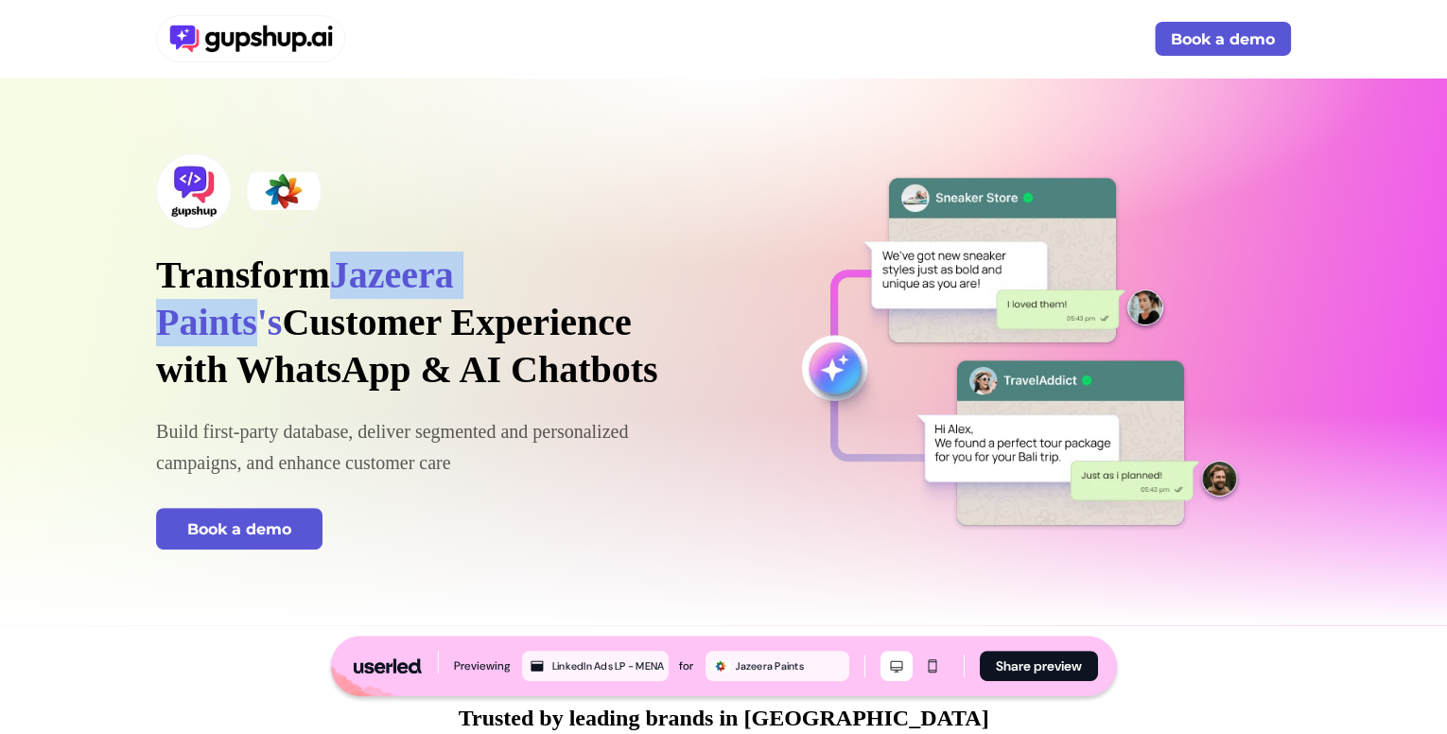
drag, startPoint x: 375, startPoint y: 265, endPoint x: 653, endPoint y: 262, distance: 277.1
click at [454, 262] on span "Jazeera Paints's" at bounding box center [305, 298] width 298 height 90
drag, startPoint x: 643, startPoint y: 277, endPoint x: 375, endPoint y: 274, distance: 268.6
click at [375, 274] on span "Jazeera Paints's" at bounding box center [305, 298] width 298 height 90
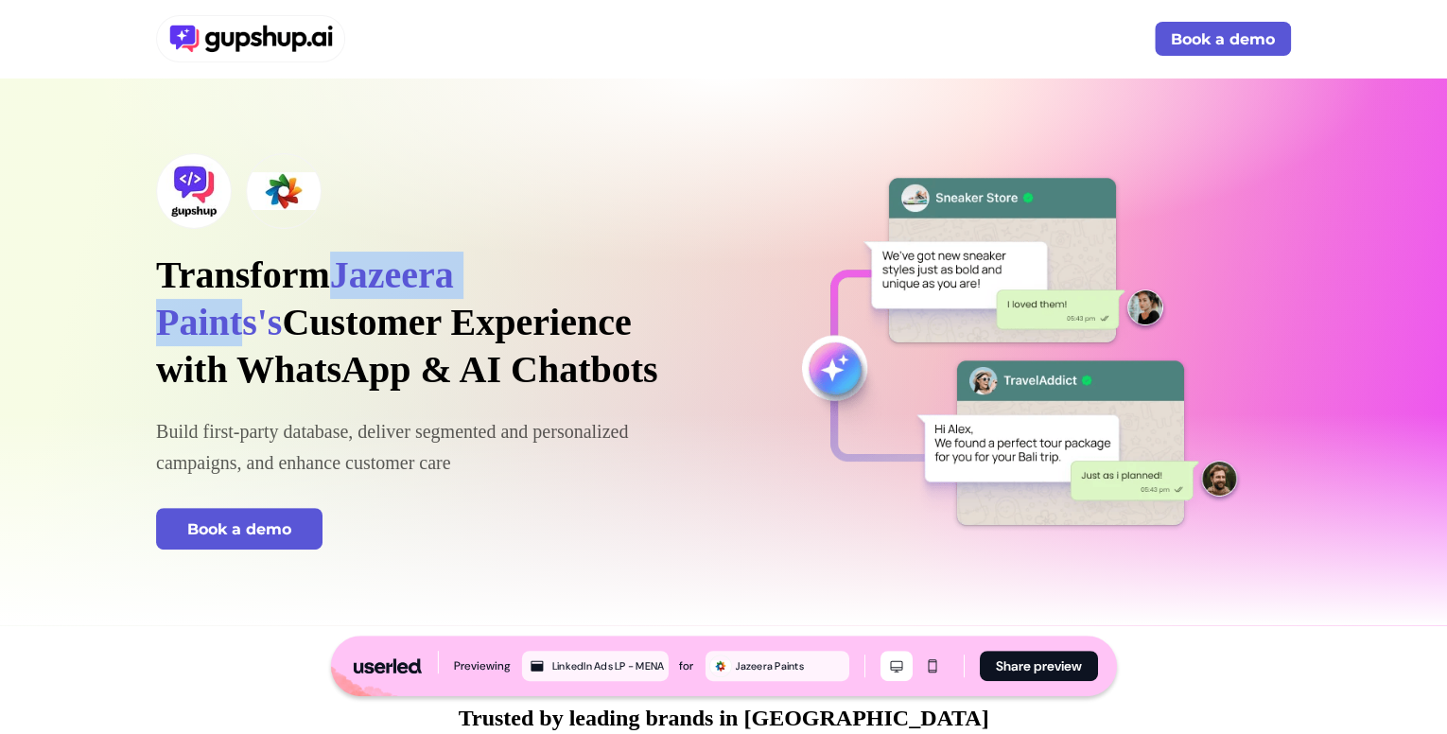
click at [375, 274] on span "Jazeera Paints's" at bounding box center [305, 298] width 298 height 90
